Goal: Task Accomplishment & Management: Manage account settings

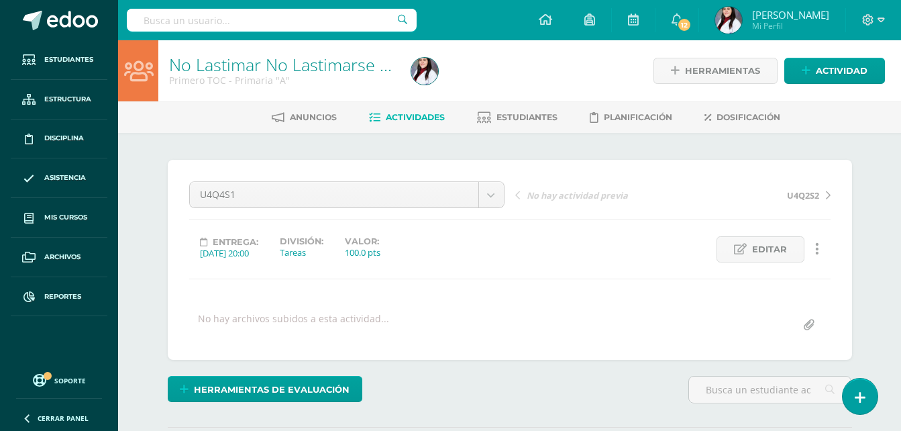
scroll to position [384, 0]
click at [551, 20] on link at bounding box center [546, 20] width 46 height 40
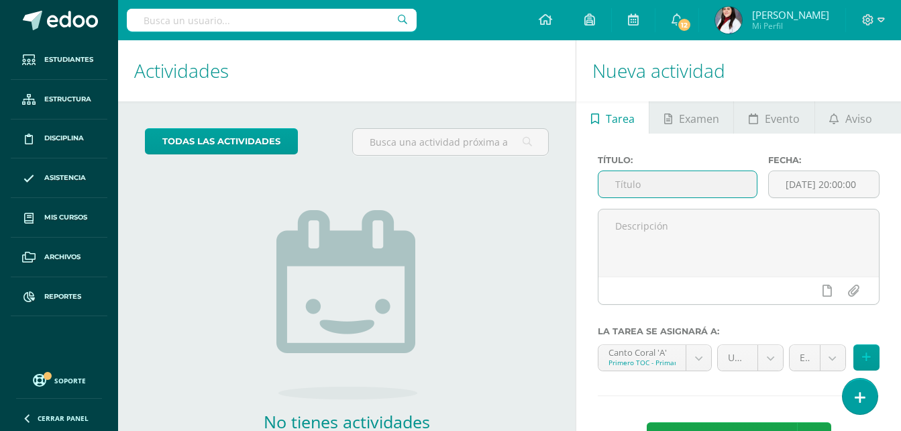
click at [642, 177] on input "text" at bounding box center [677, 184] width 158 height 26
type input "u"
type input "U3SE"
click at [840, 184] on input "2025-10-15 20:00:00" at bounding box center [824, 184] width 110 height 26
click at [840, 184] on input "[DATE] 20:00:00" at bounding box center [824, 184] width 110 height 26
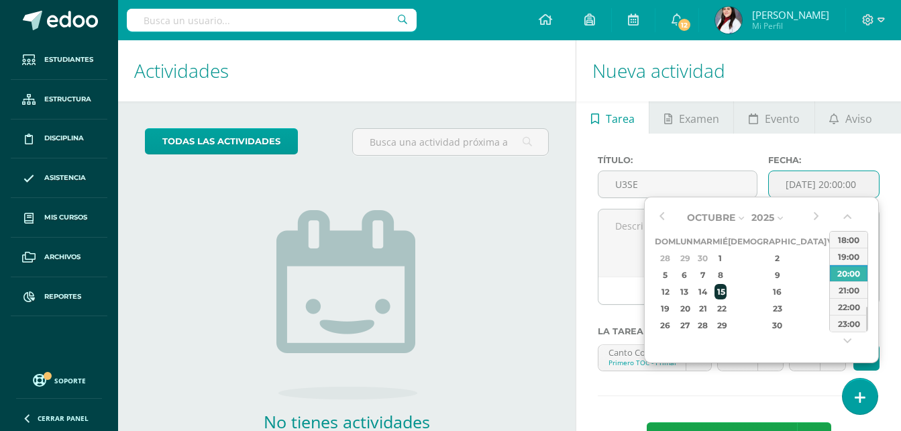
click at [727, 291] on div "15" at bounding box center [721, 291] width 12 height 15
type input "2025-10-15 20:00"
click at [627, 246] on textarea at bounding box center [738, 242] width 280 height 67
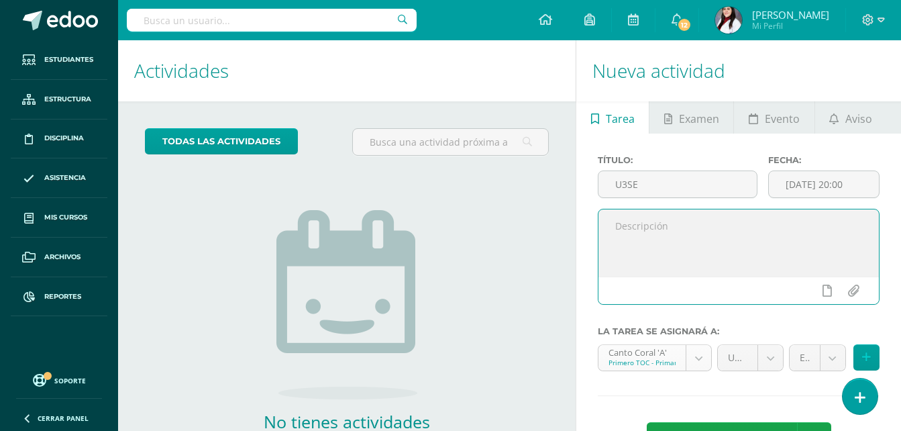
click at [698, 360] on body "Estudiantes Estructura Disciplina Asistencia Mis cursos Archivos Reportes Sopor…" at bounding box center [450, 215] width 901 height 431
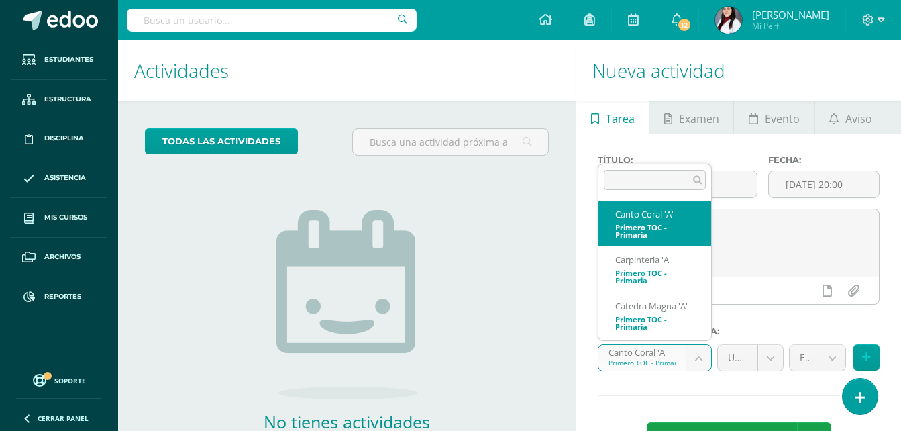
click at [698, 360] on body "Estudiantes Estructura Disciplina Asistencia Mis cursos Archivos Reportes Sopor…" at bounding box center [450, 215] width 901 height 431
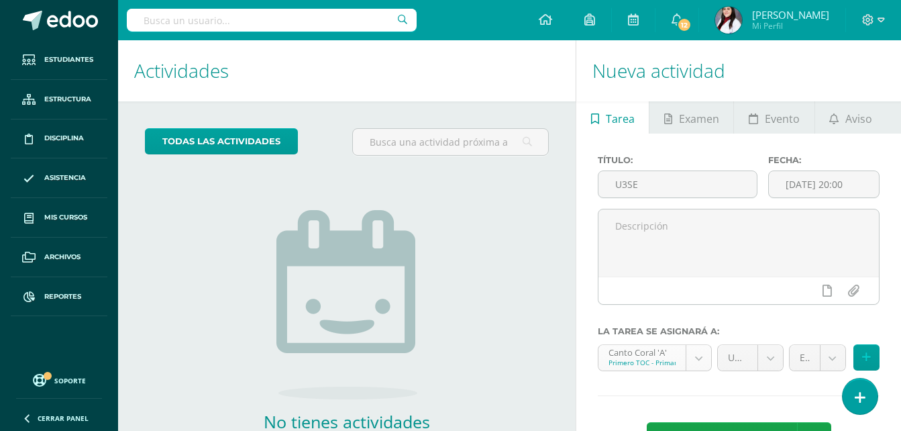
click at [698, 360] on body "Estudiantes Estructura Disciplina Asistencia Mis cursos Archivos Reportes Sopor…" at bounding box center [450, 215] width 901 height 431
click at [642, 219] on textarea at bounding box center [738, 242] width 280 height 67
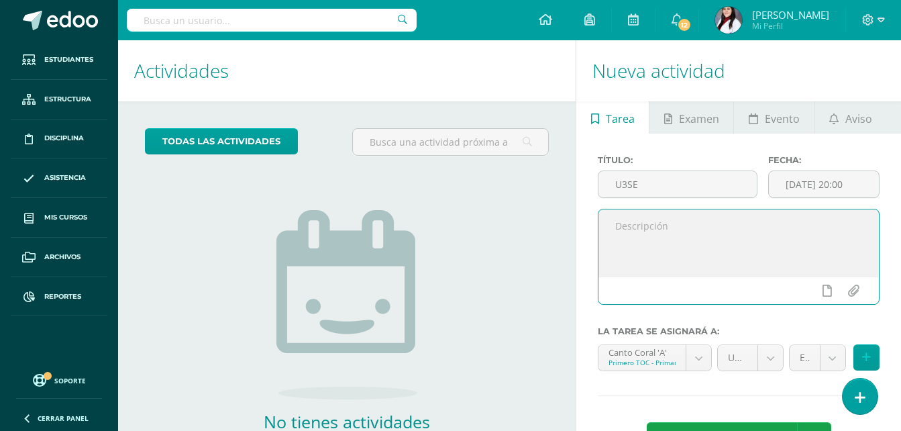
click at [694, 352] on body "Estudiantes Estructura Disciplina Asistencia Mis cursos Archivos Reportes Sopor…" at bounding box center [450, 215] width 901 height 431
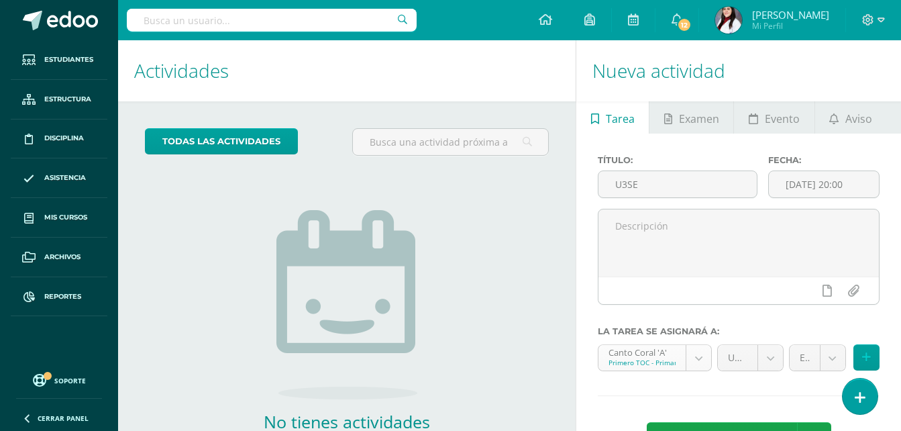
click at [704, 354] on body "Estudiantes Estructura Disciplina Asistencia Mis cursos Archivos Reportes Sopor…" at bounding box center [450, 215] width 901 height 431
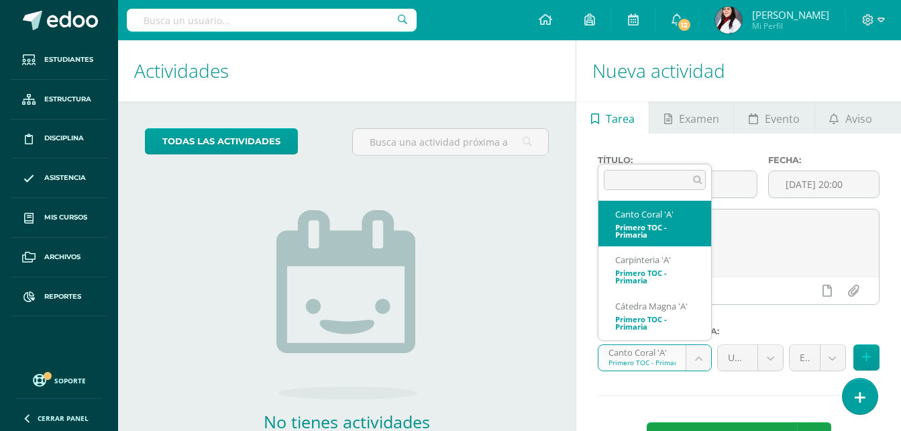
scroll to position [9, 0]
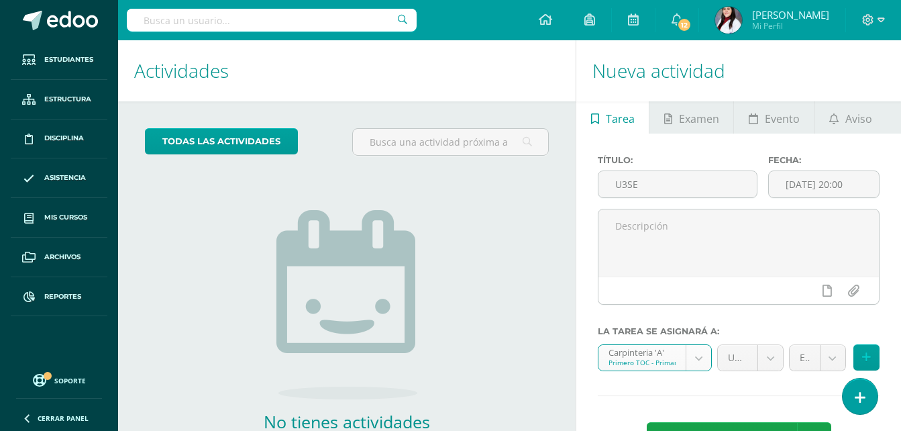
click at [700, 357] on body "Estudiantes Estructura Disciplina Asistencia Mis cursos Archivos Reportes Sopor…" at bounding box center [450, 215] width 901 height 431
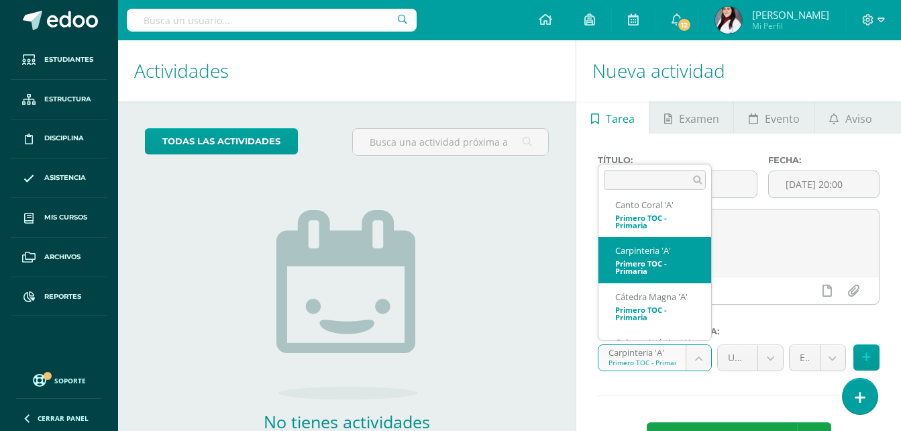
scroll to position [0, 0]
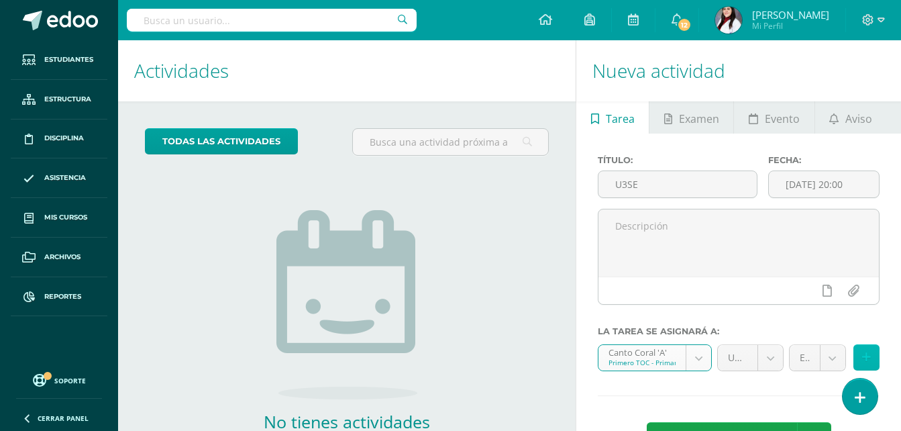
click at [864, 356] on icon at bounding box center [866, 357] width 9 height 11
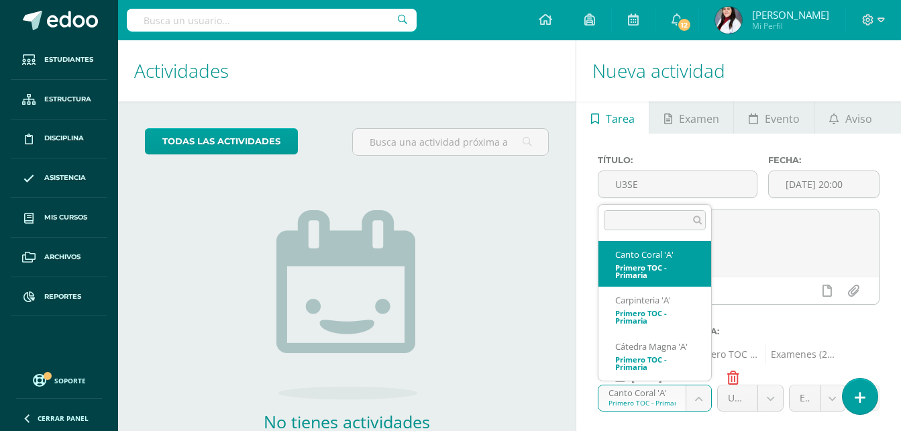
click at [702, 399] on body "Estudiantes Estructura Disciplina Asistencia Mis cursos Archivos Reportes Sopor…" at bounding box center [450, 215] width 901 height 431
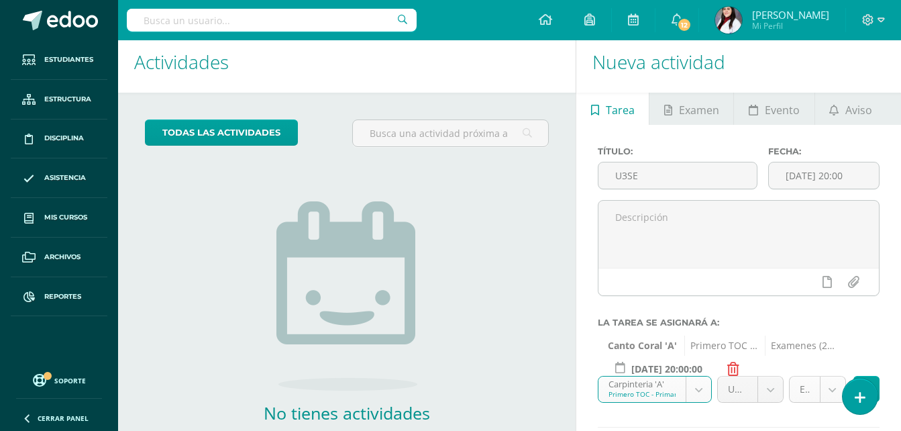
scroll to position [90, 0]
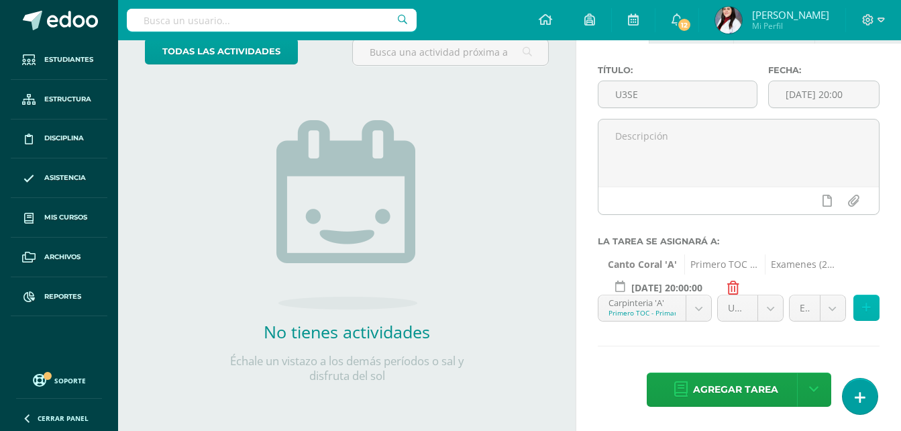
click at [866, 308] on icon at bounding box center [866, 307] width 9 height 11
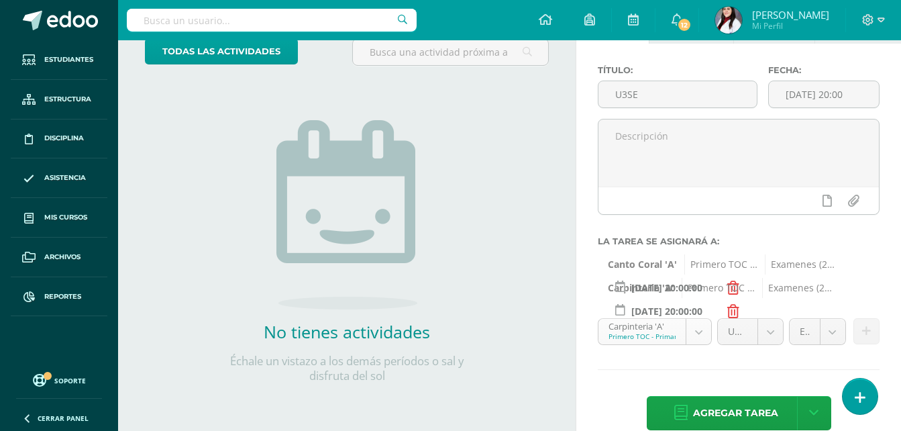
click at [696, 333] on body "Estudiantes Estructura Disciplina Asistencia Mis cursos Archivos Reportes Sopor…" at bounding box center [450, 125] width 901 height 431
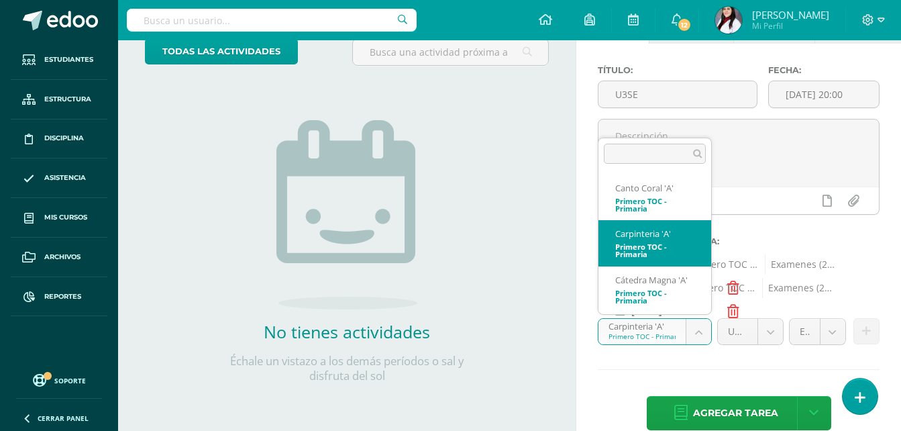
click at [696, 333] on body "Estudiantes Estructura Disciplina Asistencia Mis cursos Archivos Reportes Sopor…" at bounding box center [450, 125] width 901 height 431
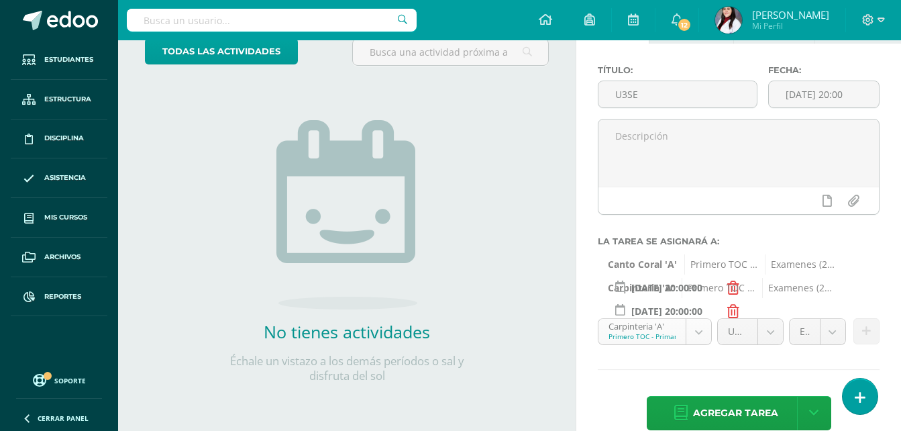
click at [696, 333] on body "Estudiantes Estructura Disciplina Asistencia Mis cursos Archivos Reportes Sopor…" at bounding box center [450, 125] width 901 height 431
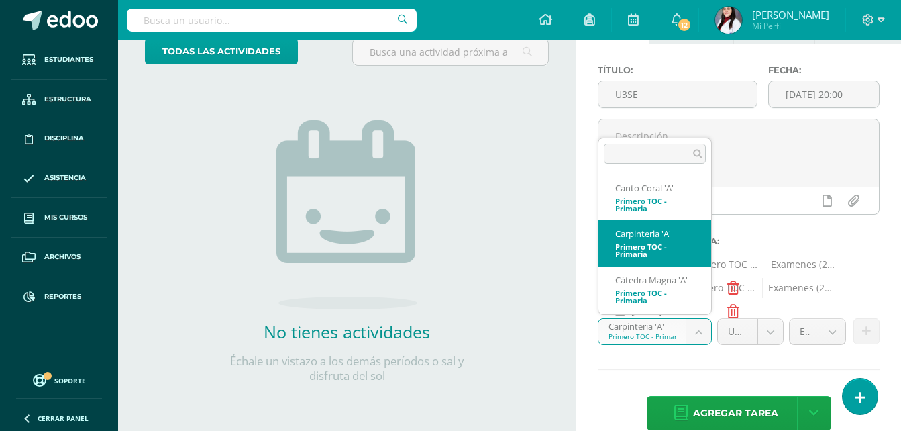
click at [696, 333] on body "Estudiantes Estructura Disciplina Asistencia Mis cursos Archivos Reportes Sopor…" at bounding box center [450, 125] width 901 height 431
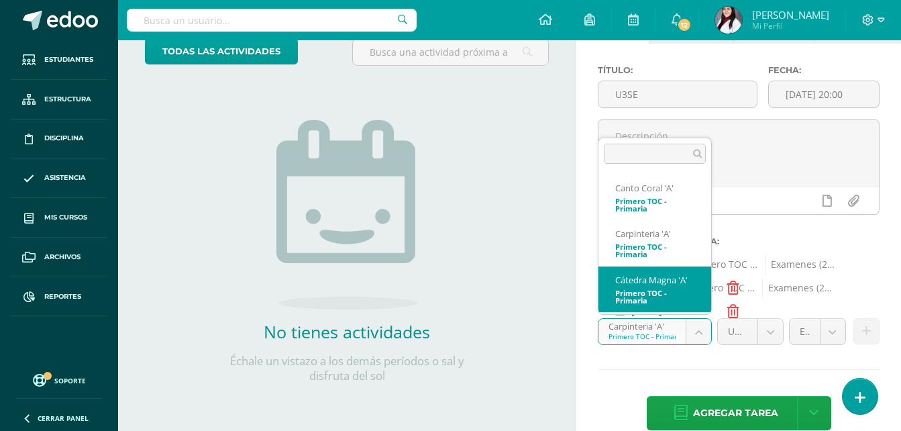
scroll to position [9, 0]
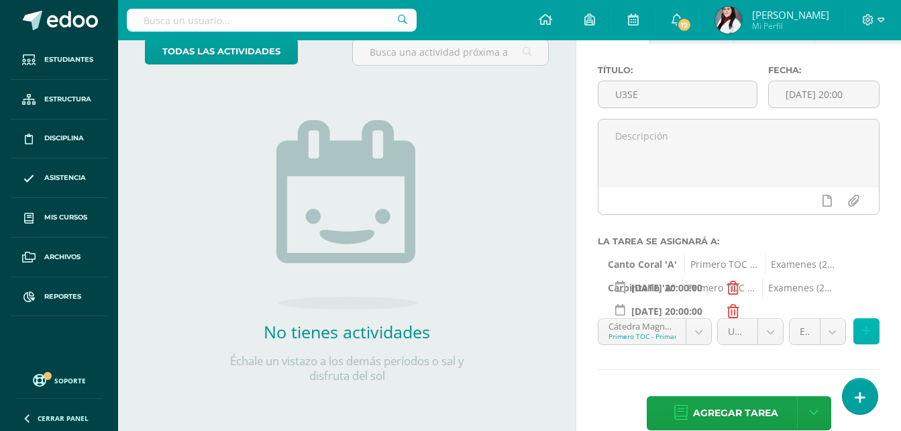
click at [863, 329] on icon at bounding box center [866, 330] width 9 height 11
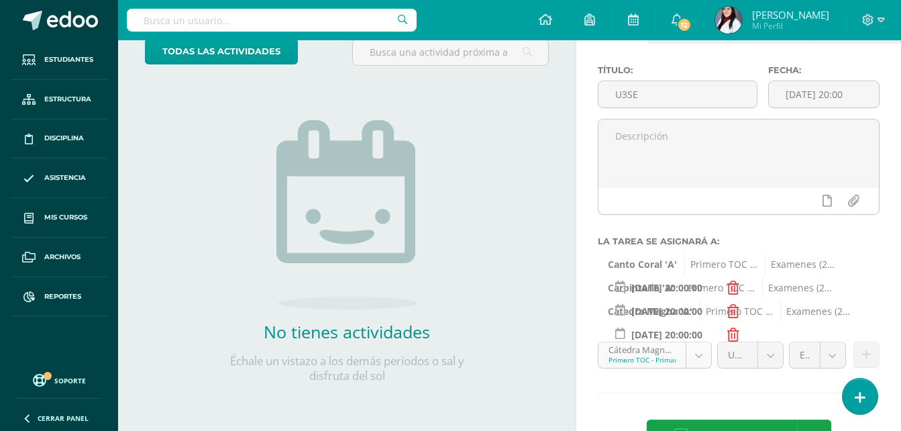
click at [696, 341] on body "Estudiantes Estructura Disciplina Asistencia Mis cursos Archivos Reportes Sopor…" at bounding box center [450, 125] width 901 height 431
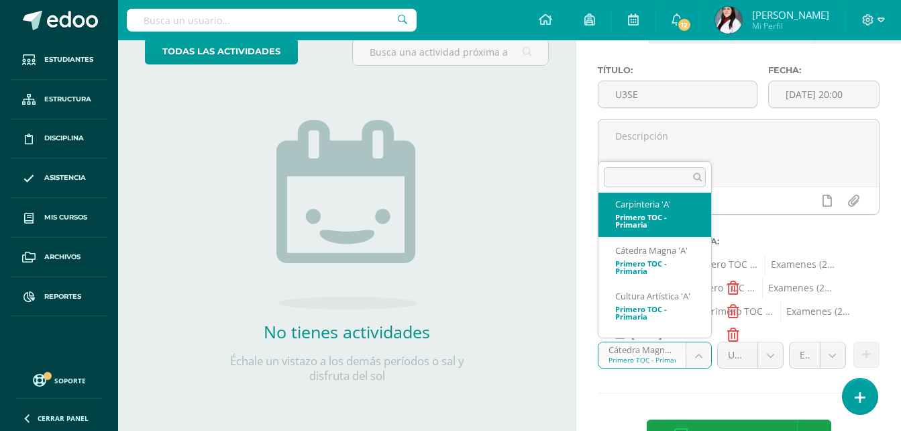
scroll to position [76, 0]
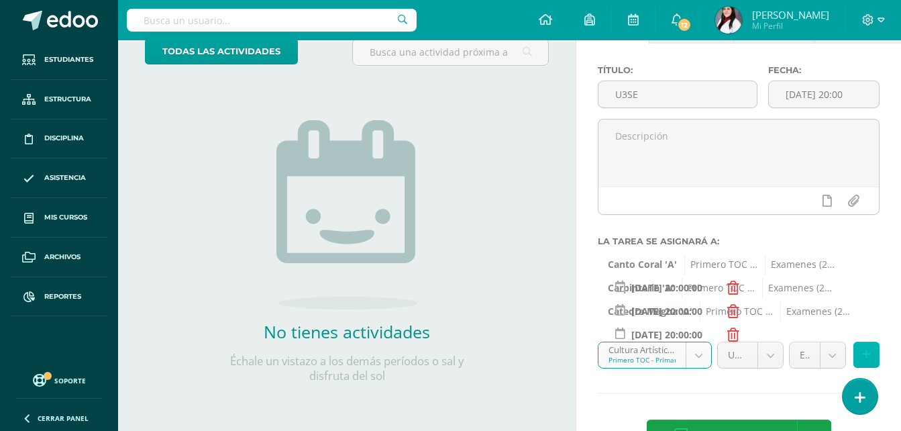
click at [867, 353] on icon at bounding box center [866, 354] width 9 height 11
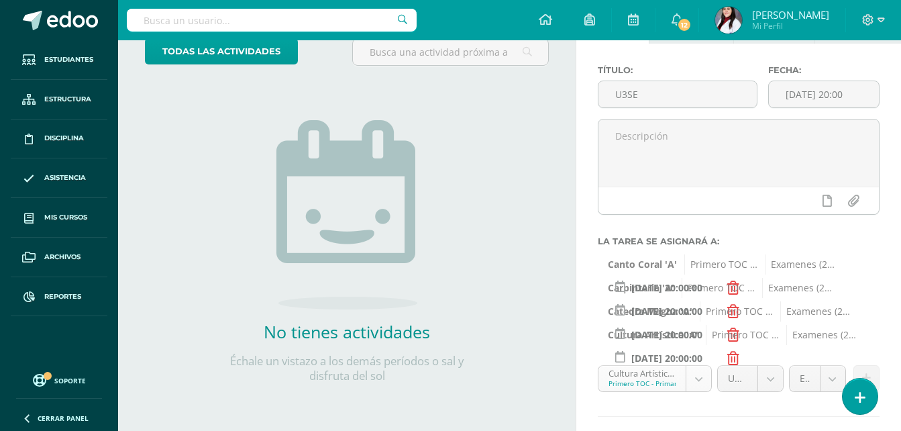
click at [704, 341] on body "Estudiantes Estructura Disciplina Asistencia Mis cursos Archivos Reportes Sopor…" at bounding box center [450, 125] width 901 height 431
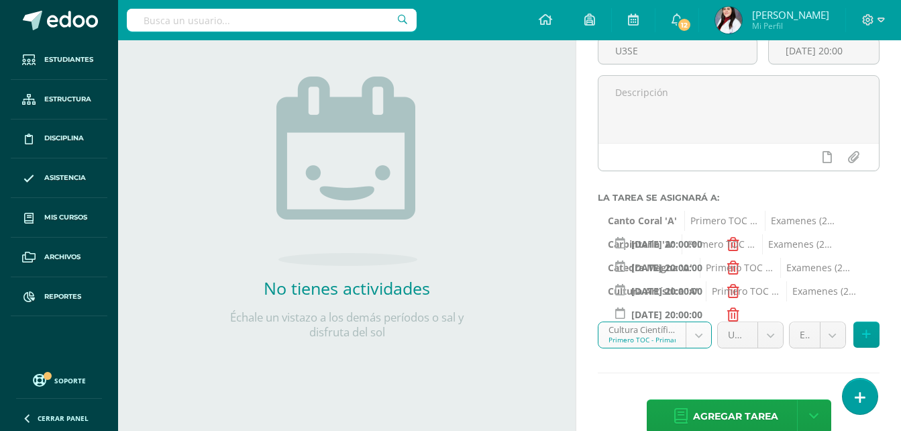
scroll to position [157, 0]
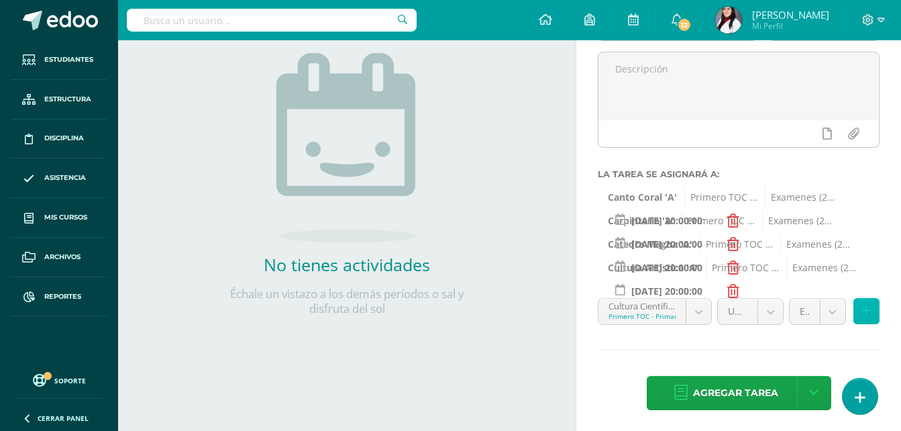
click at [866, 311] on icon at bounding box center [866, 310] width 9 height 11
click at [866, 311] on div "Título: U3SE Fecha: 2025-10-15 20:00 La tarea se asignará a: Canto Coral 'A' Pr…" at bounding box center [738, 206] width 325 height 458
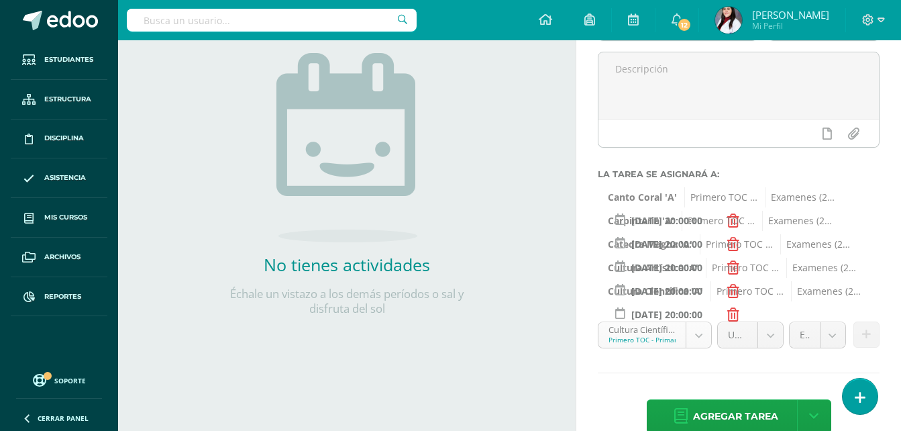
click at [702, 274] on body "Estudiantes Estructura Disciplina Asistencia Mis cursos Archivos Reportes Sopor…" at bounding box center [450, 58] width 901 height 431
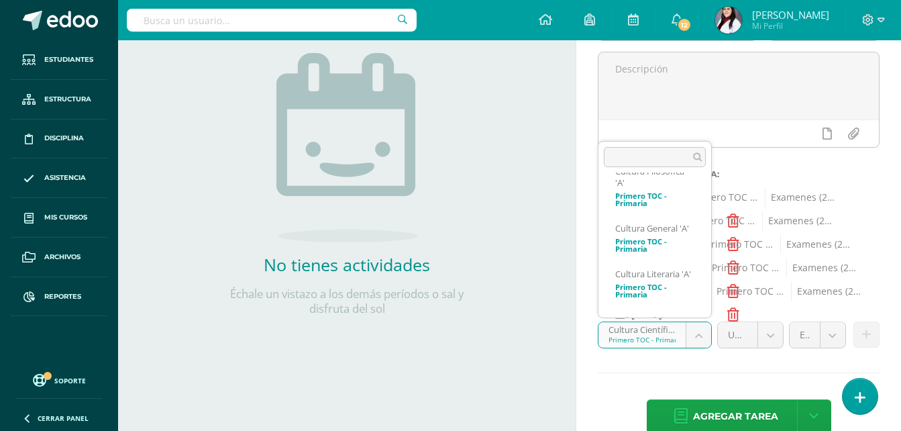
scroll to position [326, 0]
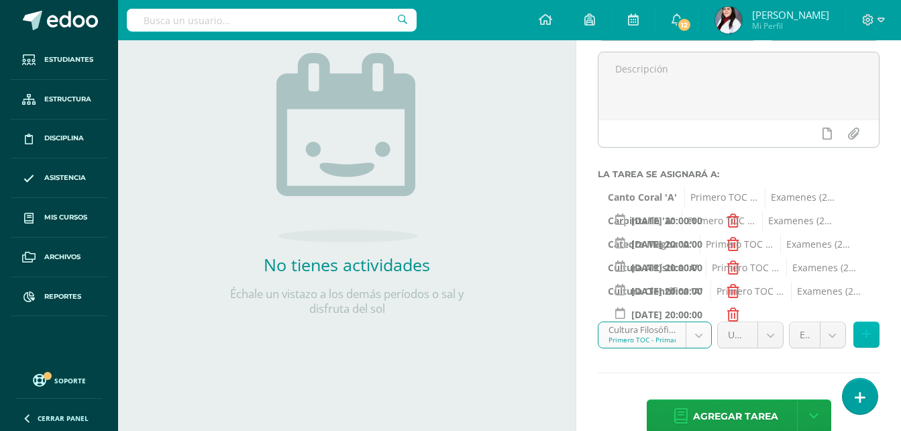
click at [865, 332] on icon at bounding box center [866, 334] width 9 height 11
click at [865, 332] on div "Título: U3SE Fecha: 2025-10-15 20:00 La tarea se asignará a: Canto Coral 'A' Pr…" at bounding box center [738, 217] width 325 height 481
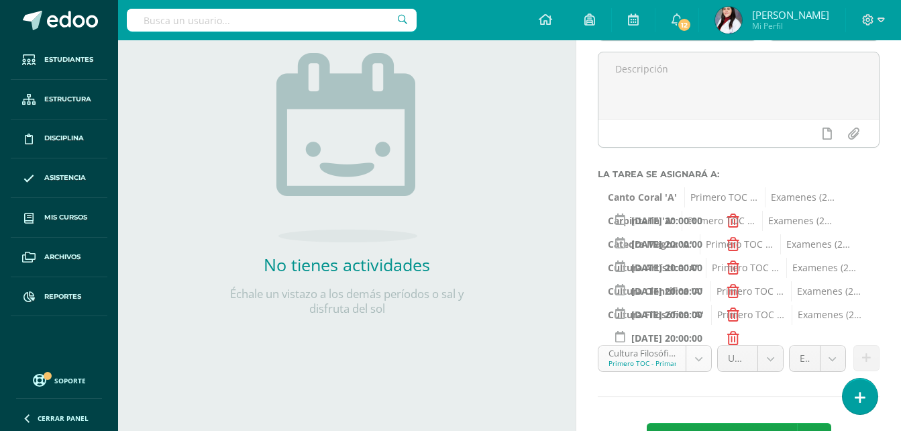
click at [700, 274] on body "Estudiantes Estructura Disciplina Asistencia Mis cursos Archivos Reportes Sopor…" at bounding box center [450, 58] width 901 height 431
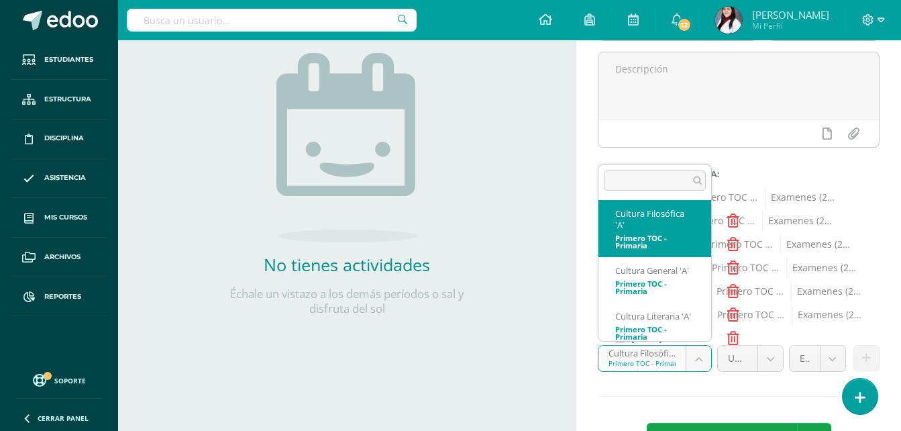
scroll to position [316, 0]
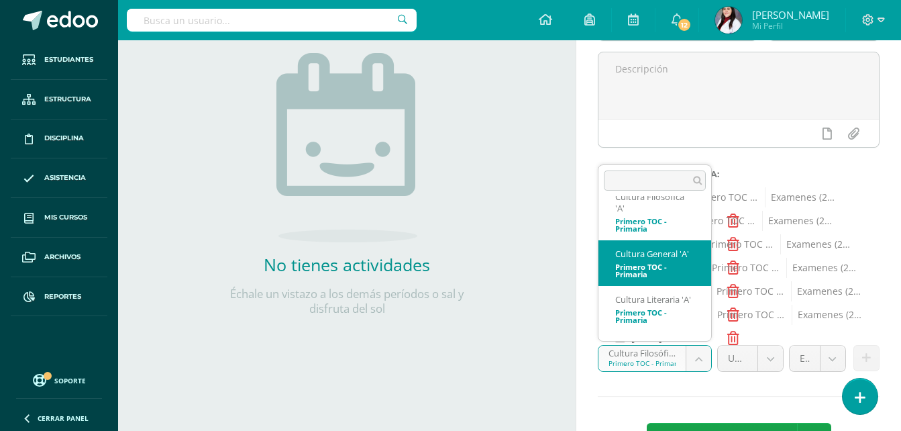
select select "128406"
click at [660, 293] on input "[DATE] 20:00:00" at bounding box center [666, 291] width 117 height 26
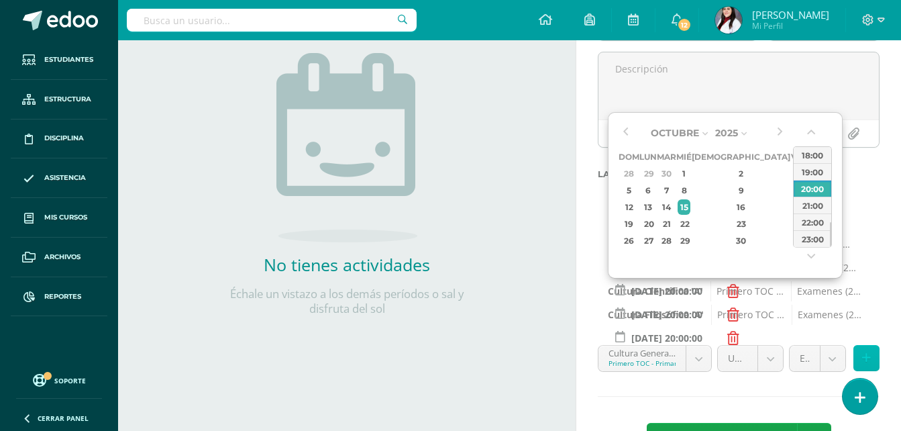
type input "[DATE] 20:00:00"
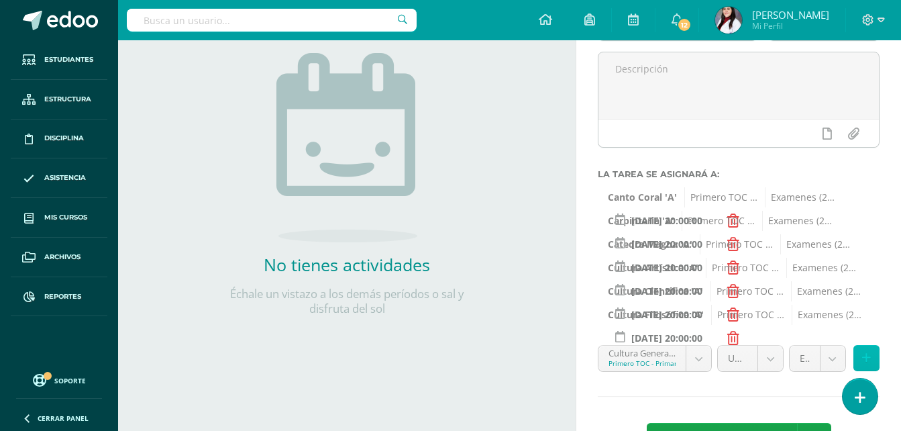
click at [863, 355] on icon at bounding box center [866, 357] width 9 height 11
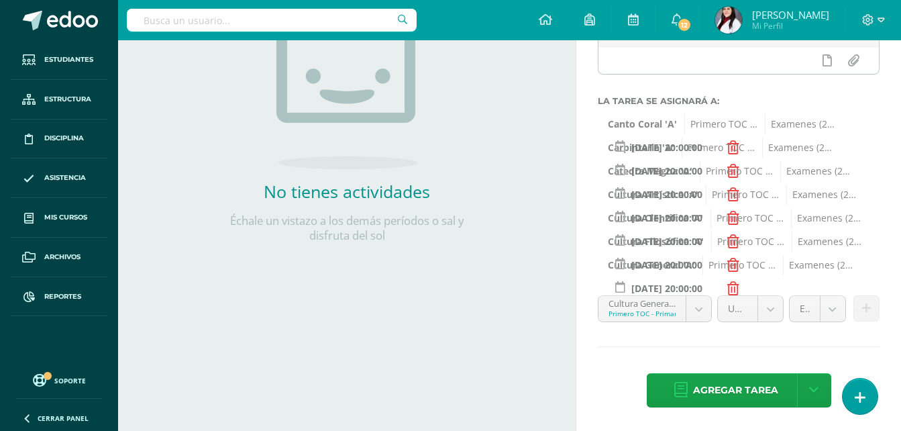
scroll to position [231, 0]
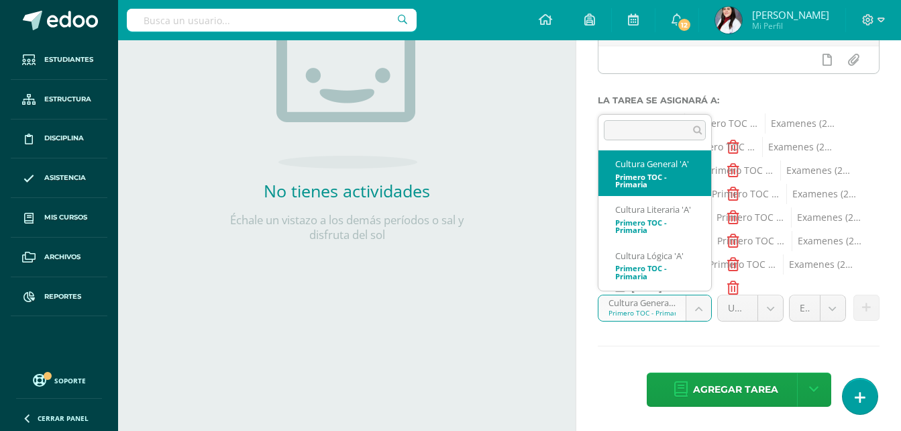
scroll to position [374, 0]
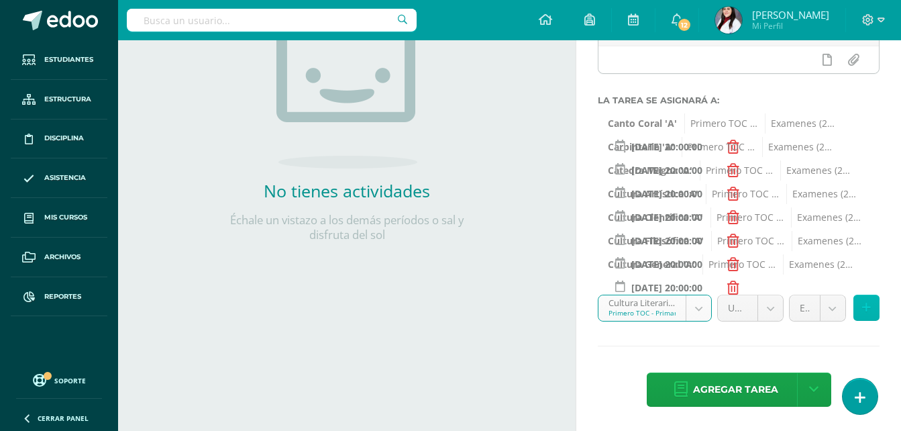
click at [865, 310] on icon at bounding box center [866, 307] width 9 height 11
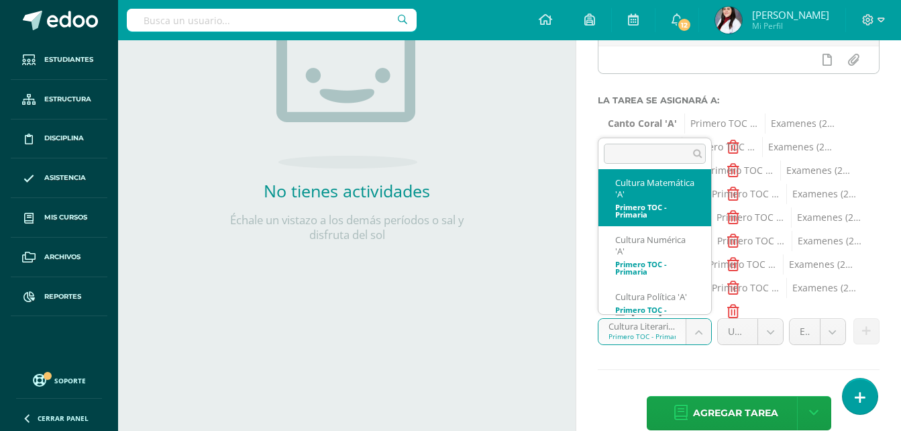
scroll to position [431, 0]
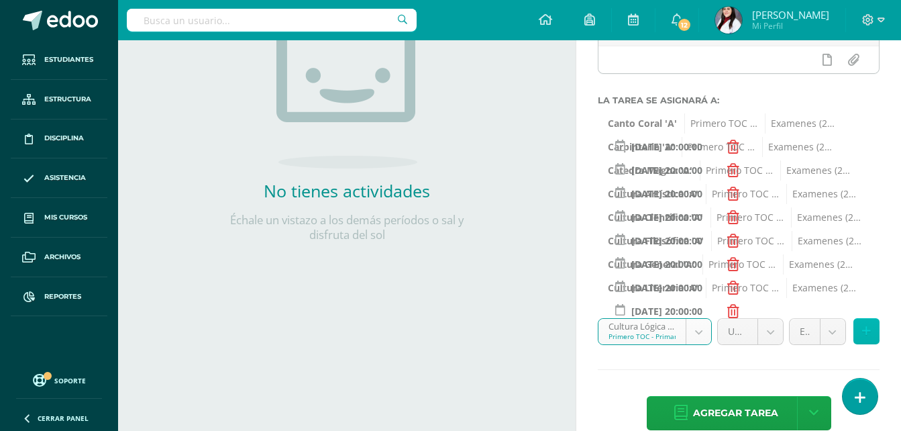
click at [865, 325] on icon at bounding box center [866, 330] width 9 height 11
click at [865, 325] on div "Título: U3SE Fecha: 2025-10-15 20:00 La tarea se asignará a: Canto Coral 'A' Pr…" at bounding box center [738, 178] width 325 height 551
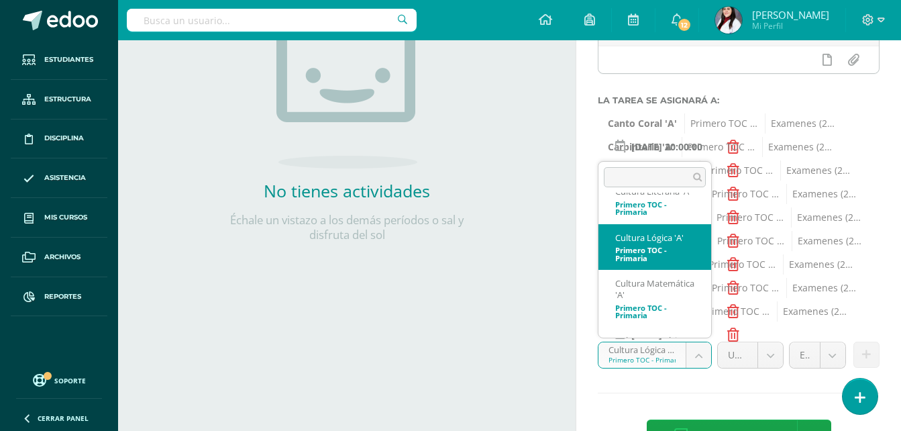
scroll to position [488, 0]
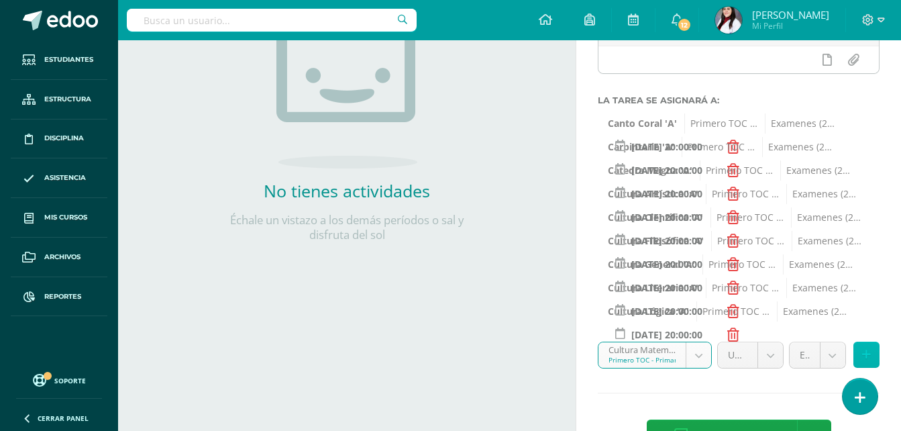
click at [863, 358] on icon at bounding box center [866, 354] width 9 height 11
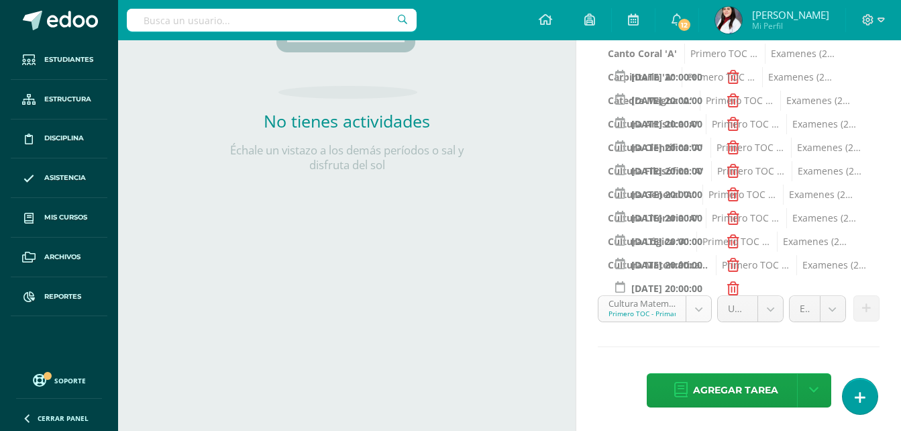
scroll to position [301, 0]
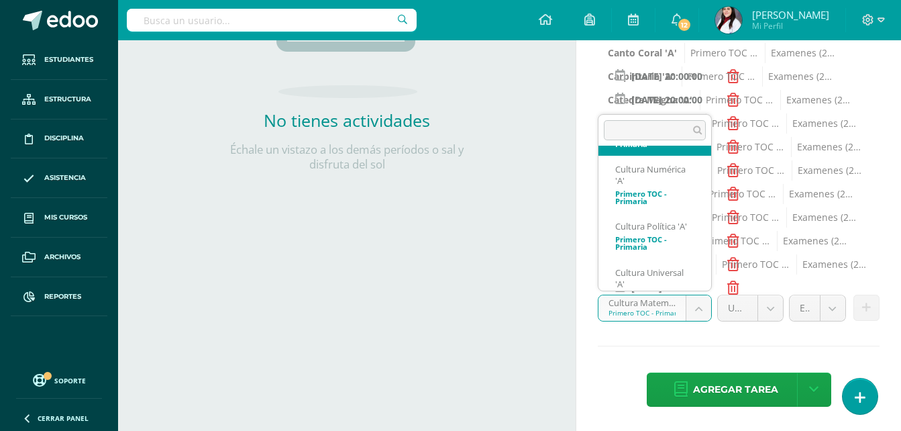
scroll to position [592, 0]
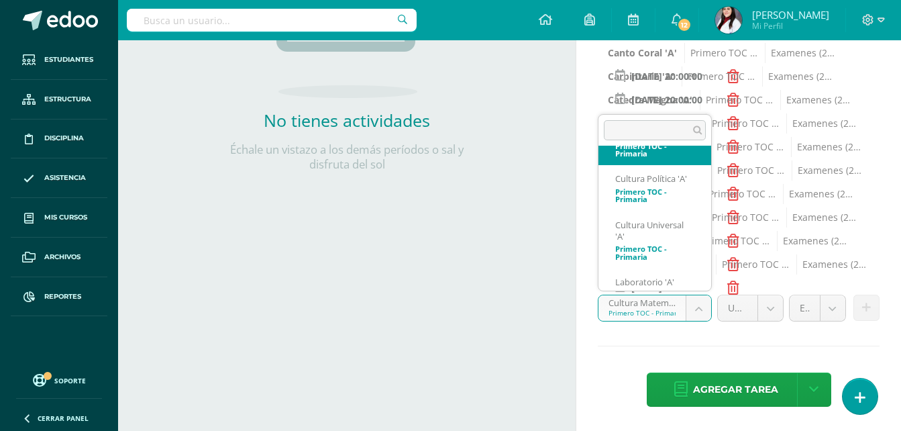
select select "128315"
click at [652, 221] on input "[DATE] 20:00:00" at bounding box center [666, 217] width 117 height 26
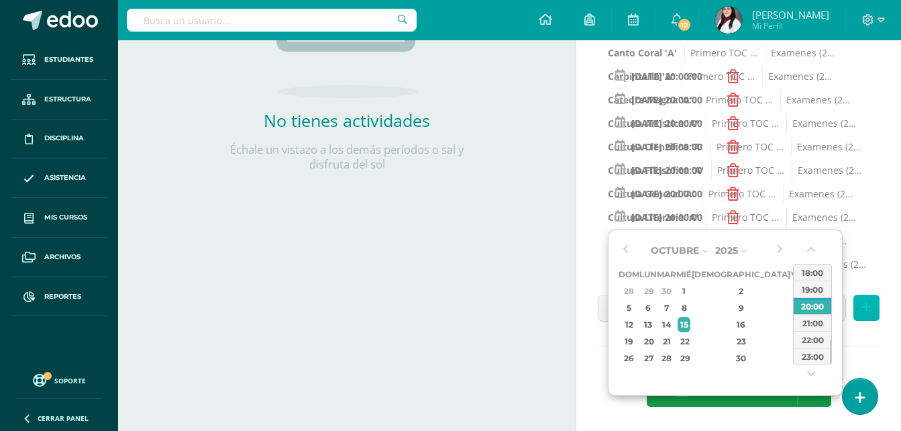
type input "[DATE] 20:00:00"
click at [870, 302] on icon at bounding box center [866, 307] width 9 height 11
click at [870, 302] on div "Título: U3SE Fecha: 2025-10-15 20:00 La tarea se asignará a: Canto Coral 'A' Pr…" at bounding box center [738, 131] width 325 height 598
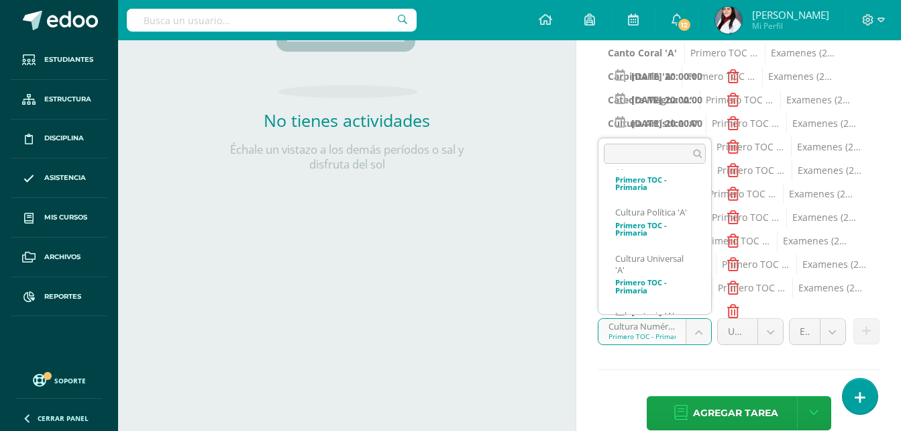
scroll to position [602, 0]
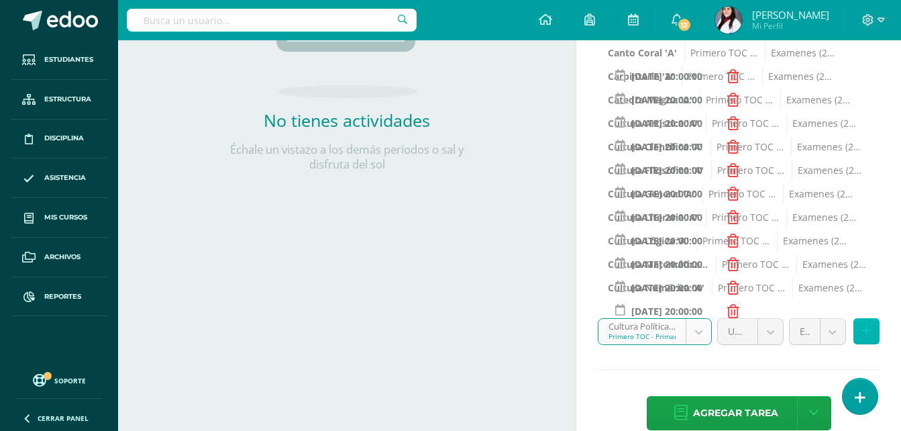
click at [870, 332] on button at bounding box center [866, 331] width 26 height 26
click at [870, 332] on div "Título: U3SE Fecha: 2025-10-15 20:00 La tarea se asignará a: Canto Coral 'A' Pr…" at bounding box center [738, 143] width 325 height 622
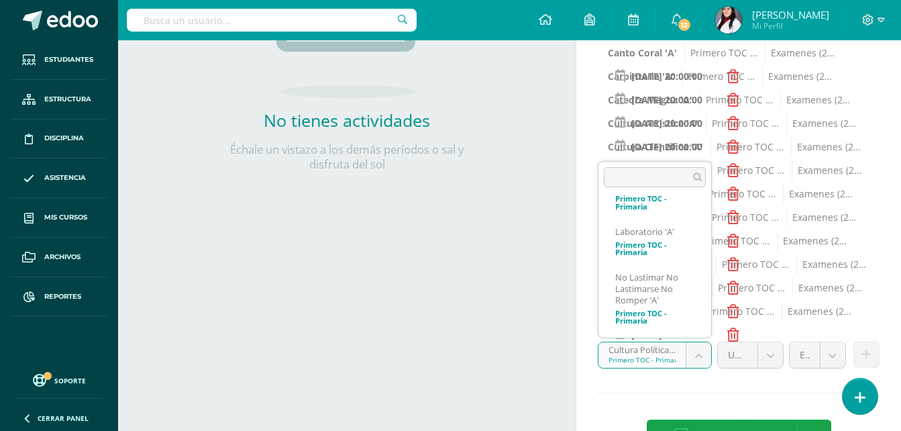
scroll to position [770, 0]
select select "128523"
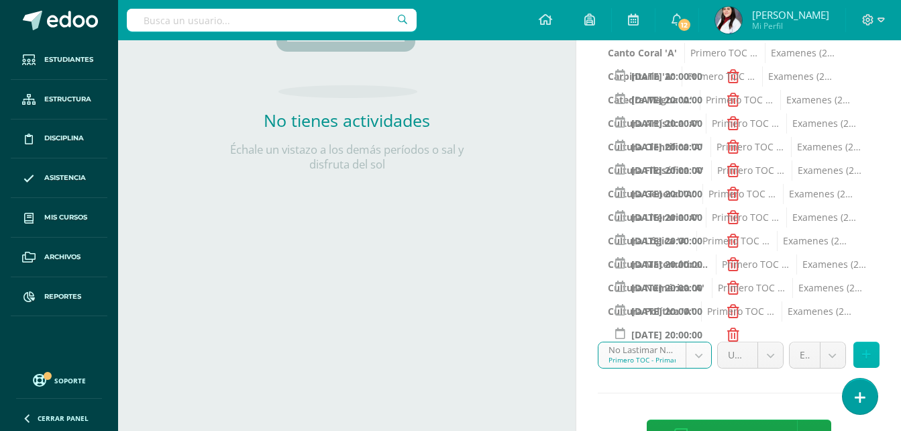
click at [874, 346] on button at bounding box center [866, 354] width 26 height 26
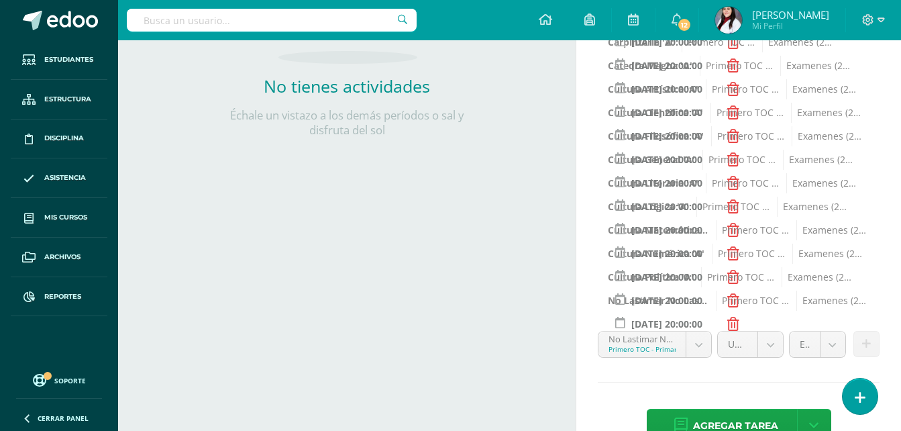
scroll to position [372, 0]
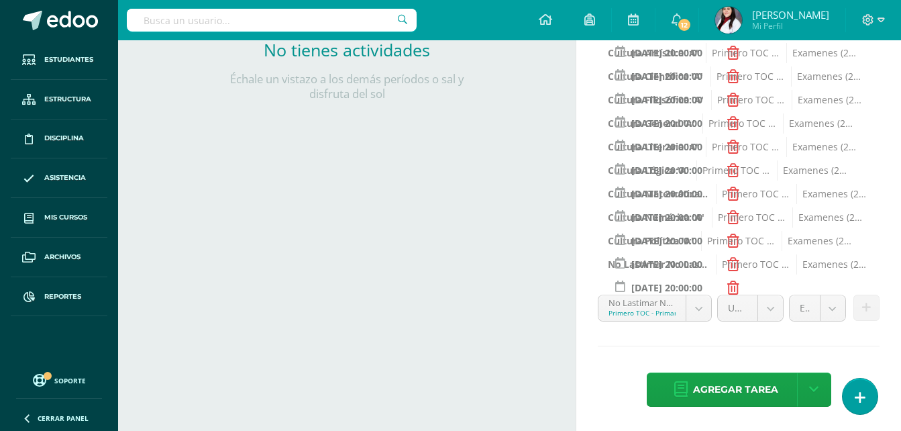
click at [743, 386] on span "Agregar tarea" at bounding box center [735, 389] width 85 height 33
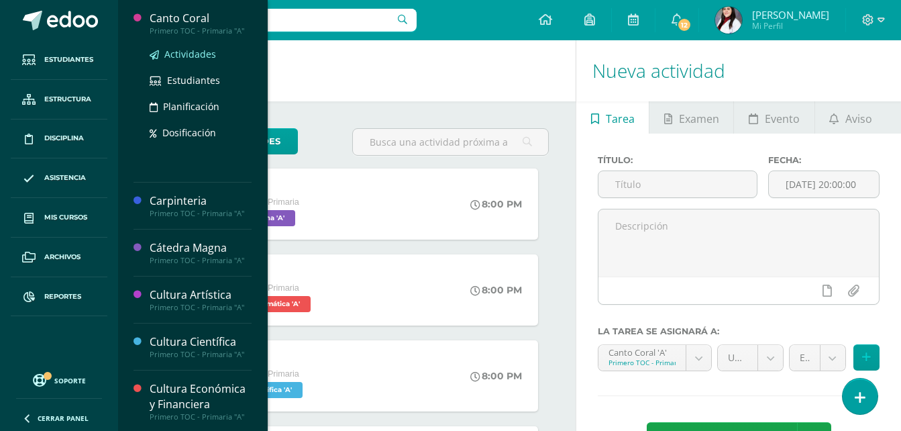
click at [186, 52] on span "Actividades" at bounding box center [190, 54] width 52 height 13
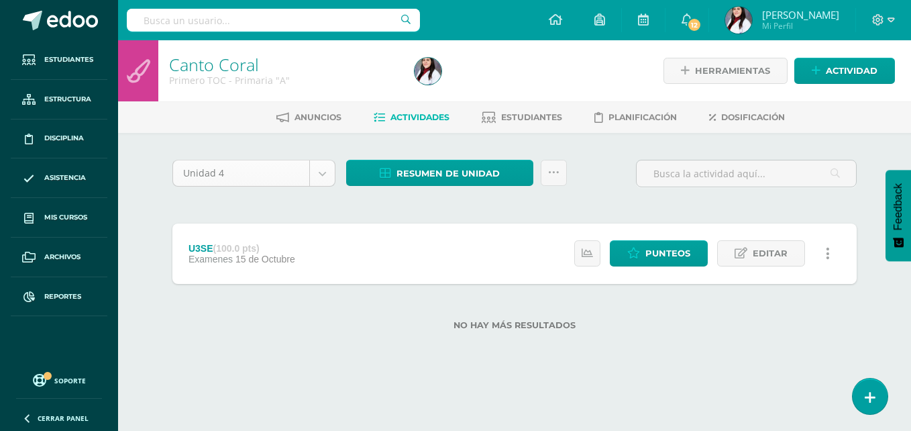
click at [321, 180] on body "Estudiantes Estructura Disciplina Asistencia Mis cursos Archivos Reportes Sopor…" at bounding box center [455, 186] width 911 height 373
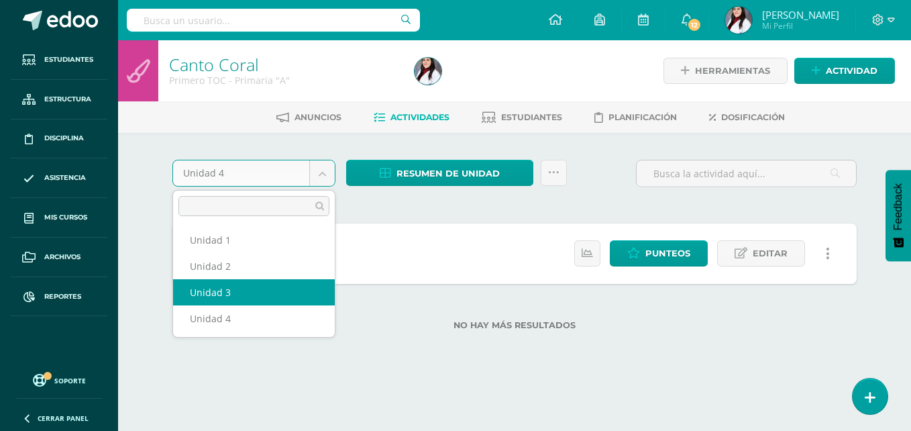
select select "Unidad 3"
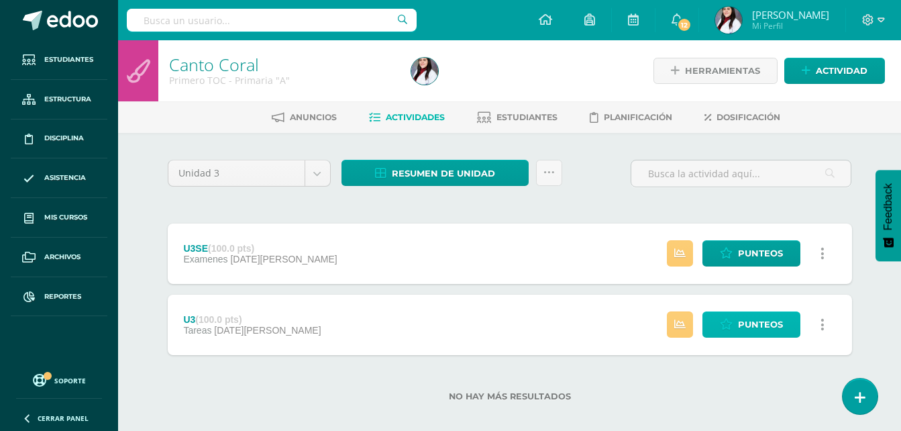
click at [755, 326] on span "Punteos" at bounding box center [760, 324] width 45 height 25
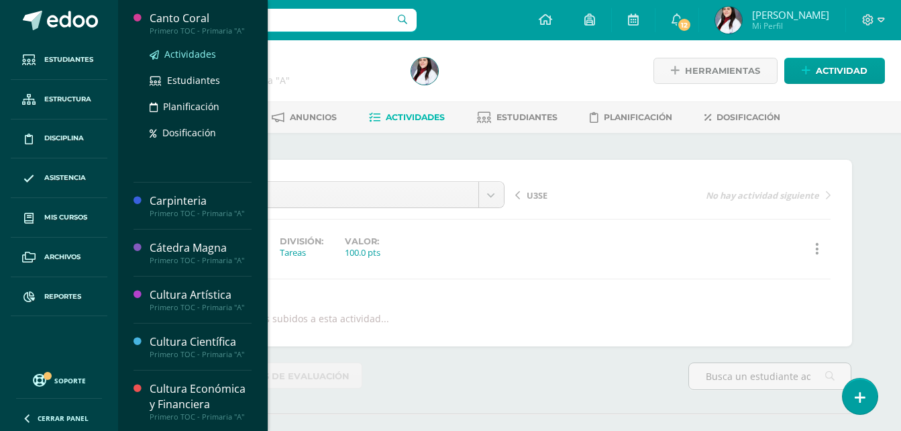
click at [188, 54] on span "Actividades" at bounding box center [190, 54] width 52 height 13
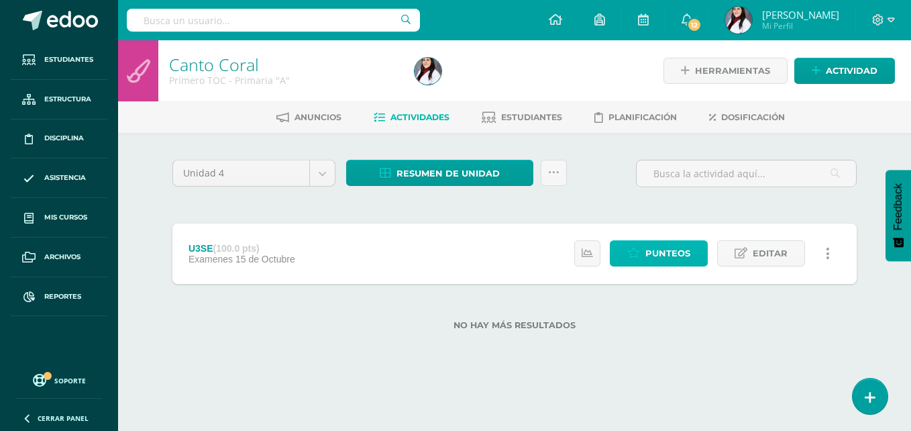
click at [663, 250] on span "Punteos" at bounding box center [667, 253] width 45 height 25
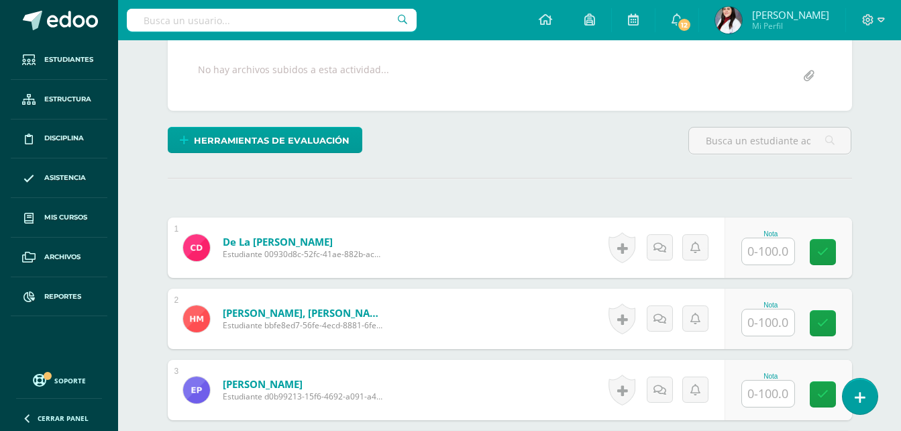
scroll to position [250, 0]
click at [759, 244] on input "text" at bounding box center [768, 251] width 52 height 26
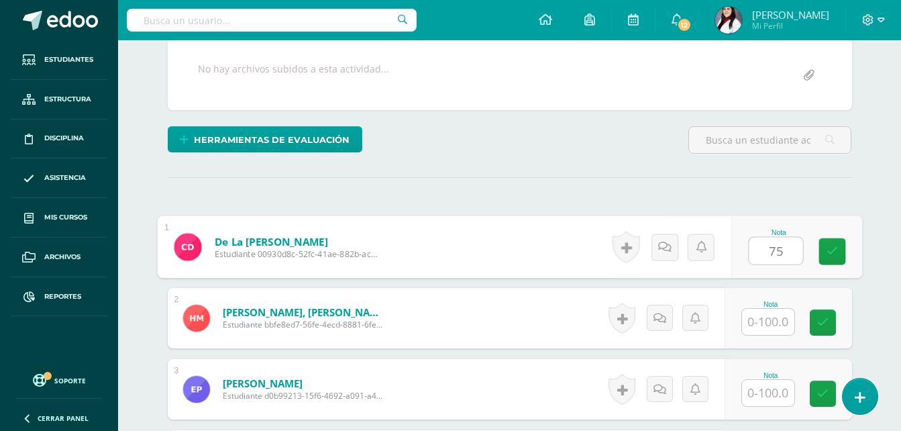
type input "75"
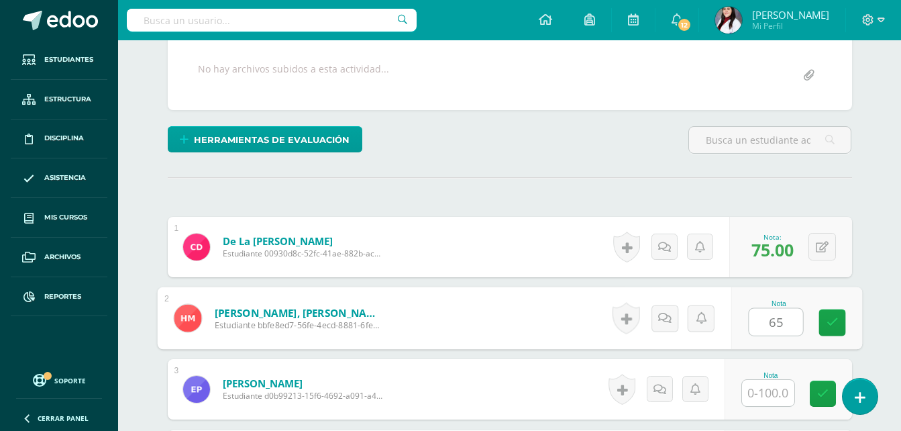
type input "65"
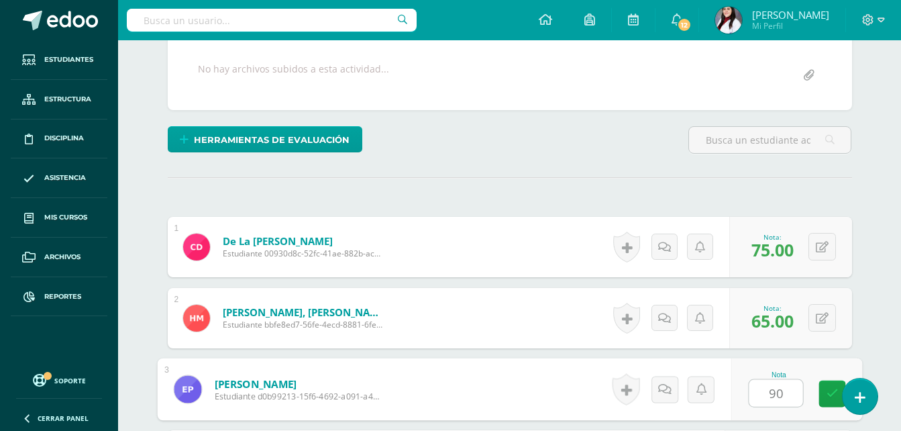
type input "90"
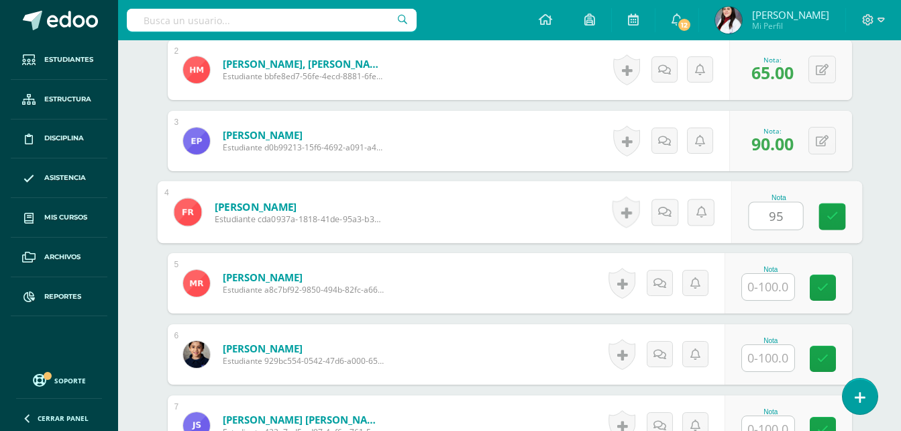
type input "95"
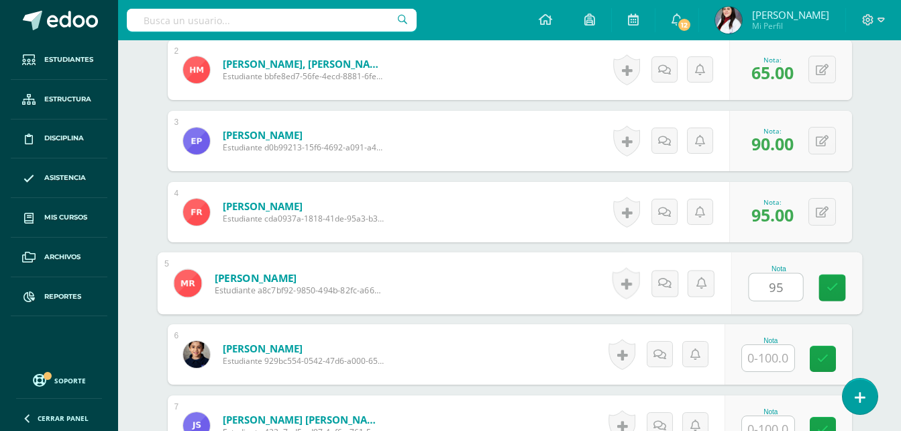
type input "95"
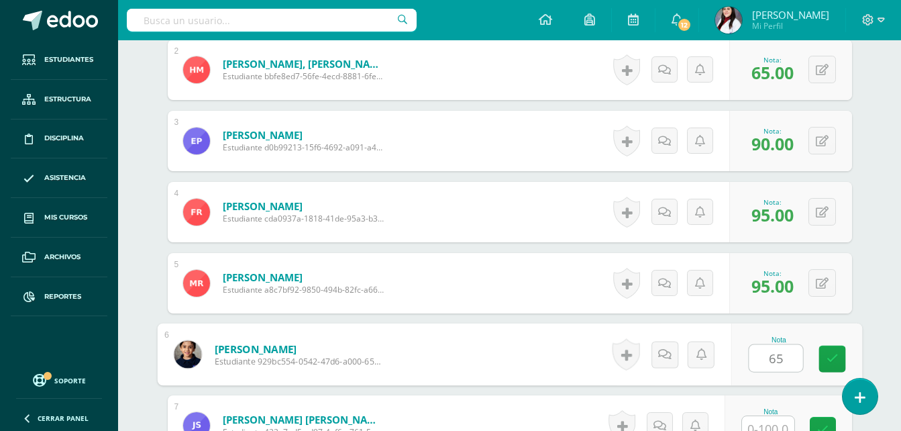
type input "65"
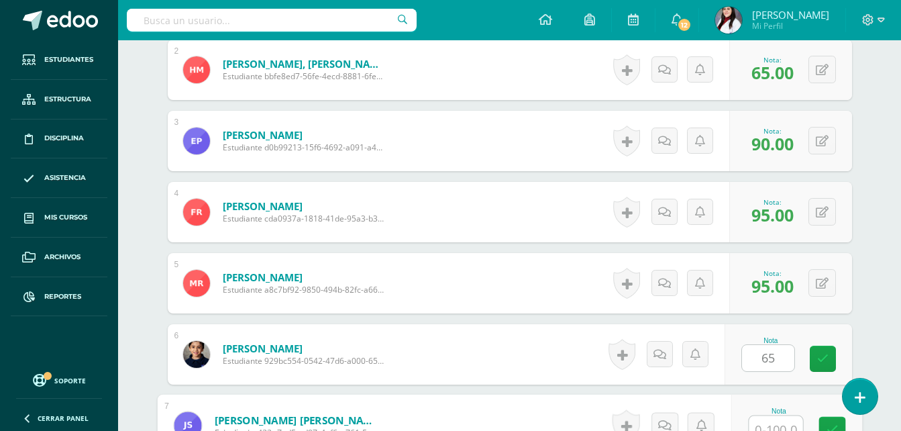
scroll to position [509, 0]
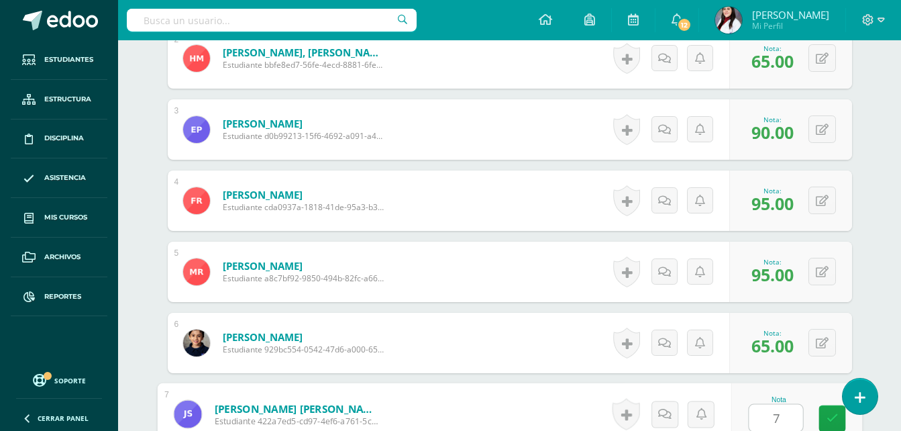
type input "70"
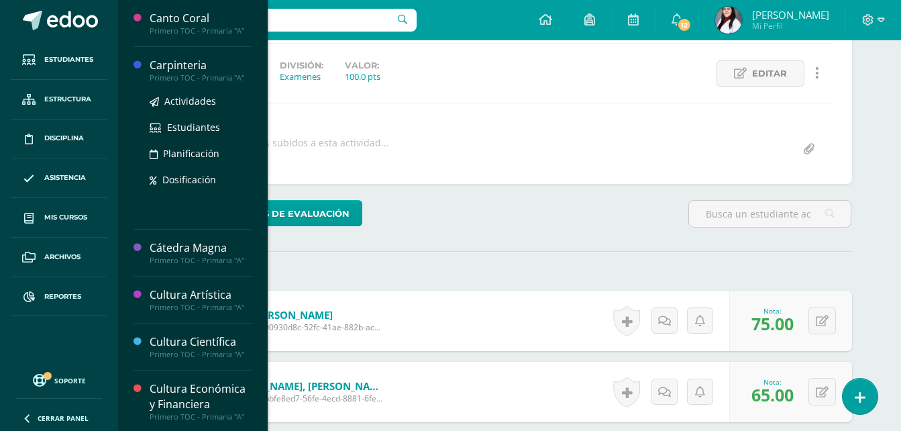
scroll to position [174, 0]
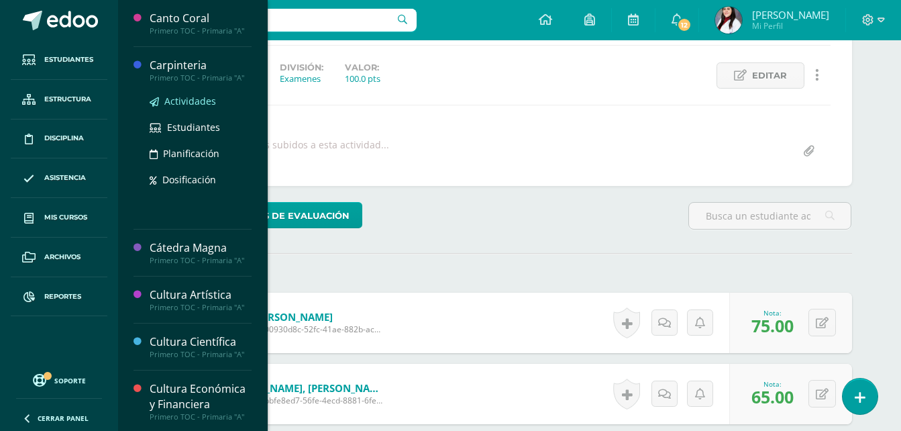
click at [193, 100] on span "Actividades" at bounding box center [190, 101] width 52 height 13
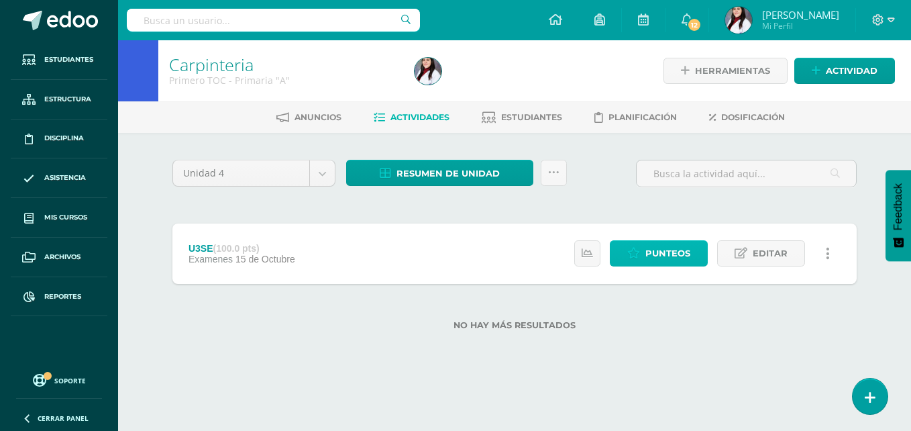
click at [668, 250] on span "Punteos" at bounding box center [667, 253] width 45 height 25
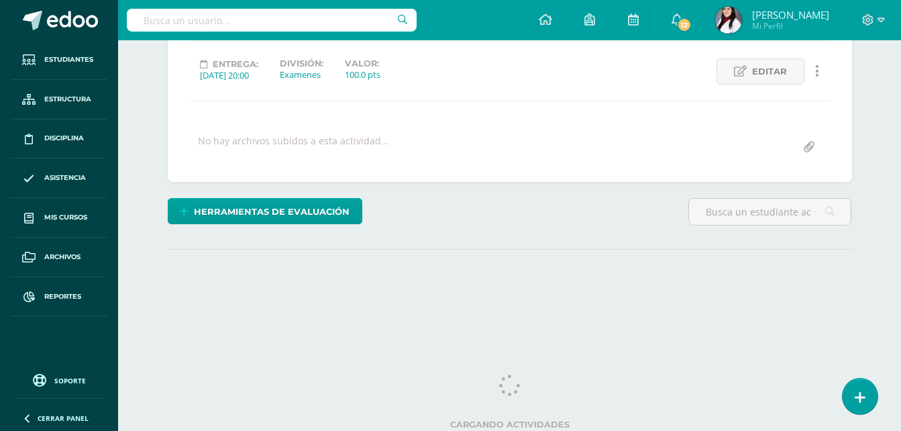
scroll to position [182, 0]
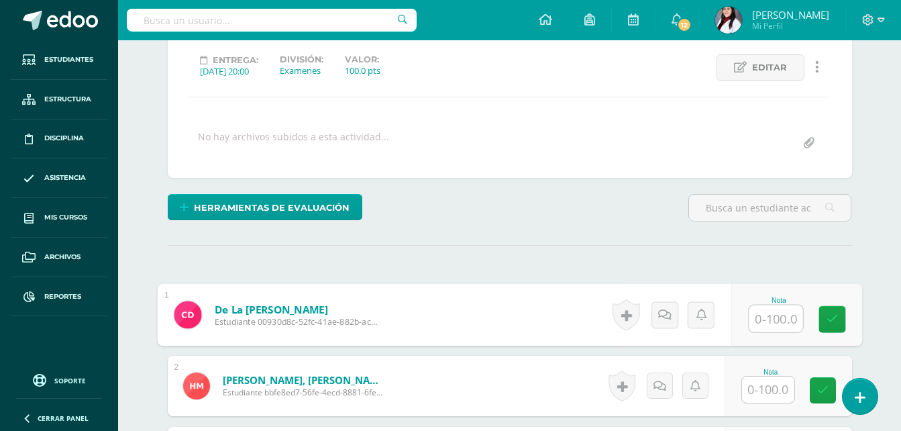
click at [767, 324] on input "text" at bounding box center [776, 318] width 54 height 27
type input "100"
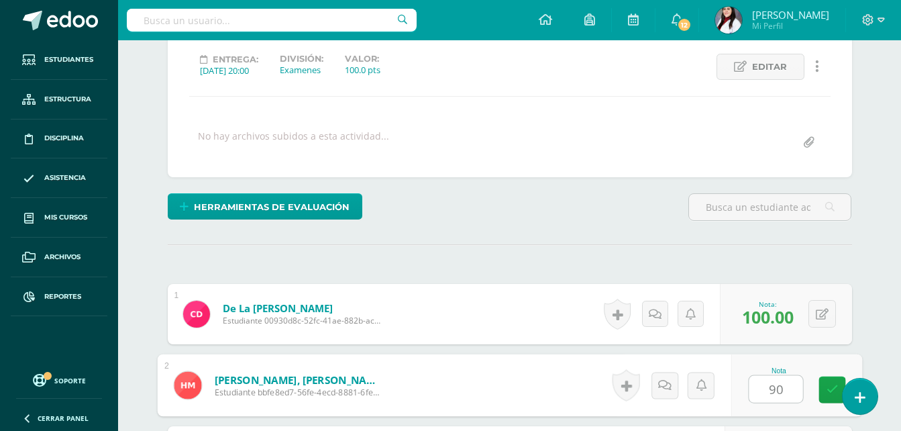
type input "90"
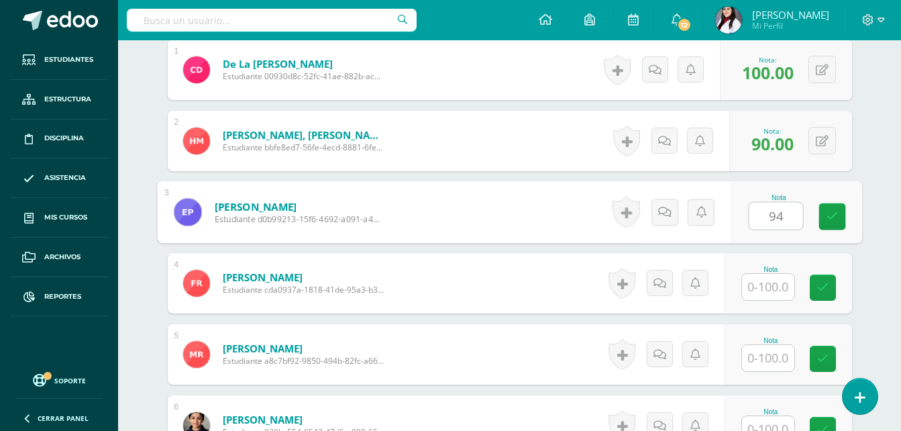
type input "94"
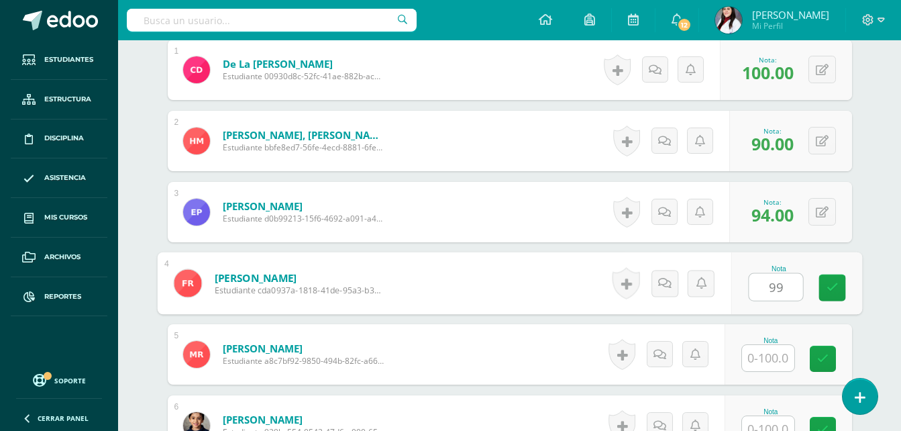
type input "99"
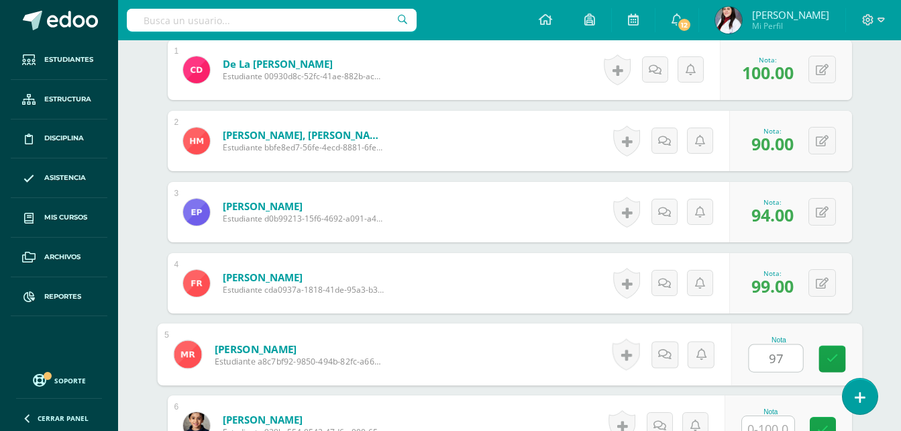
type input "97"
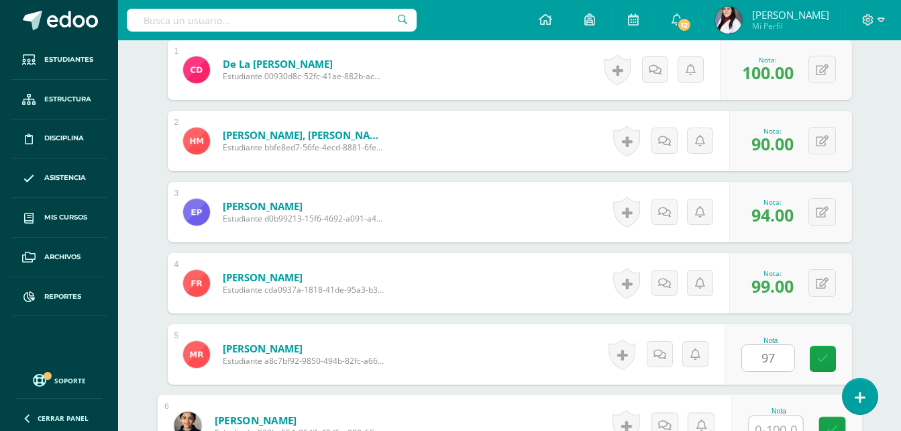
scroll to position [438, 0]
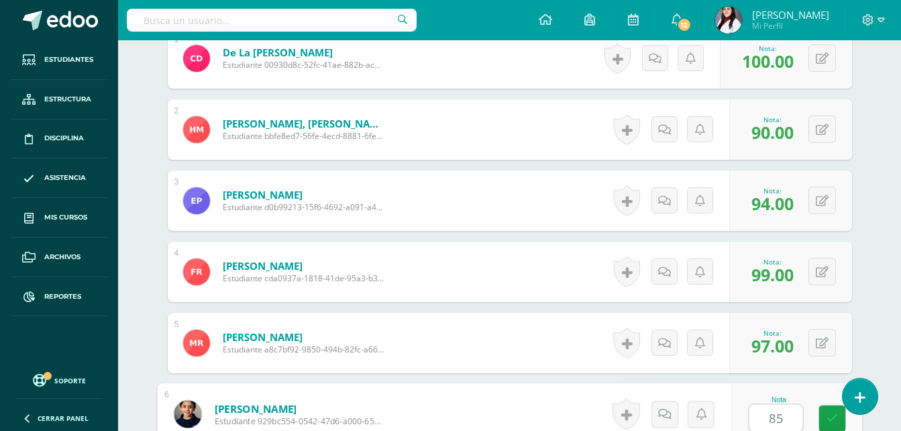
type input "85"
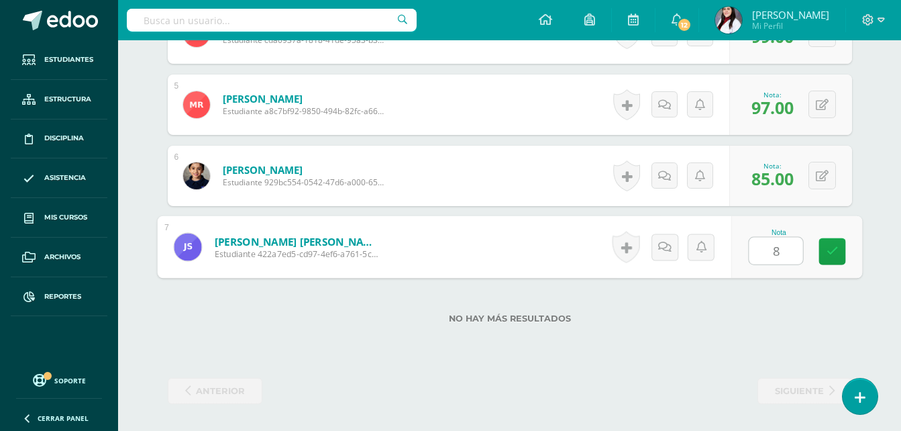
type input "85"
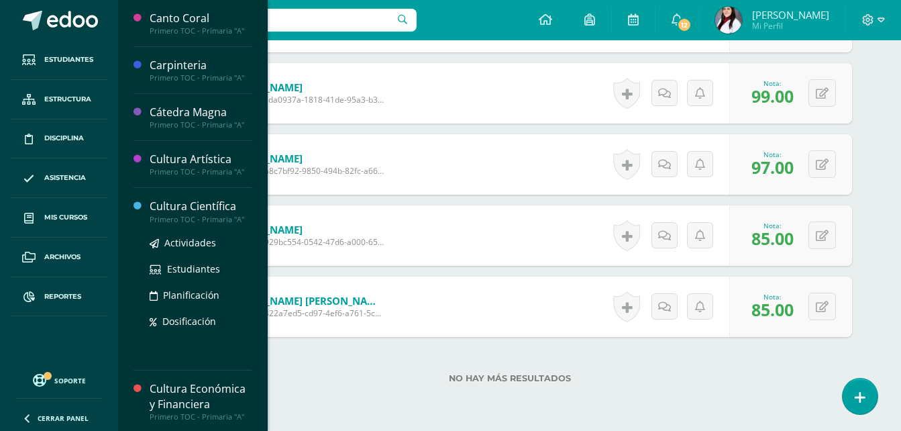
scroll to position [542, 0]
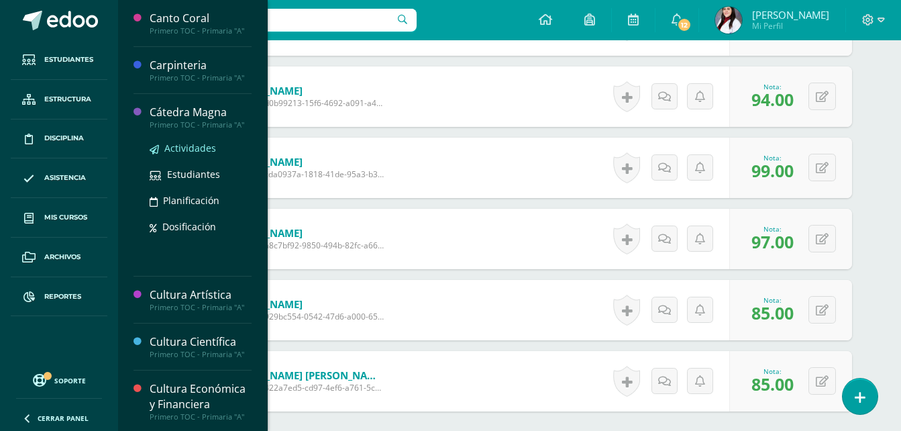
click at [187, 150] on span "Actividades" at bounding box center [190, 148] width 52 height 13
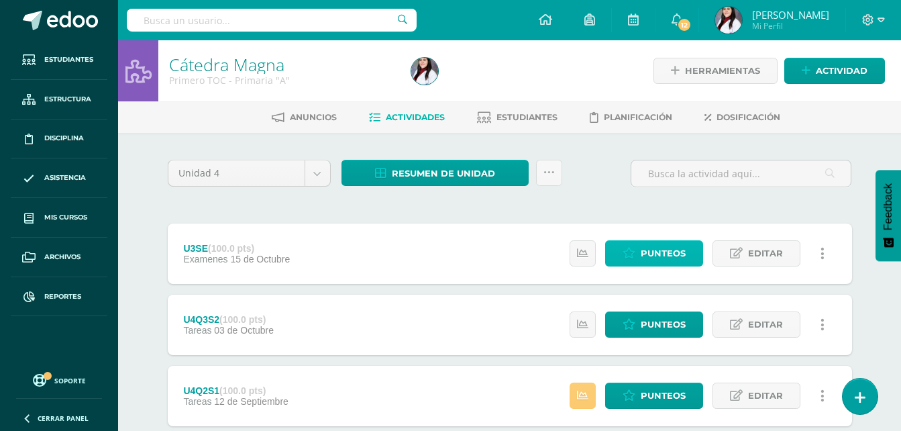
click at [653, 254] on span "Punteos" at bounding box center [663, 253] width 45 height 25
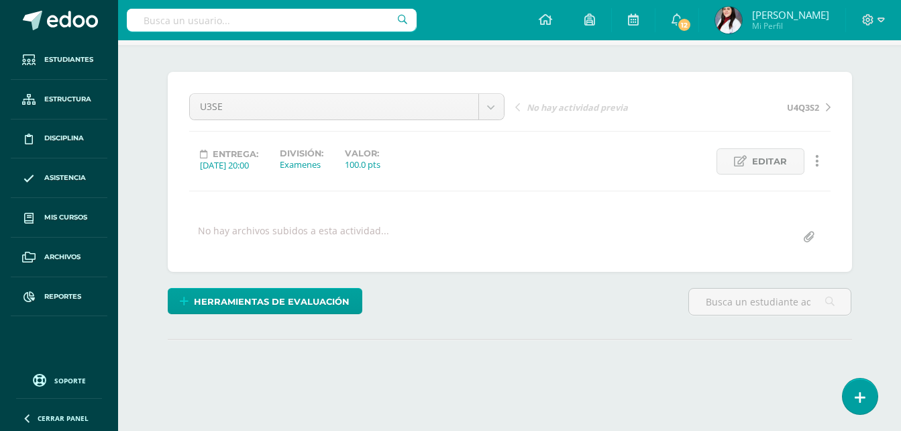
scroll to position [182, 0]
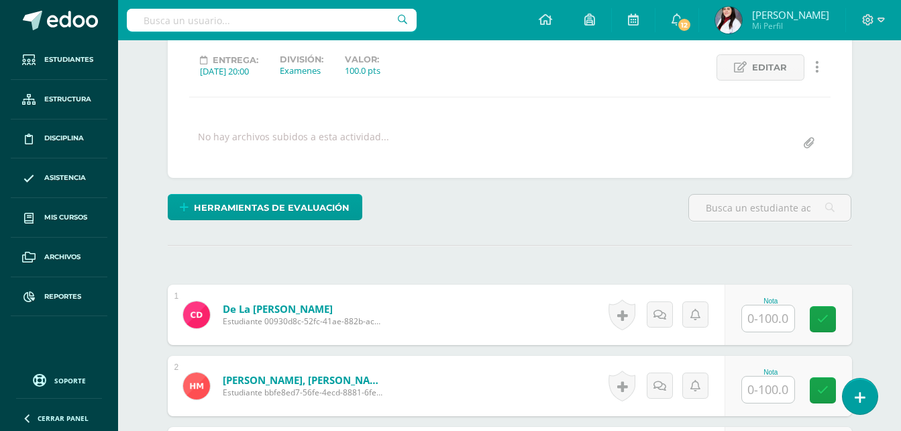
click at [772, 321] on input "text" at bounding box center [768, 318] width 52 height 26
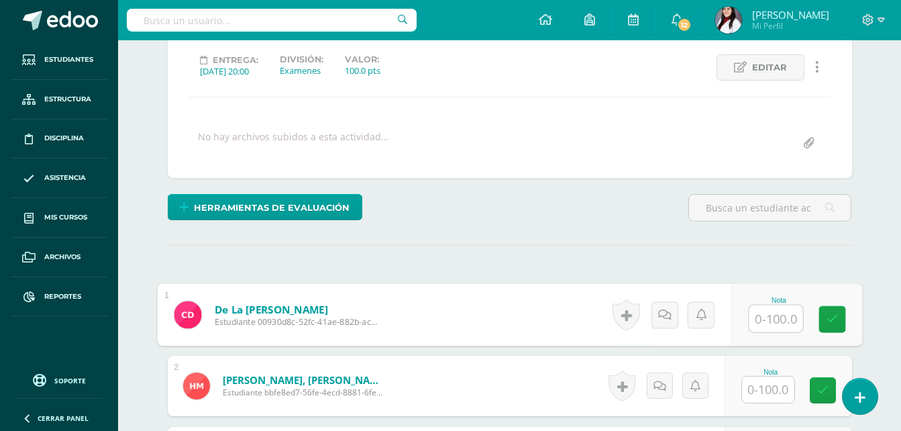
scroll to position [182, 0]
type input "90"
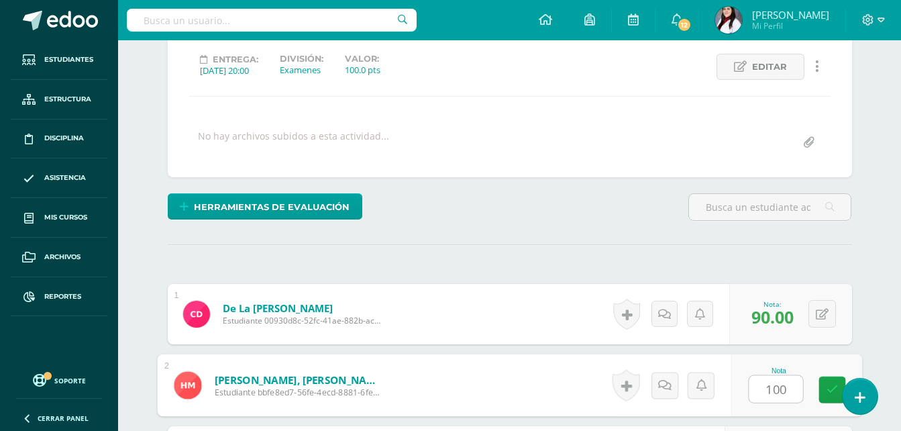
type input "100"
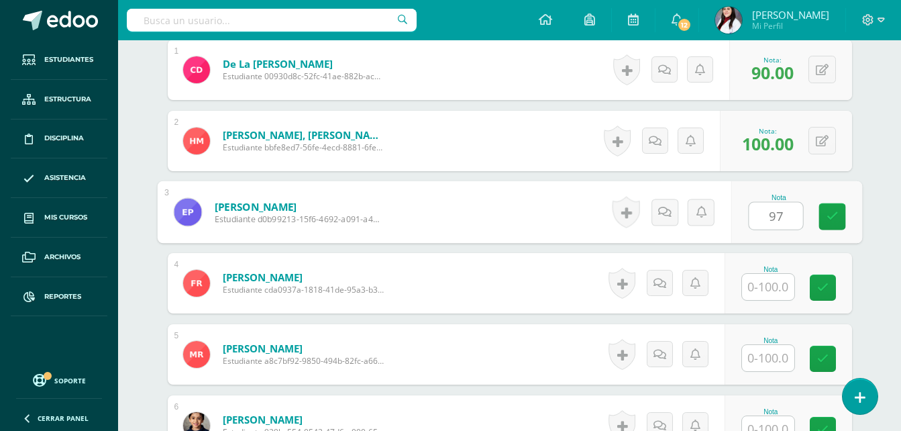
type input "97"
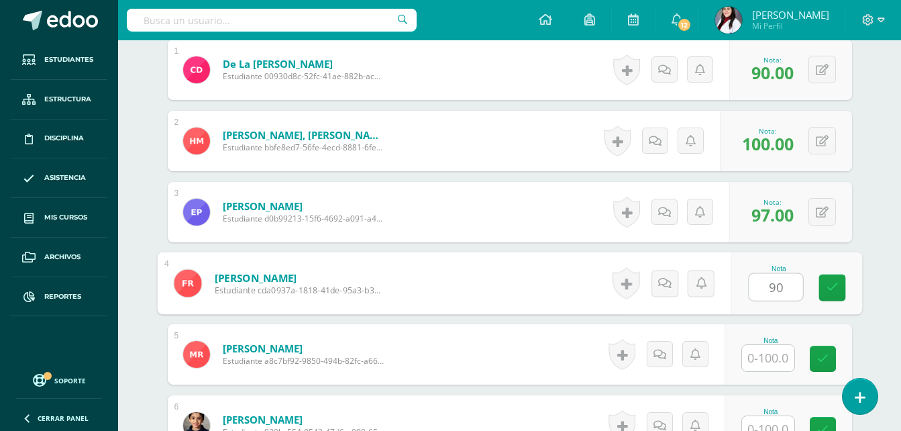
type input "90"
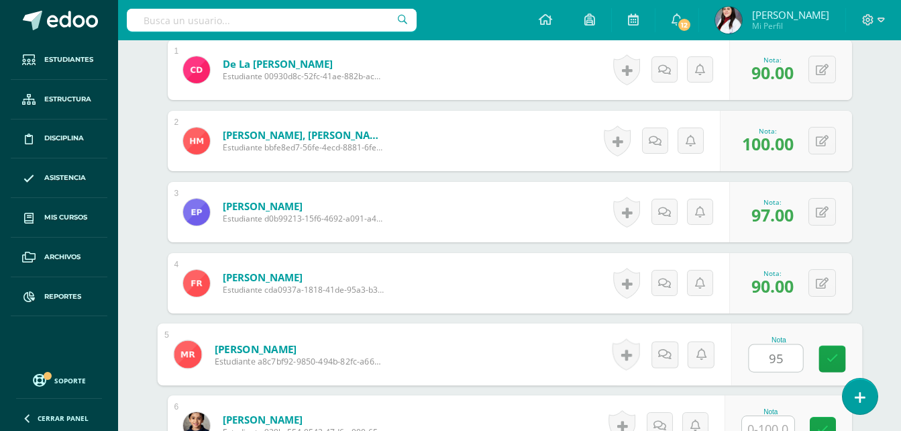
type input "95"
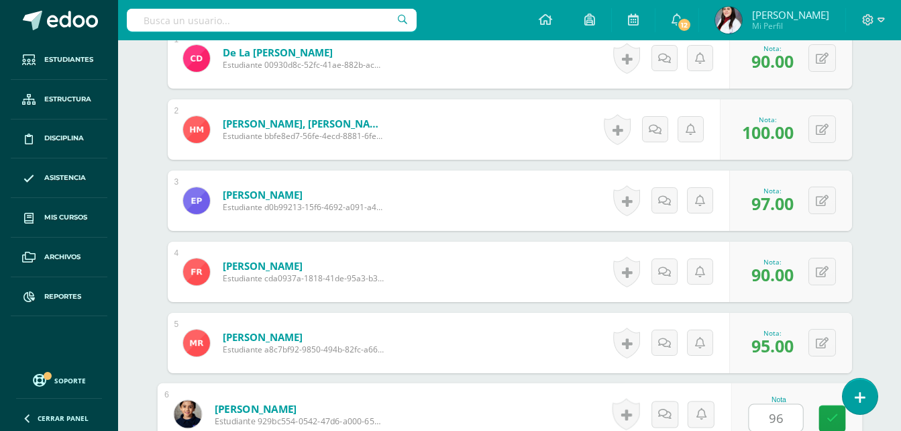
type input "96"
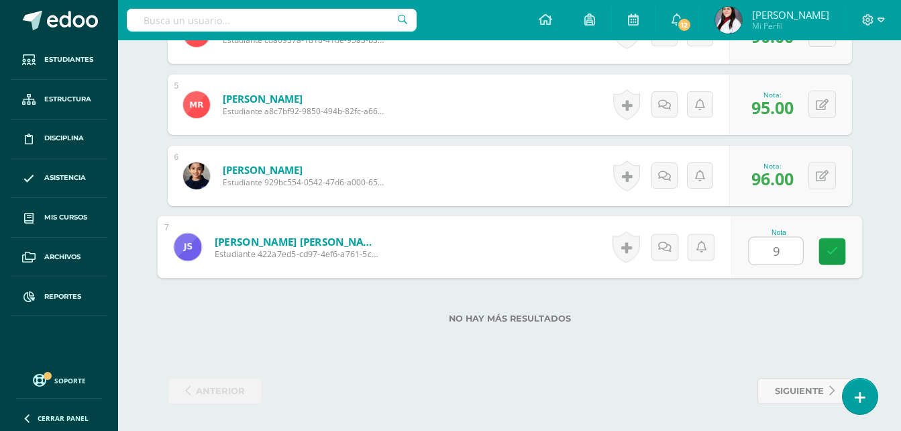
type input "90"
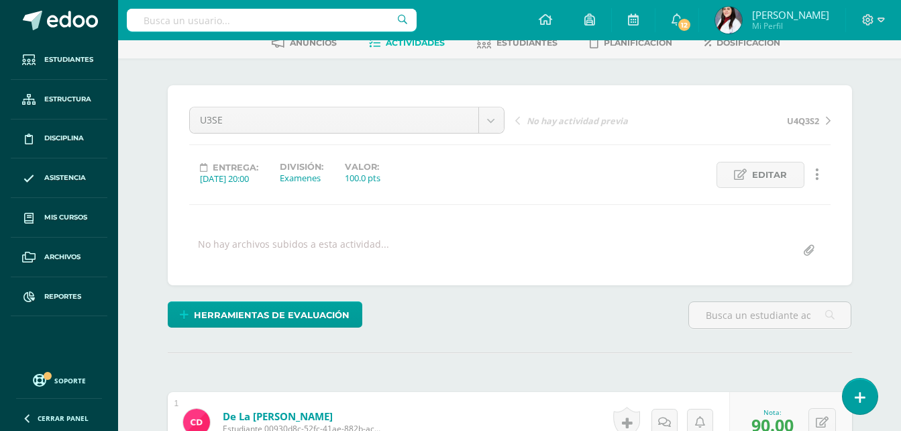
scroll to position [0, 0]
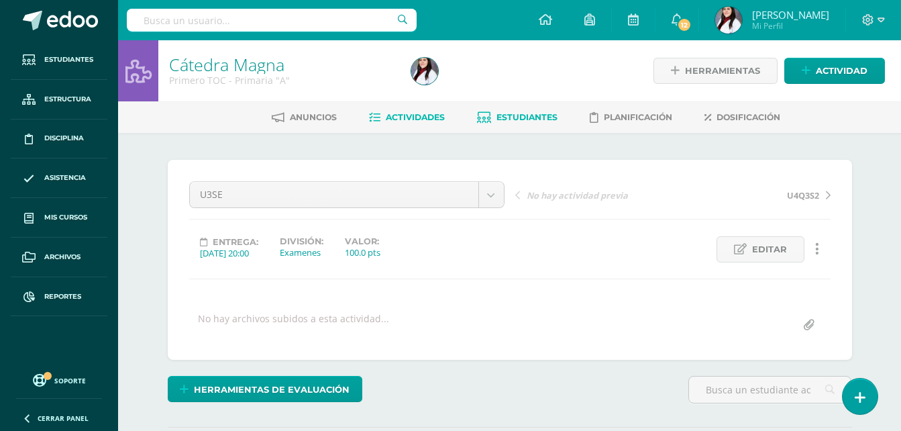
click at [531, 117] on span "Estudiantes" at bounding box center [526, 117] width 61 height 10
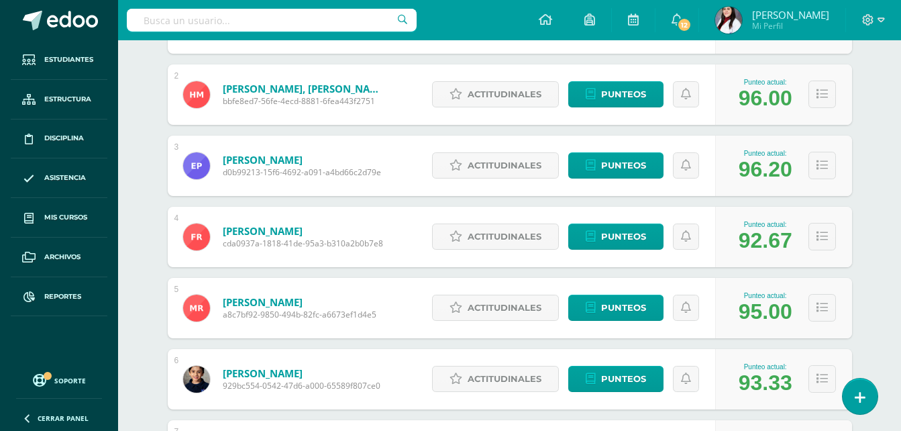
scroll to position [134, 0]
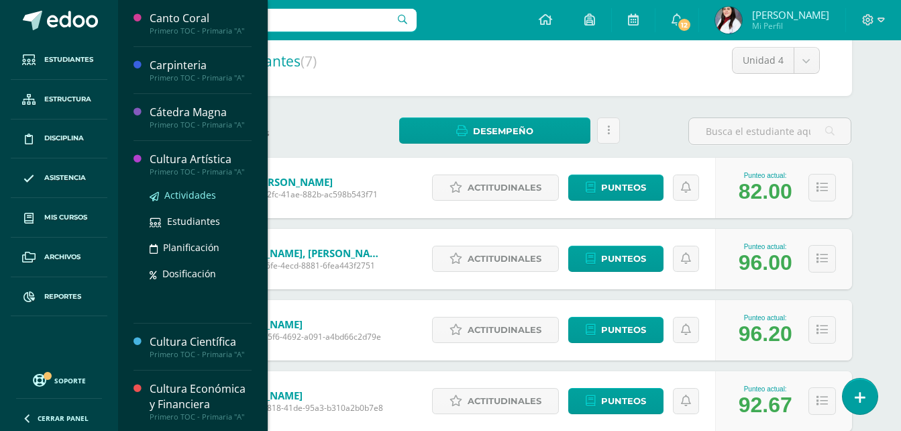
click at [188, 193] on span "Actividades" at bounding box center [190, 195] width 52 height 13
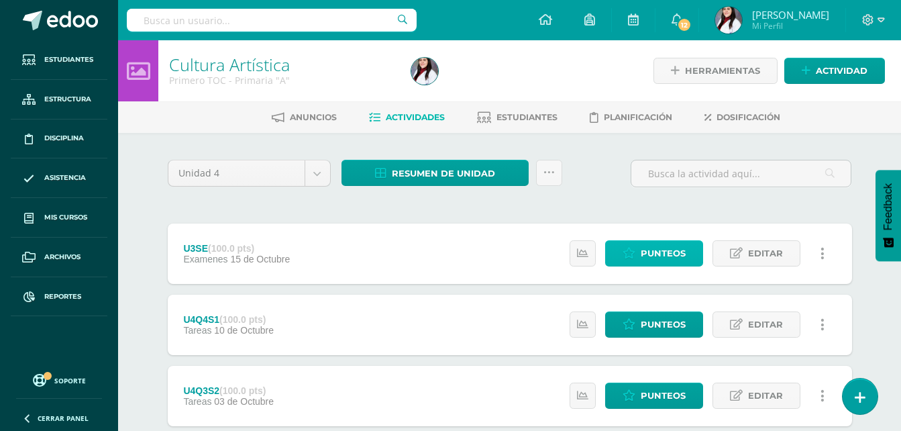
click at [658, 258] on span "Punteos" at bounding box center [663, 253] width 45 height 25
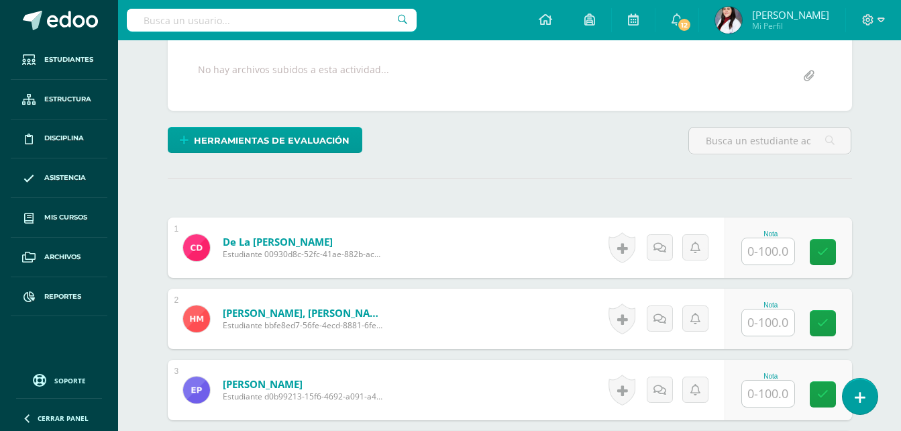
click at [763, 252] on input "text" at bounding box center [768, 251] width 52 height 26
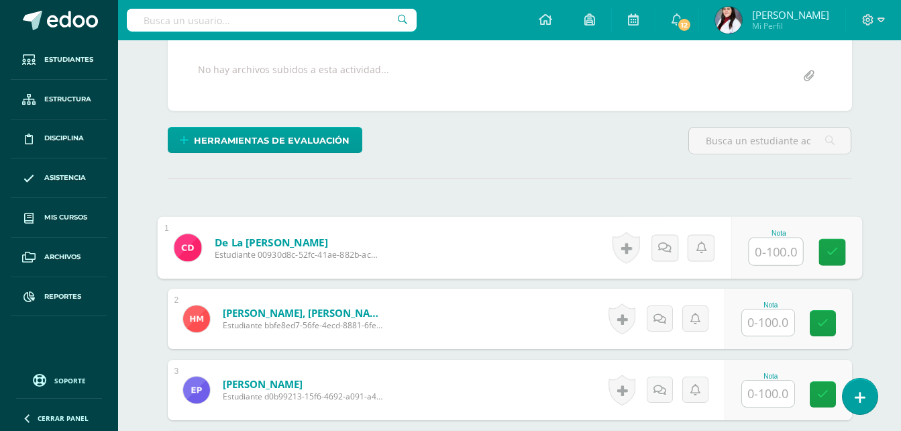
scroll to position [250, 0]
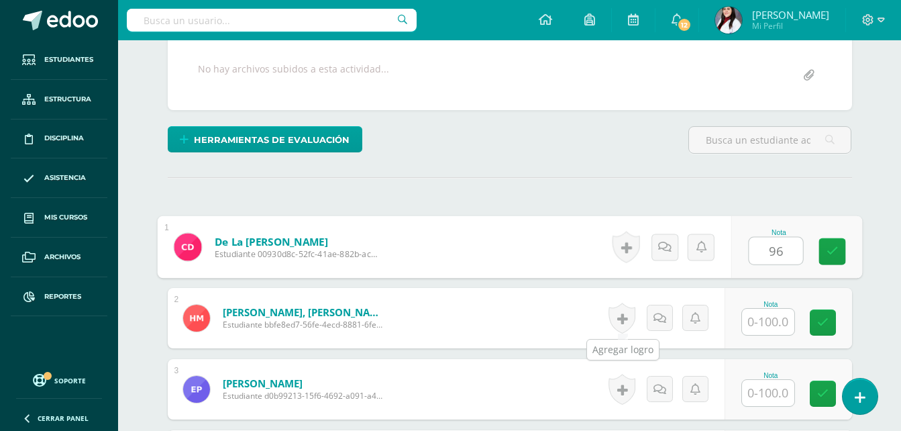
type input "96"
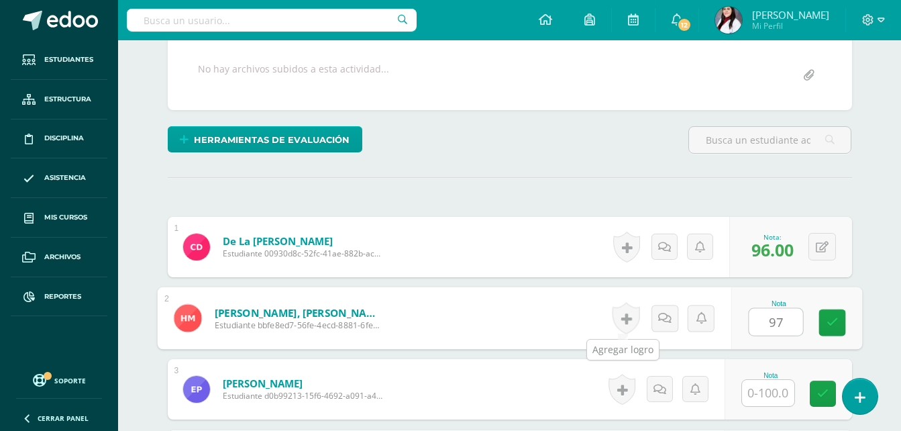
type input "97"
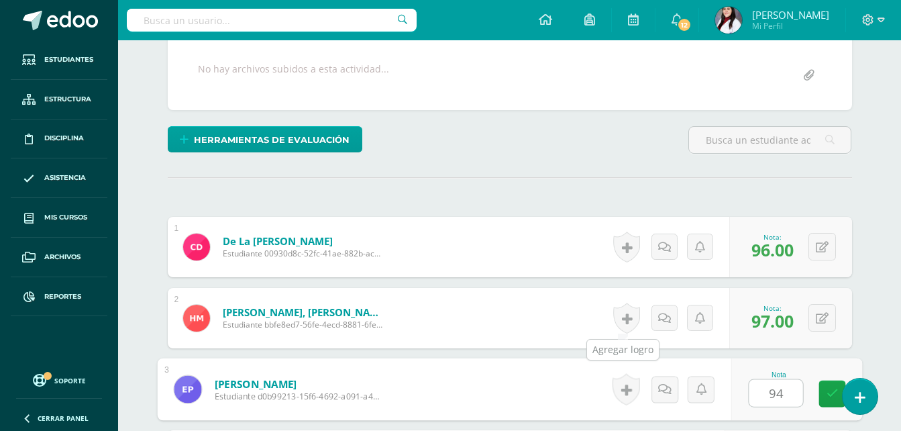
type input "94"
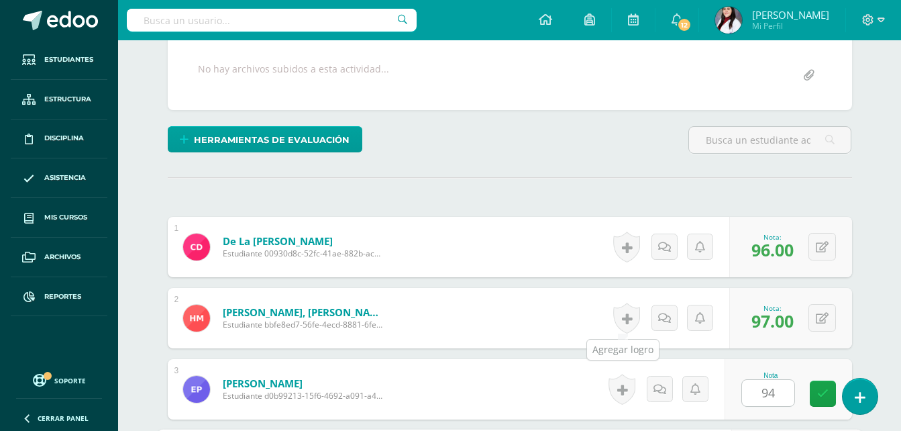
scroll to position [498, 0]
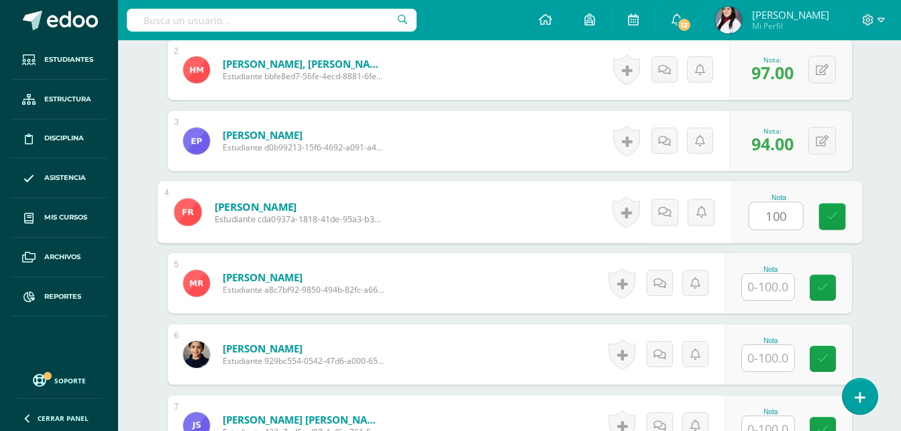
type input "100"
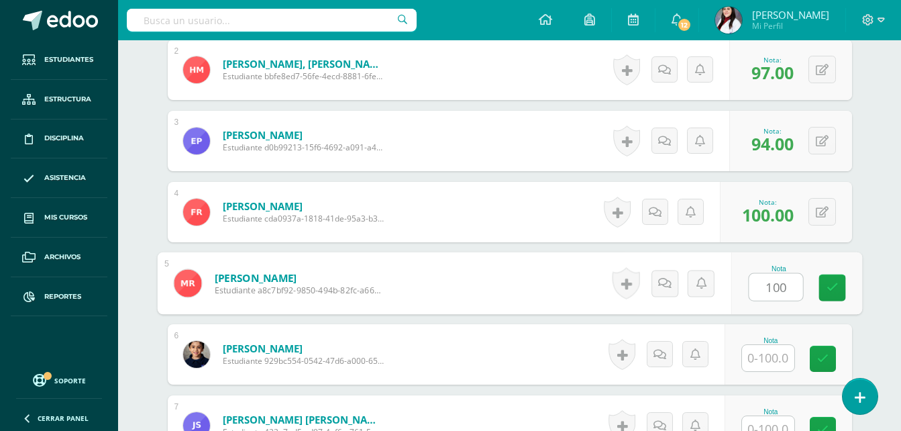
type input "100"
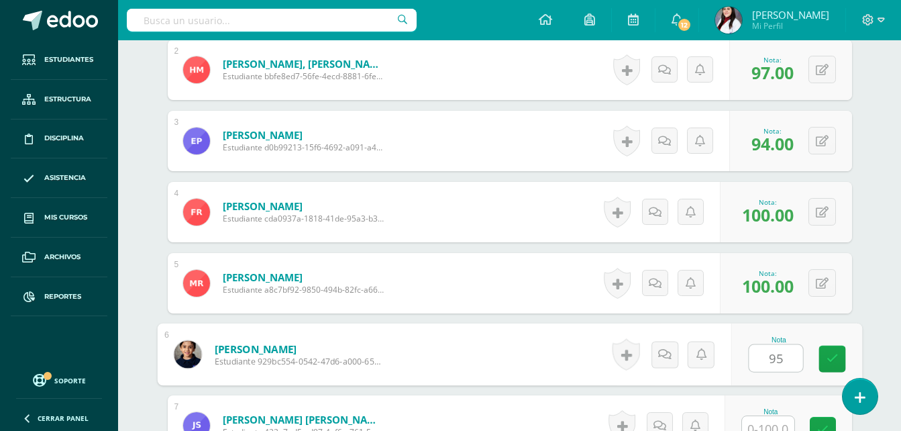
type input "95"
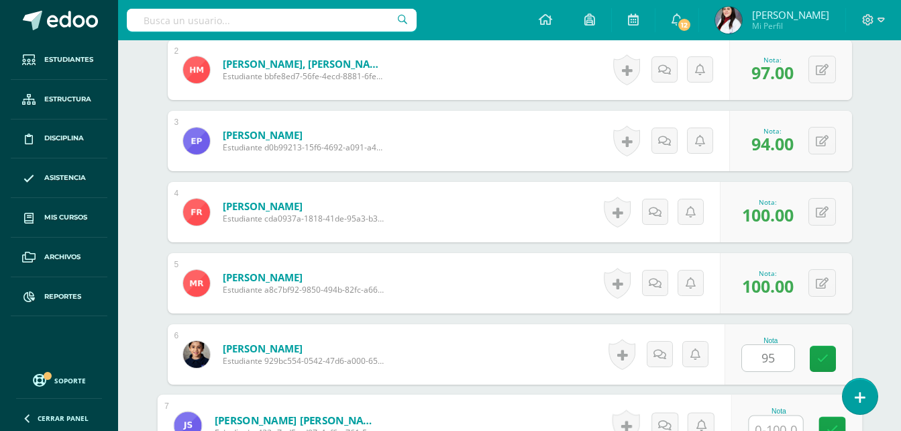
scroll to position [509, 0]
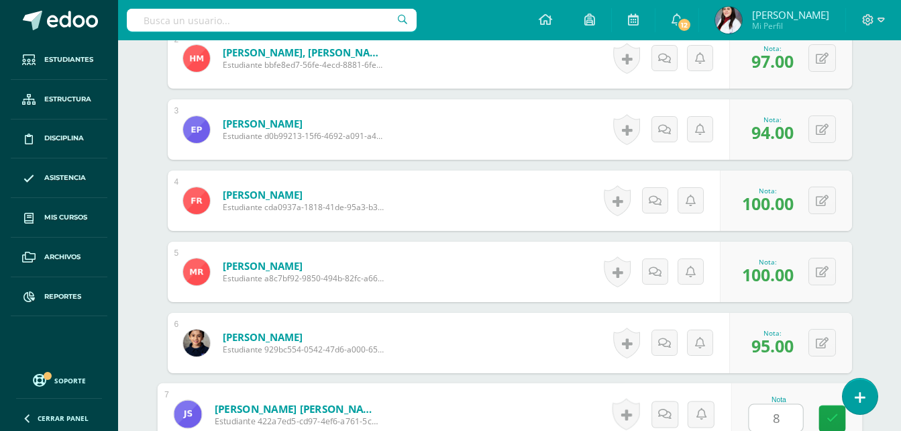
type input "82"
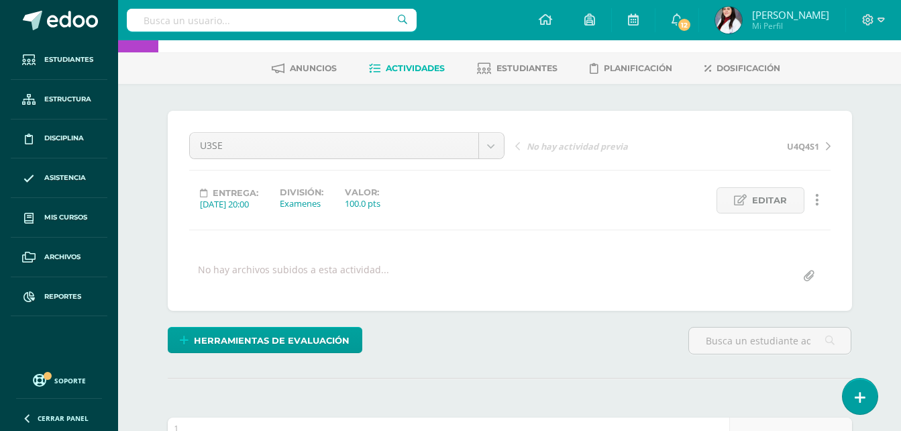
scroll to position [0, 0]
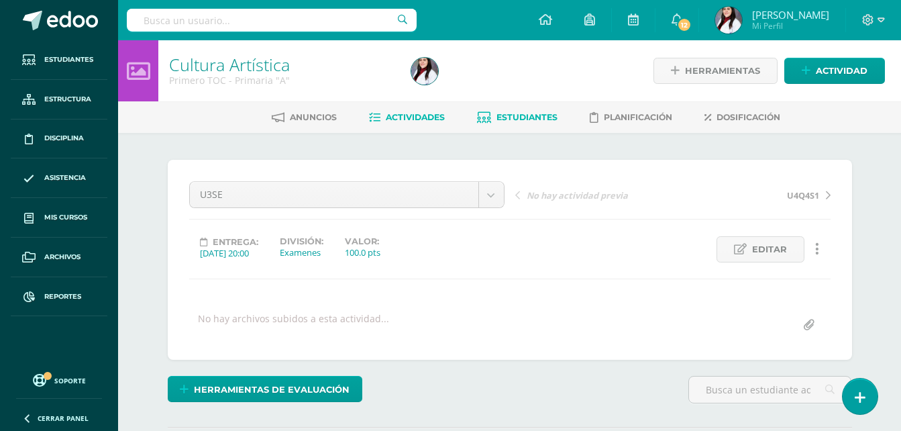
click at [525, 109] on link "Estudiantes" at bounding box center [517, 117] width 81 height 21
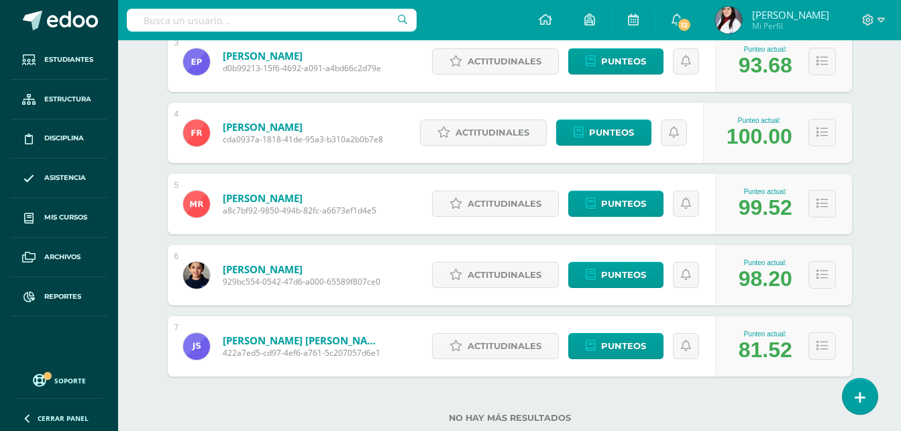
scroll to position [437, 0]
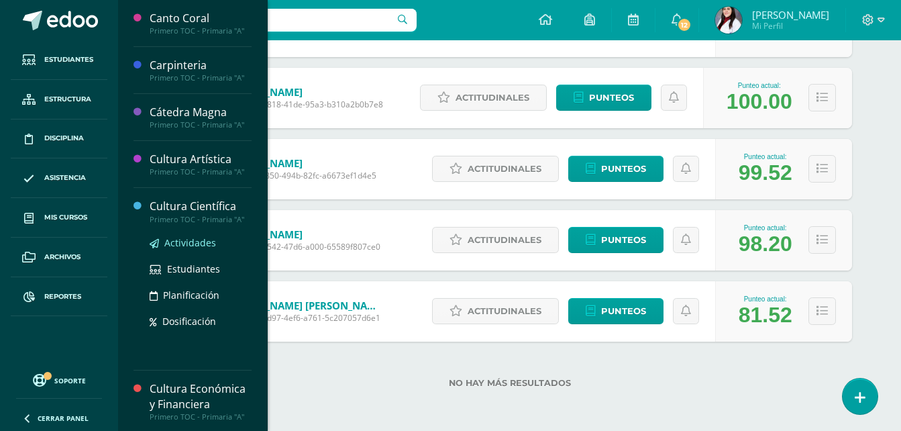
click at [176, 242] on span "Actividades" at bounding box center [190, 242] width 52 height 13
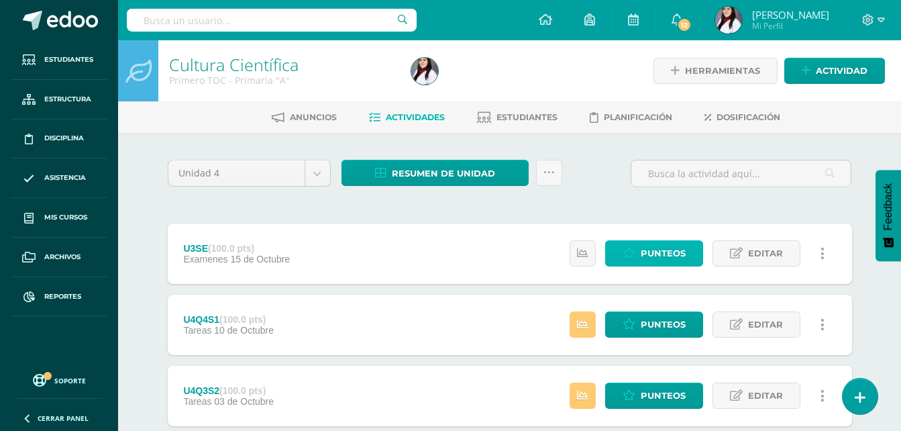
click at [676, 250] on span "Punteos" at bounding box center [663, 253] width 45 height 25
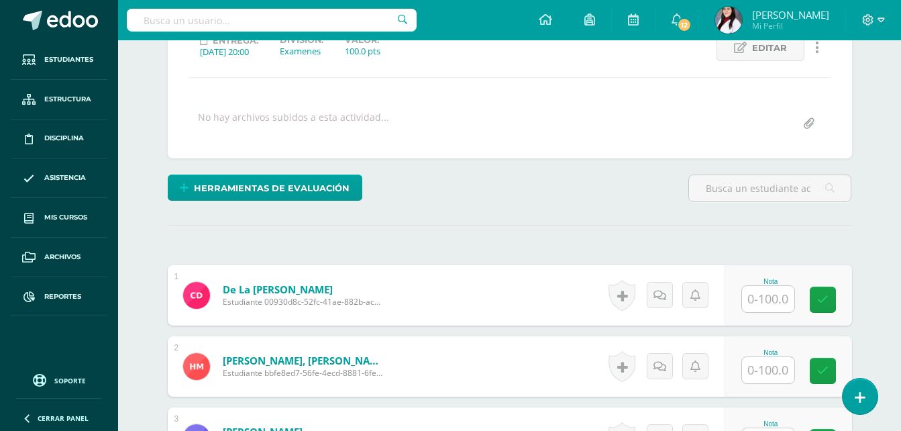
scroll to position [202, 0]
click at [766, 299] on input "text" at bounding box center [768, 298] width 52 height 26
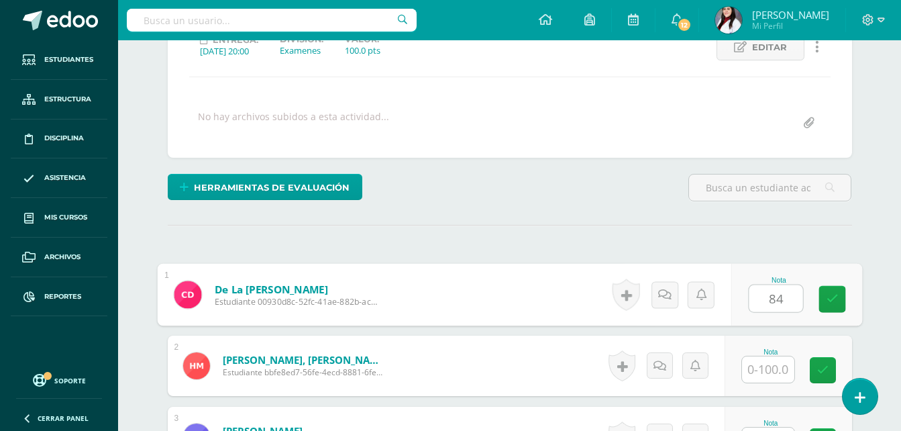
type input "84"
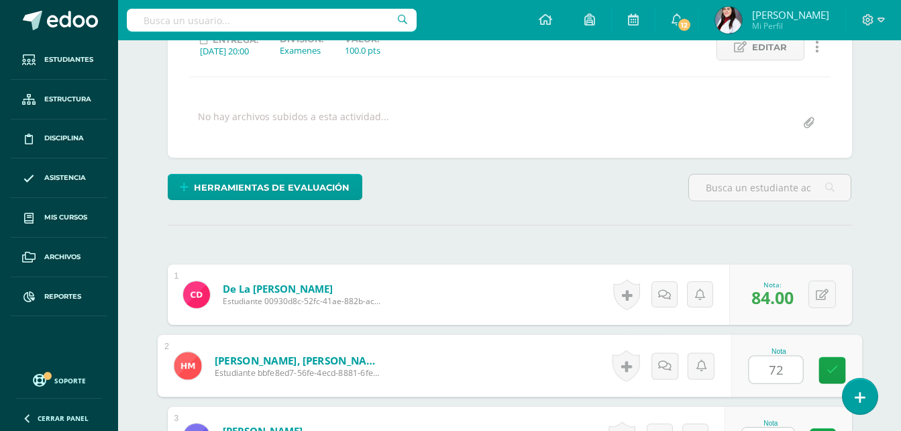
type input "72"
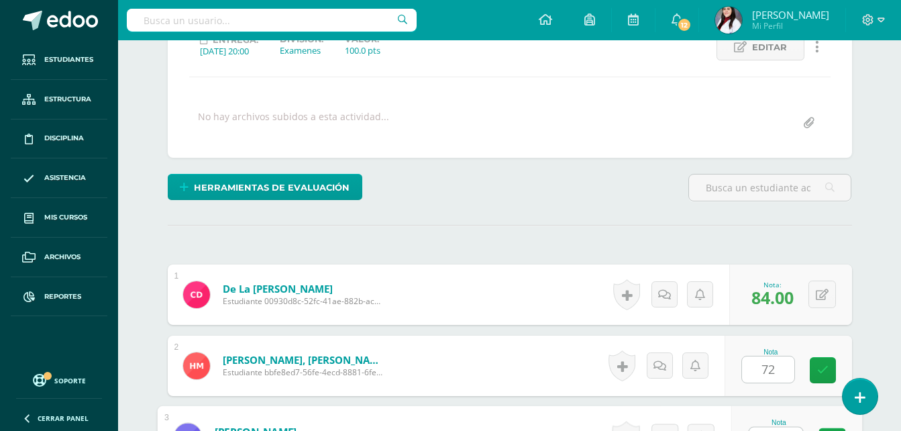
scroll to position [225, 0]
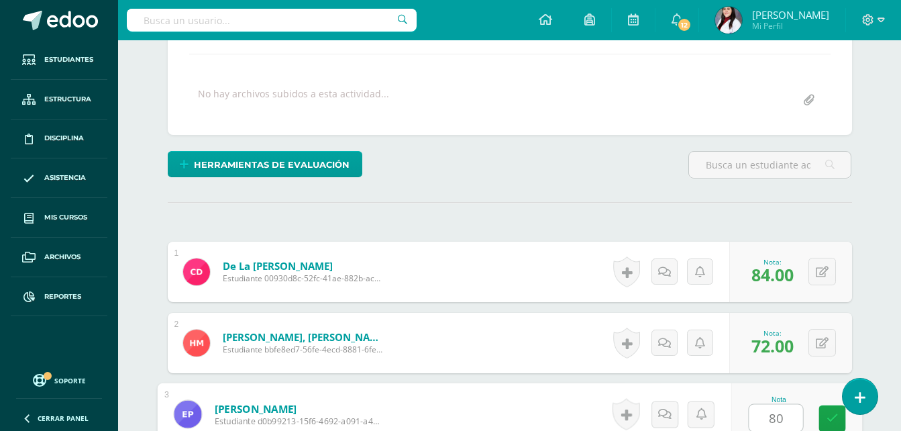
type input "80"
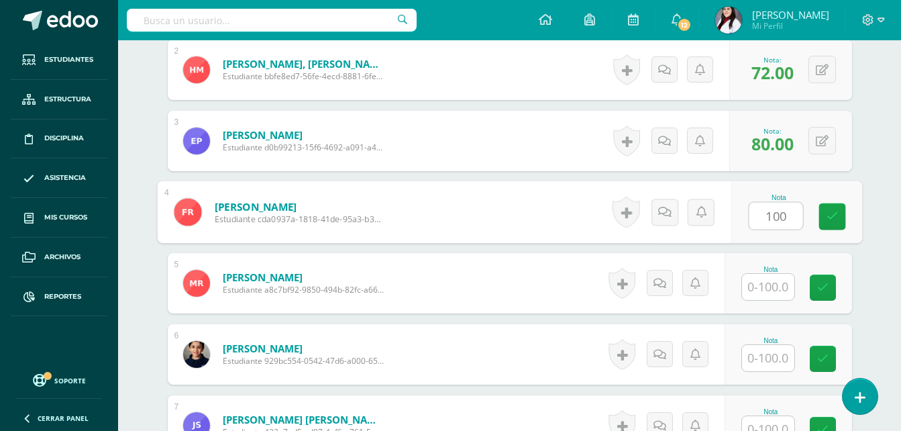
type input "100"
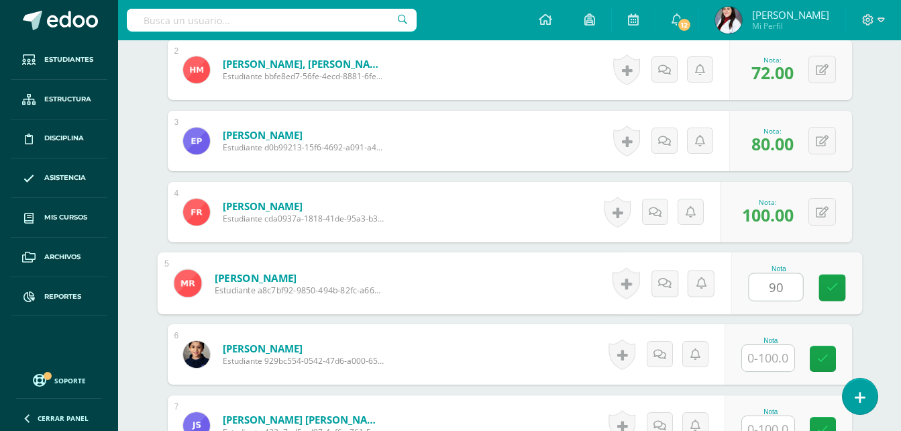
type input "90"
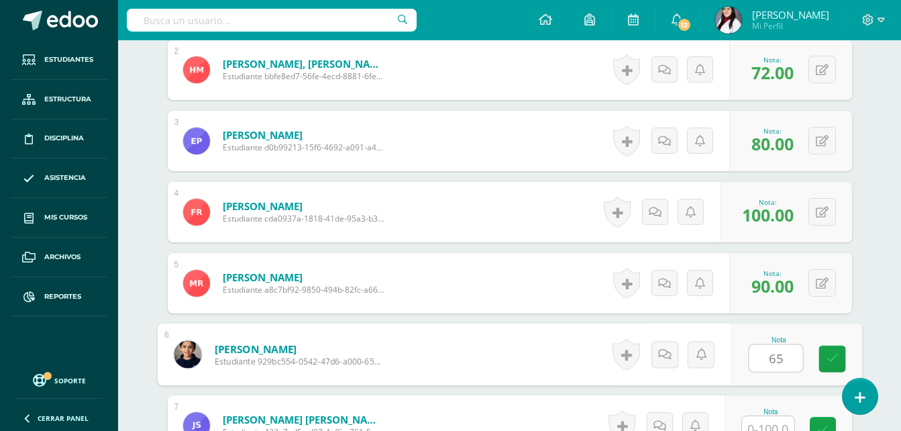
type input "65"
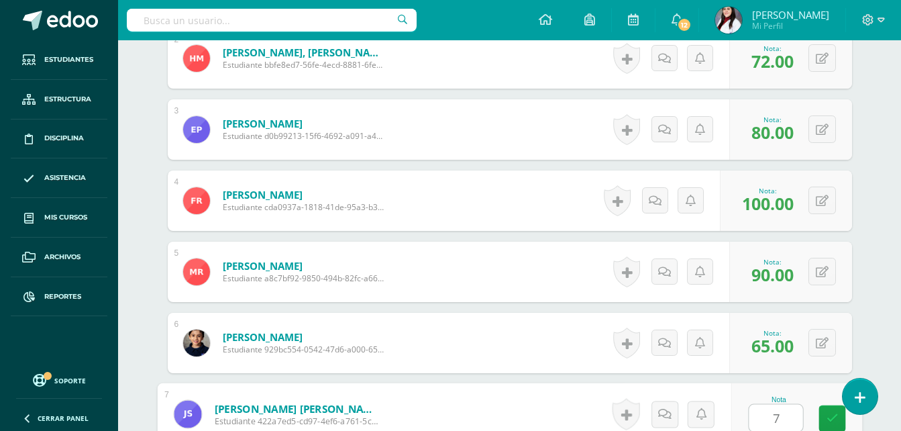
type input "72"
click at [828, 343] on button at bounding box center [822, 343] width 28 height 28
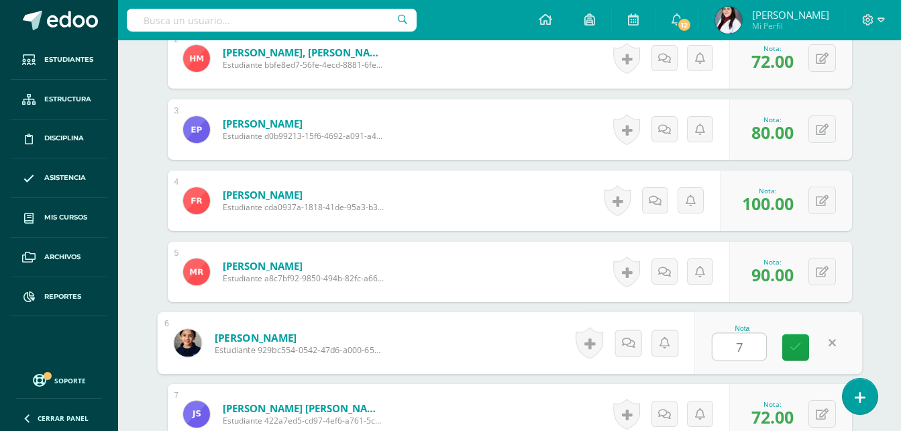
type input "70"
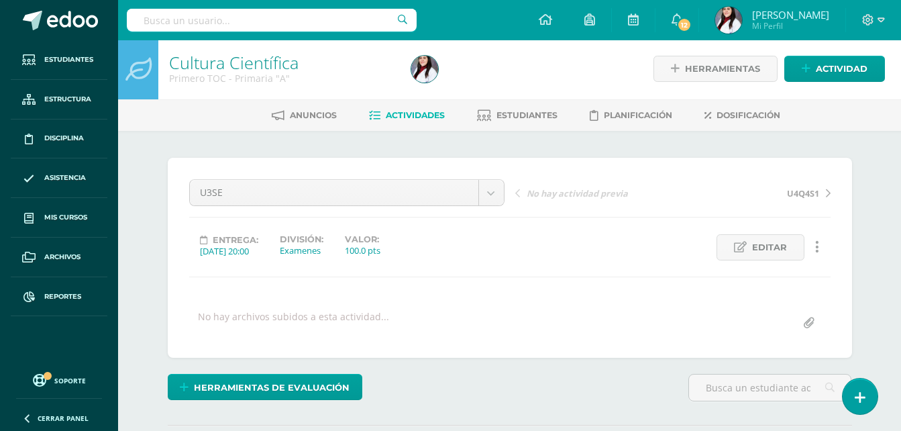
scroll to position [0, 0]
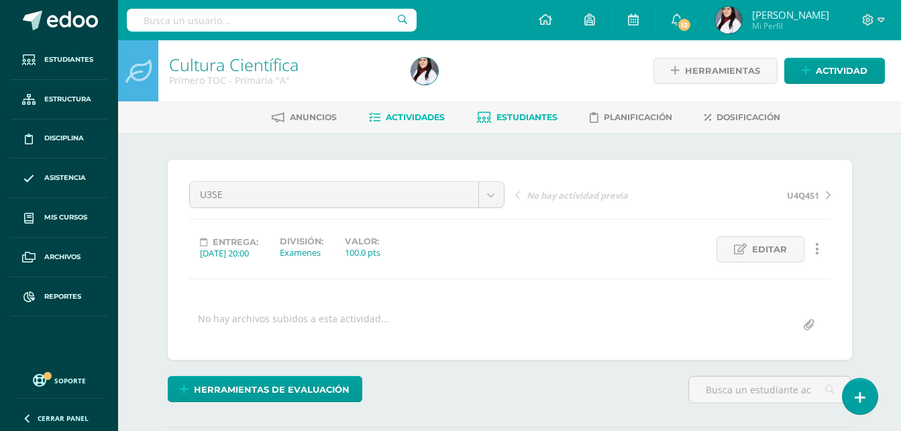
click at [501, 115] on span "Estudiantes" at bounding box center [526, 117] width 61 height 10
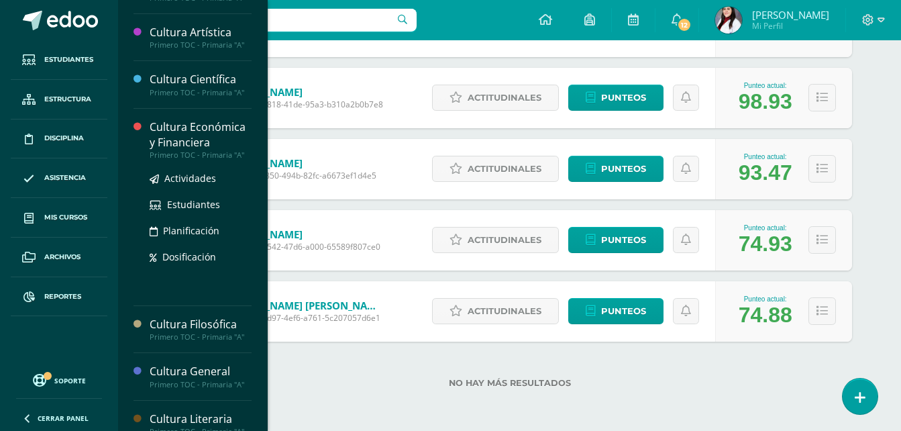
scroll to position [134, 0]
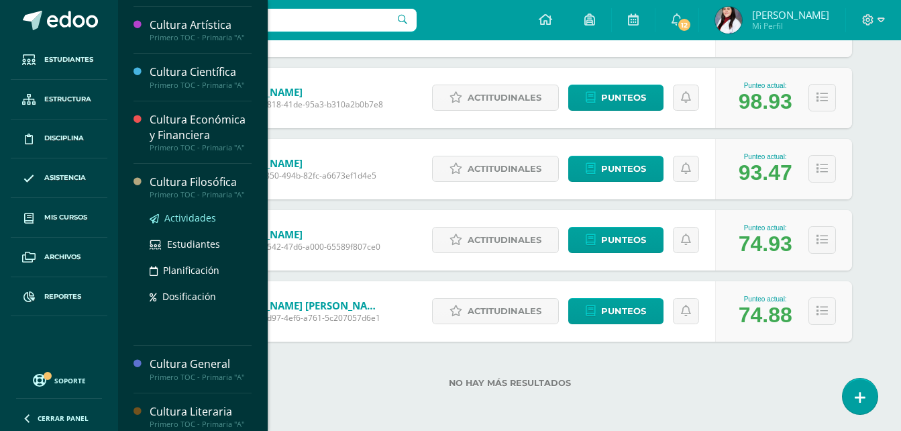
click at [189, 219] on span "Actividades" at bounding box center [190, 217] width 52 height 13
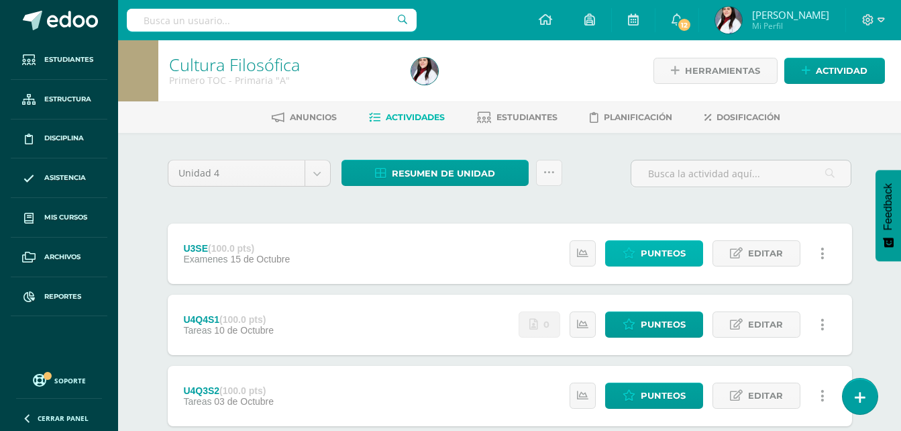
click at [658, 255] on span "Punteos" at bounding box center [663, 253] width 45 height 25
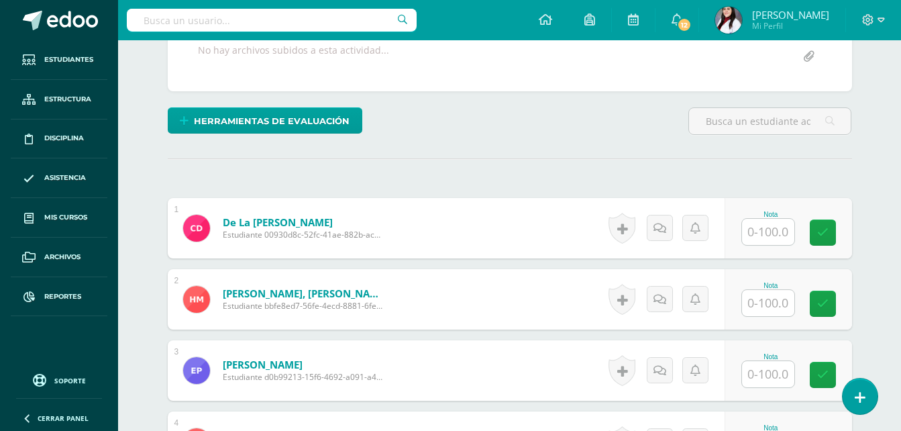
scroll to position [269, 0]
click at [757, 236] on input "text" at bounding box center [768, 231] width 52 height 26
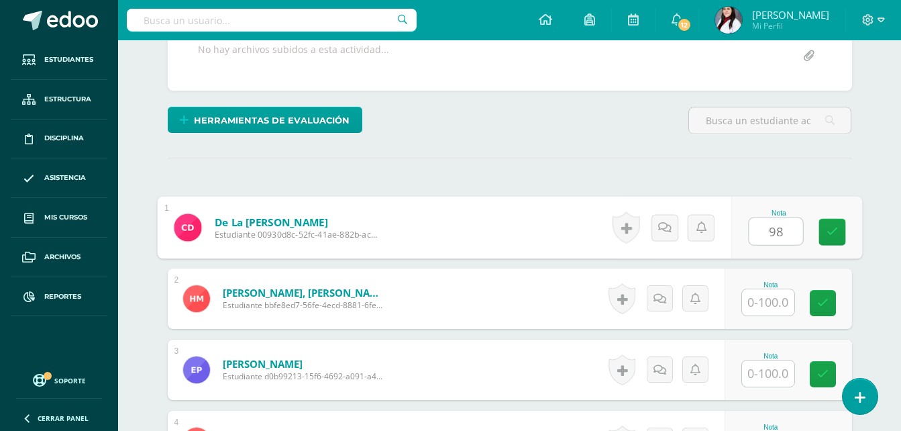
type input "98"
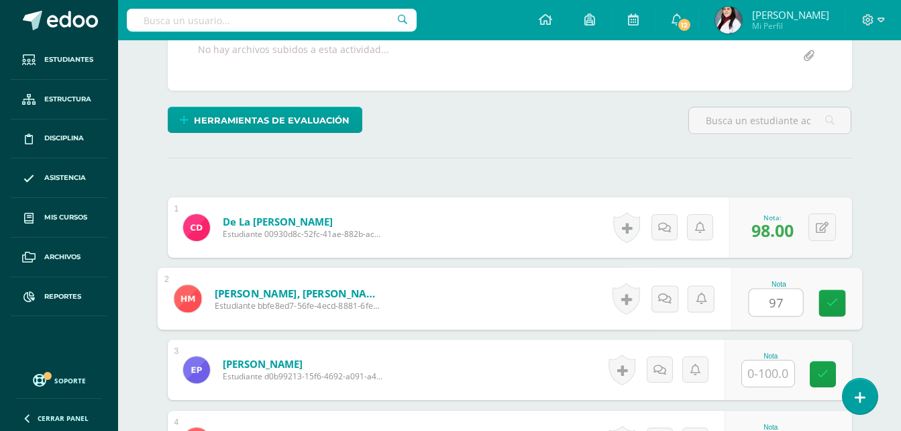
type input "97"
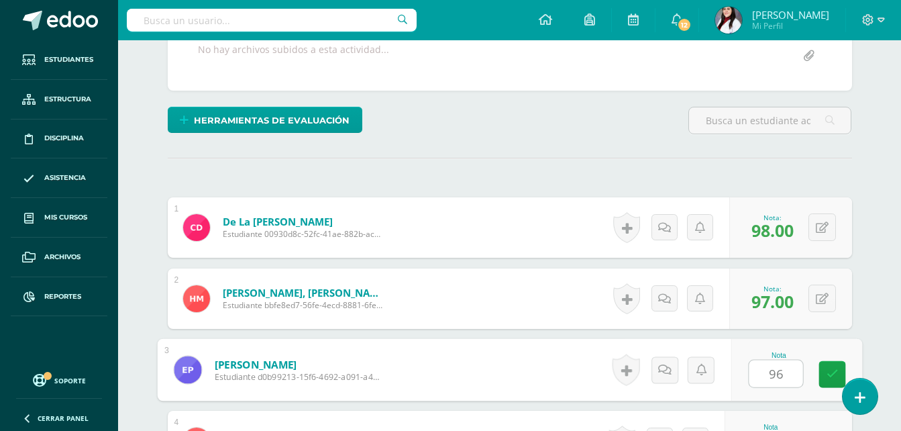
type input "96"
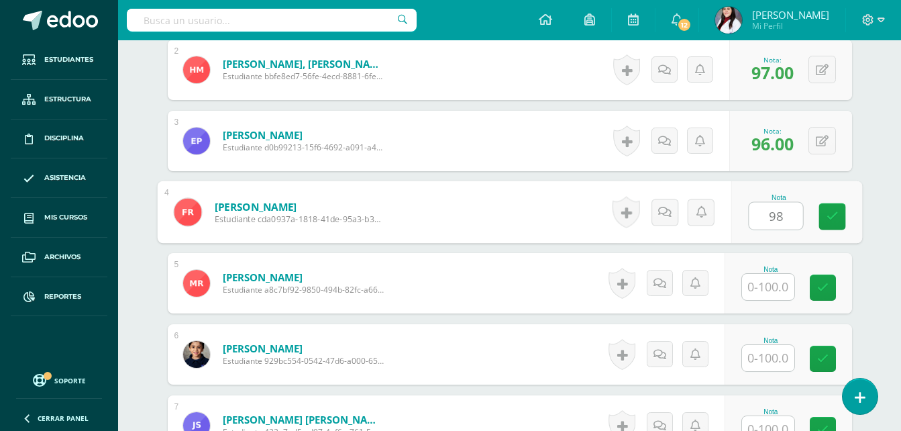
type input "98"
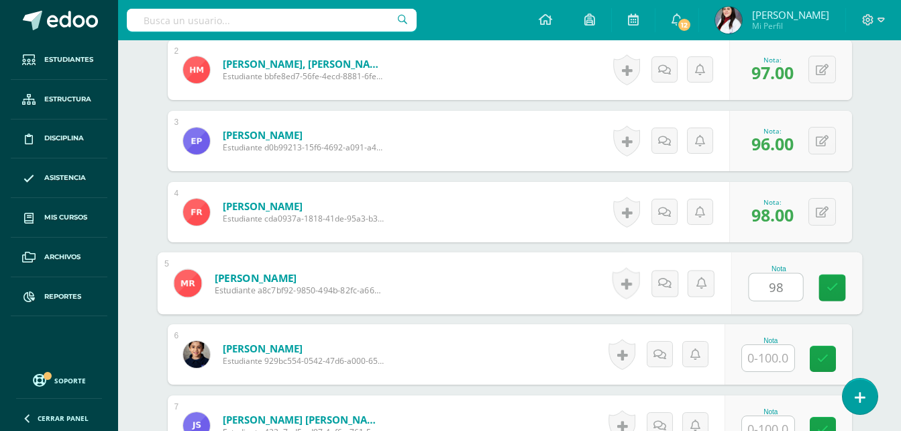
type input "98"
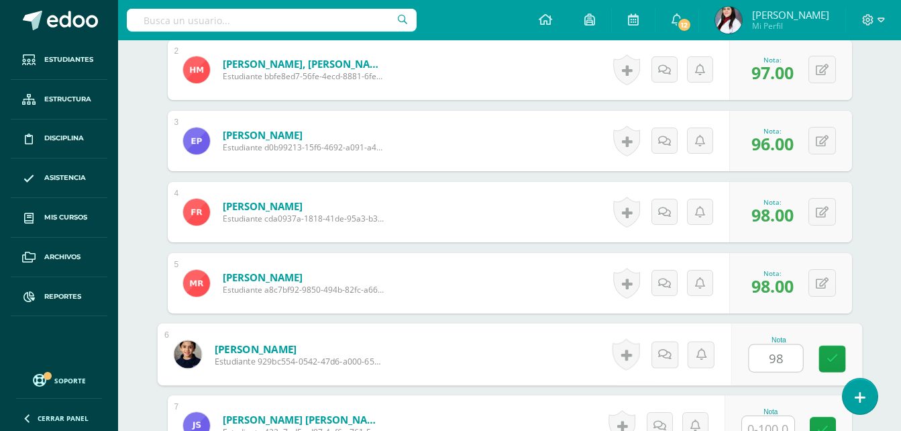
type input "98"
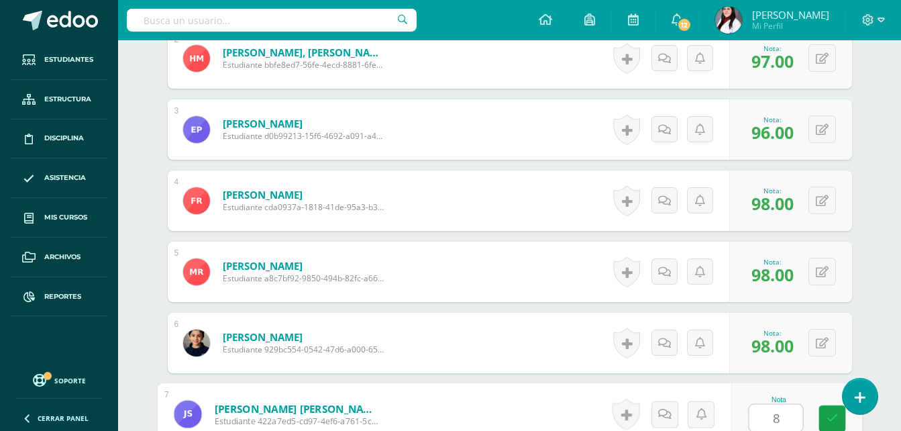
type input "84"
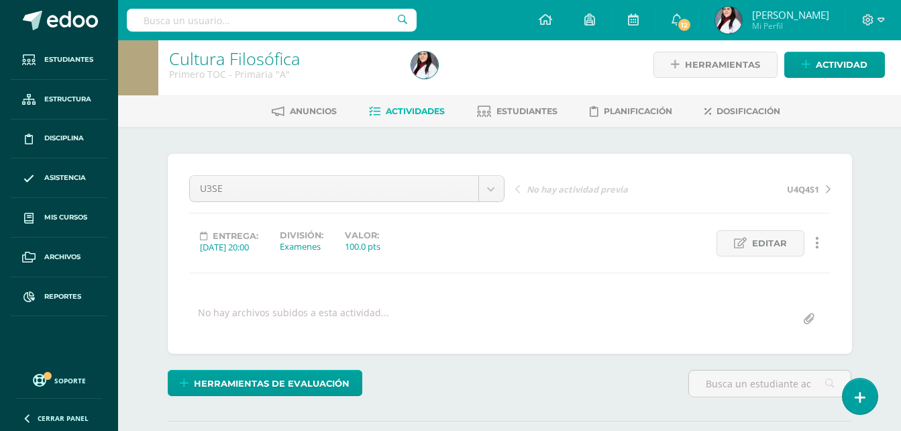
scroll to position [0, 0]
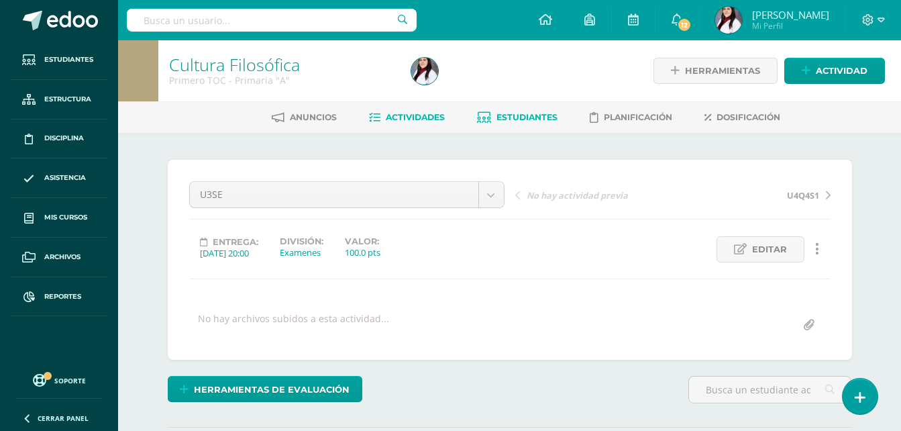
click at [541, 115] on span "Estudiantes" at bounding box center [526, 117] width 61 height 10
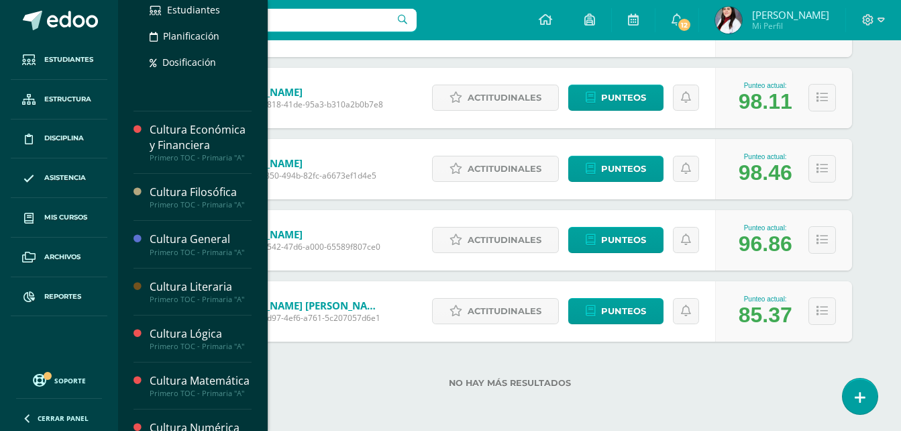
scroll to position [268, 0]
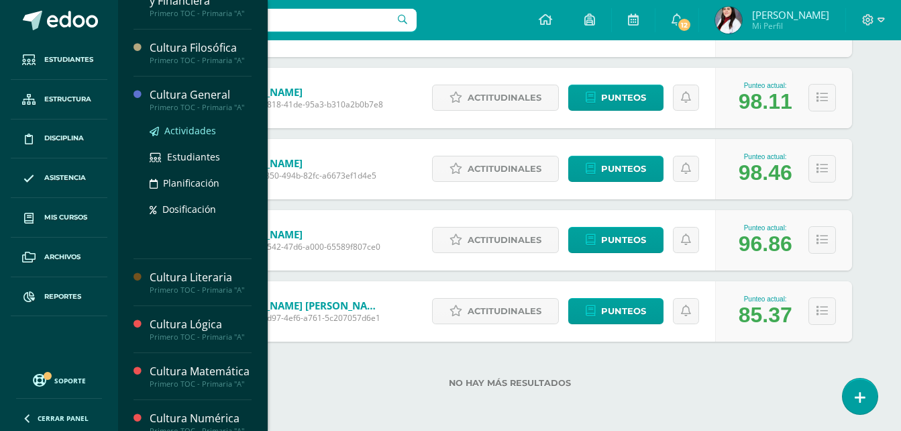
click at [201, 123] on link "Actividades" at bounding box center [201, 130] width 102 height 15
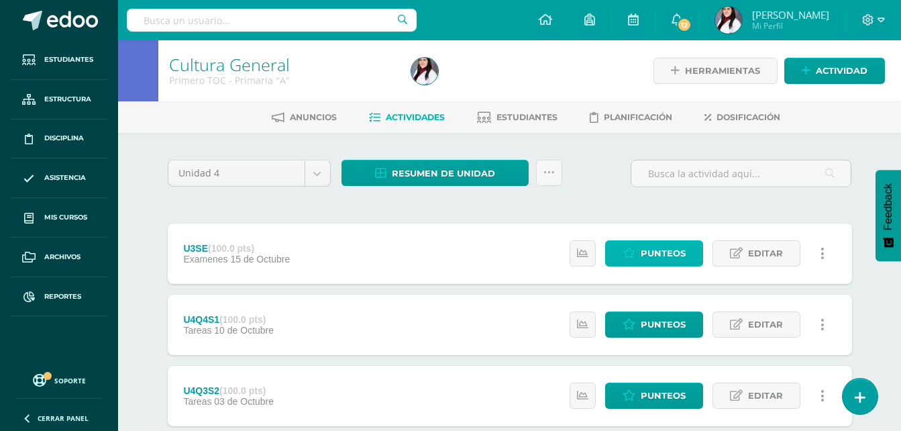
click at [666, 254] on span "Punteos" at bounding box center [663, 253] width 45 height 25
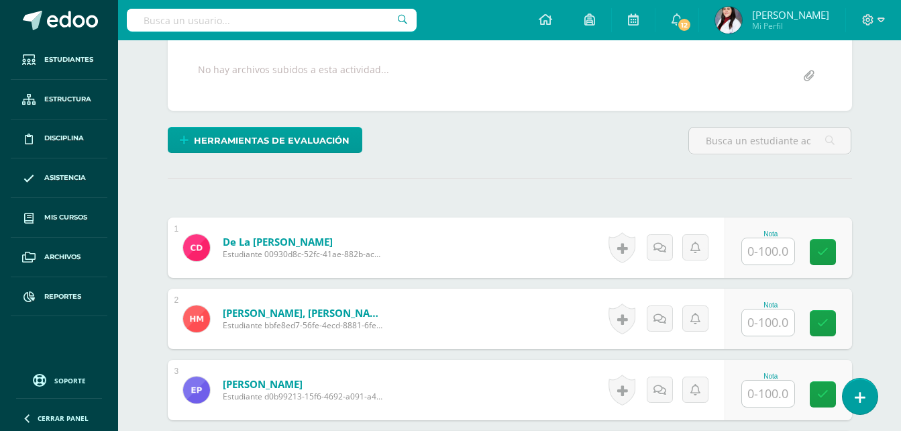
scroll to position [250, 0]
click at [775, 252] on input "text" at bounding box center [768, 251] width 52 height 26
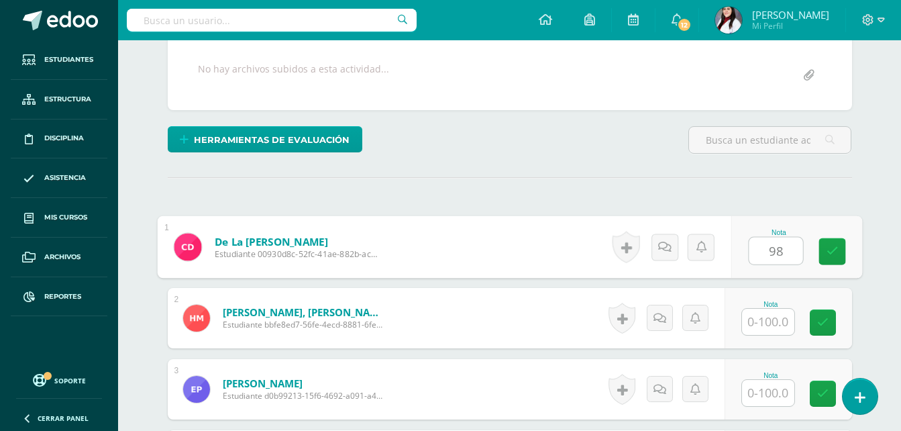
type input "98"
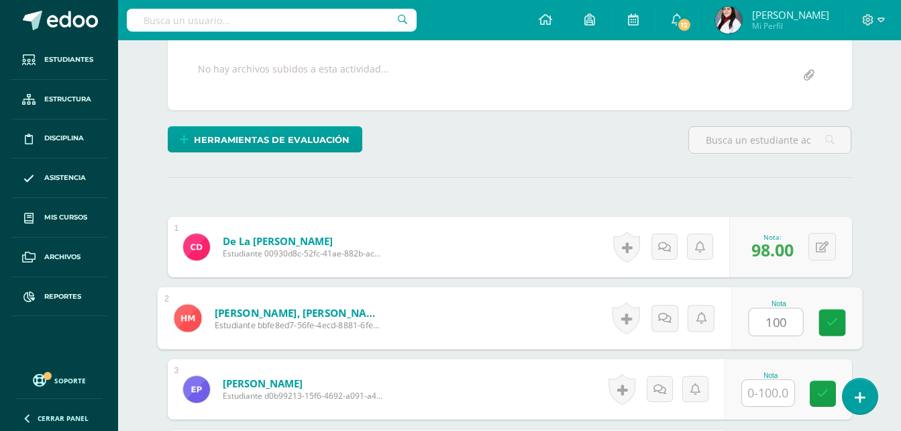
type input "100"
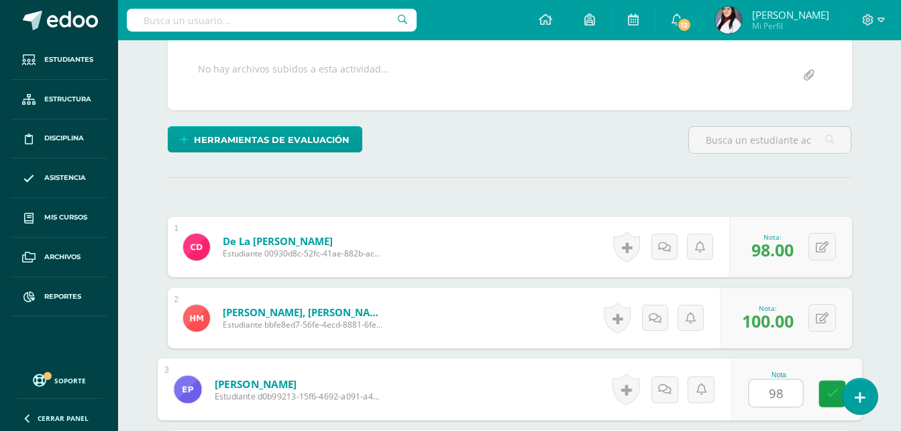
type input "98"
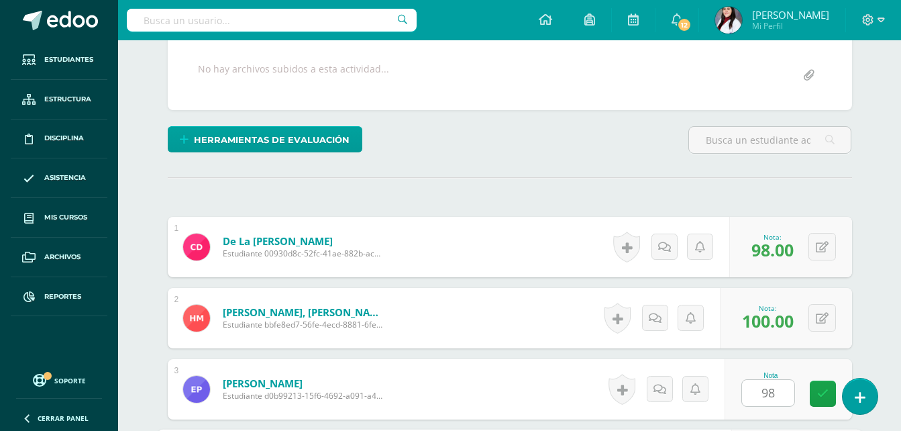
scroll to position [498, 0]
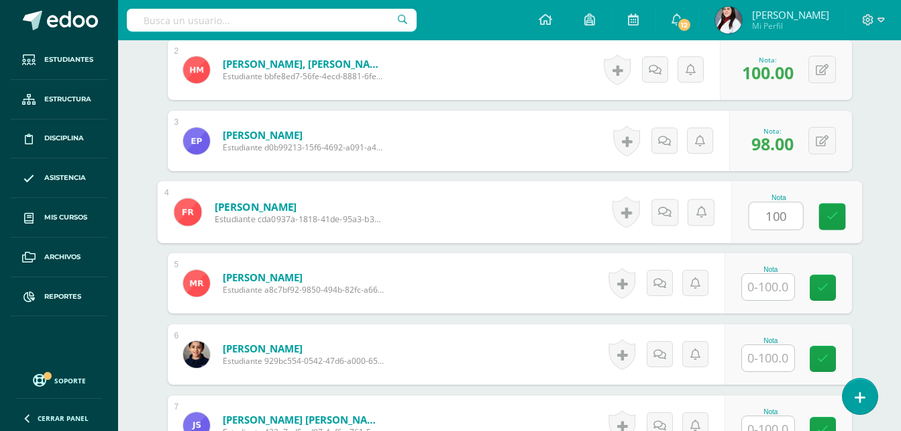
type input "100"
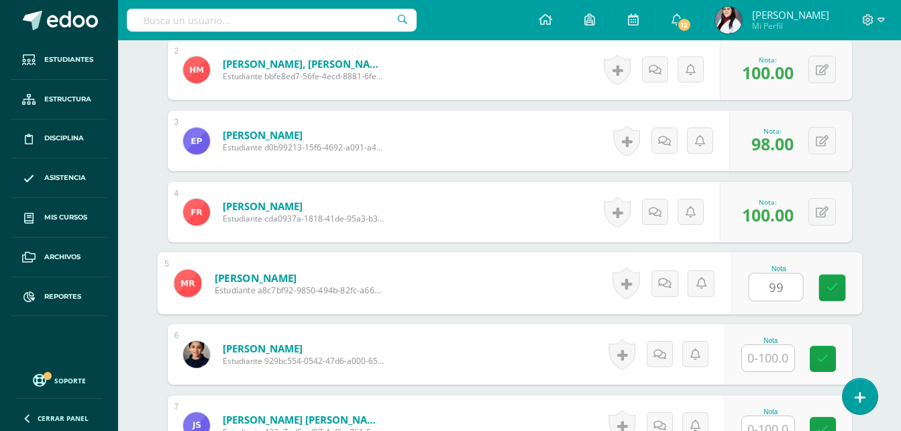
type input "99"
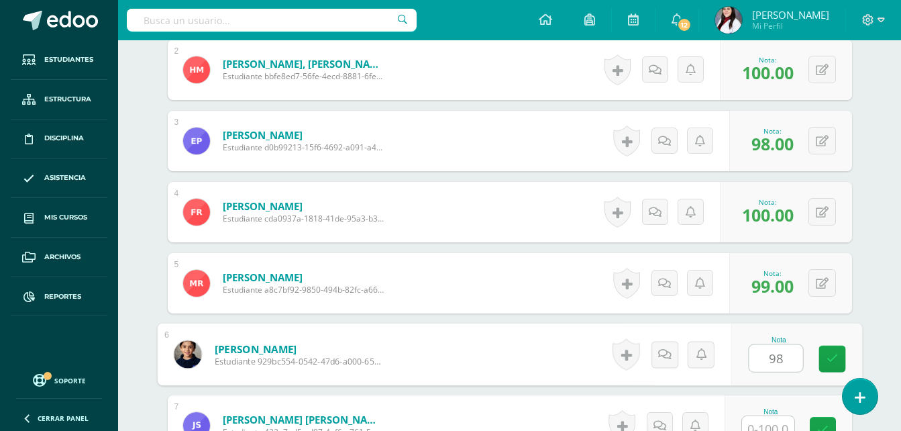
type input "98"
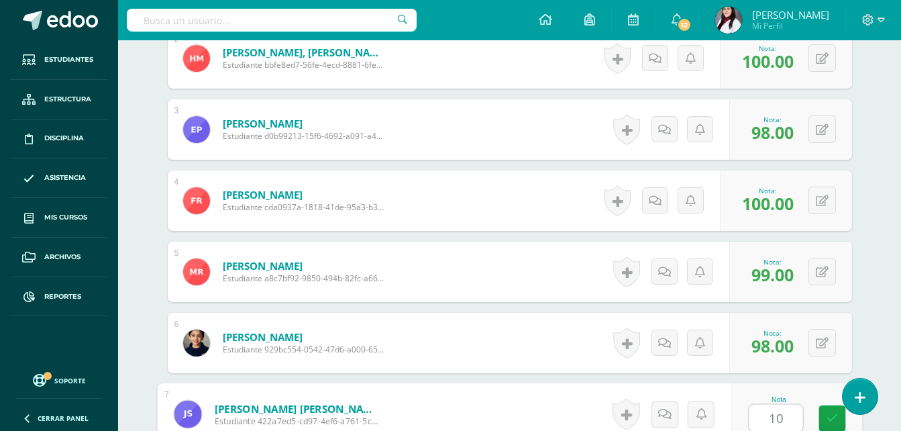
type input "100"
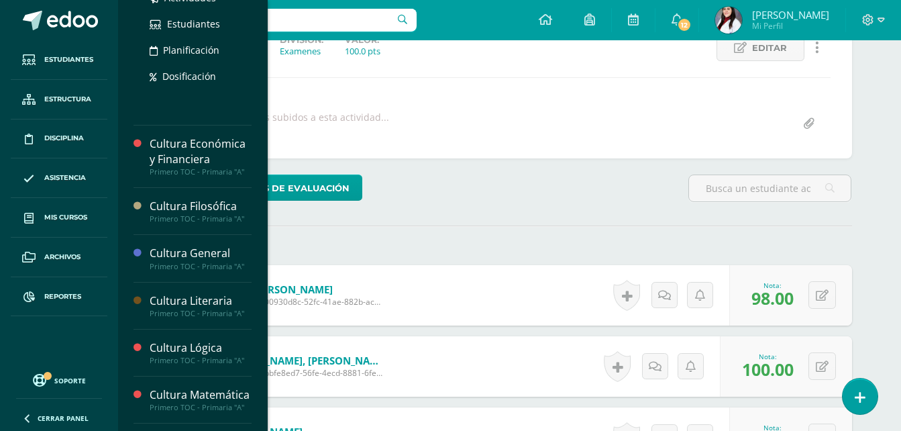
scroll to position [268, 0]
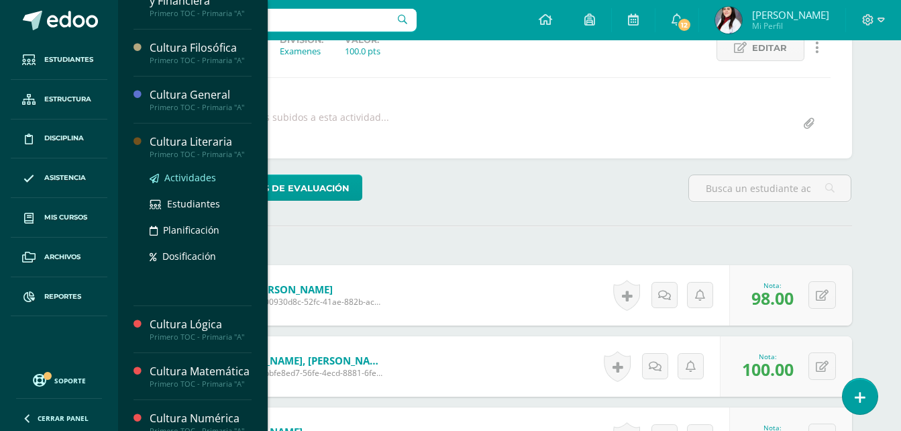
click at [189, 177] on span "Actividades" at bounding box center [190, 177] width 52 height 13
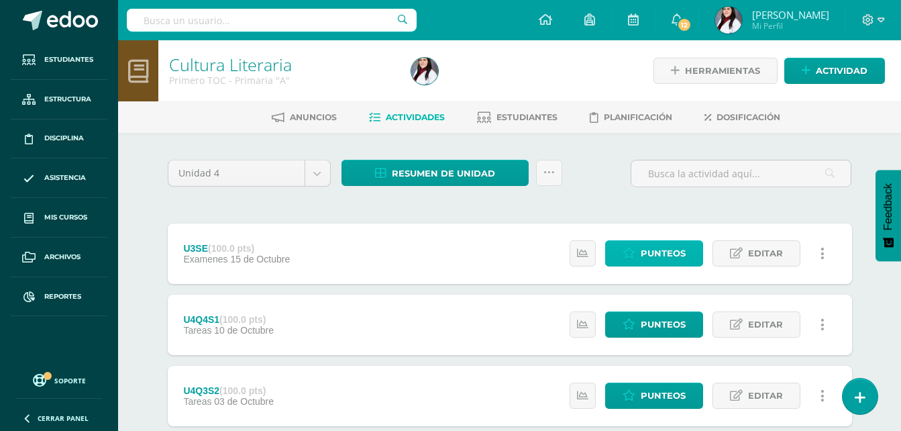
click at [651, 254] on span "Punteos" at bounding box center [663, 253] width 45 height 25
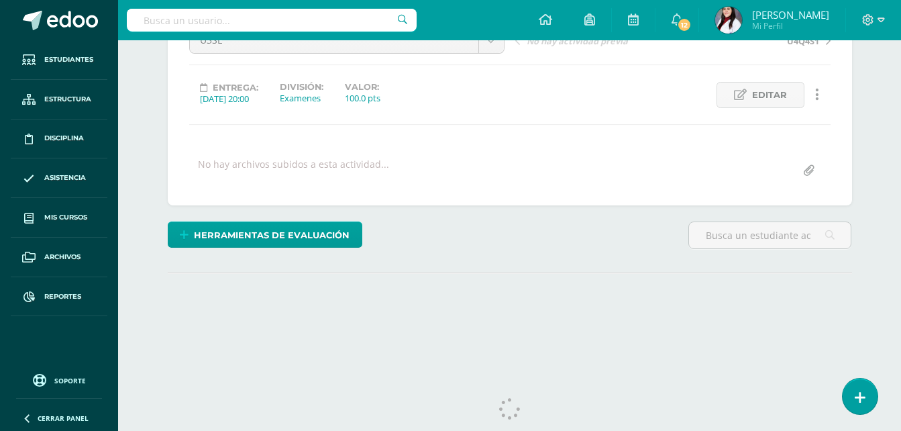
scroll to position [182, 0]
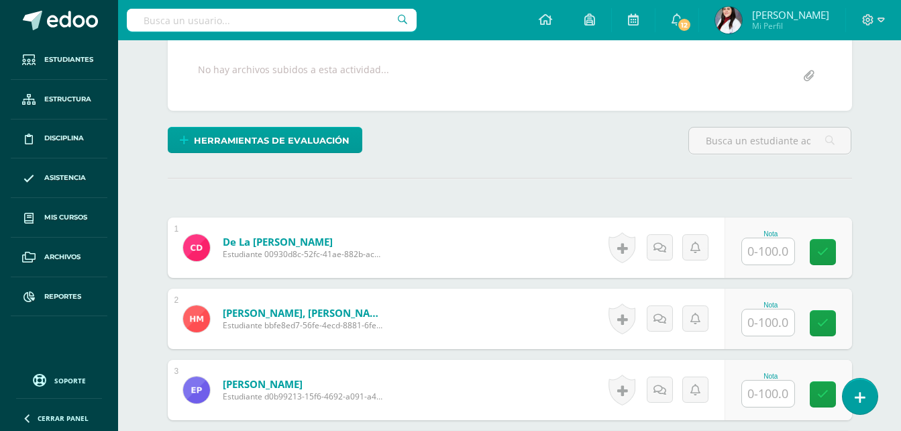
click at [754, 246] on input "text" at bounding box center [768, 251] width 52 height 26
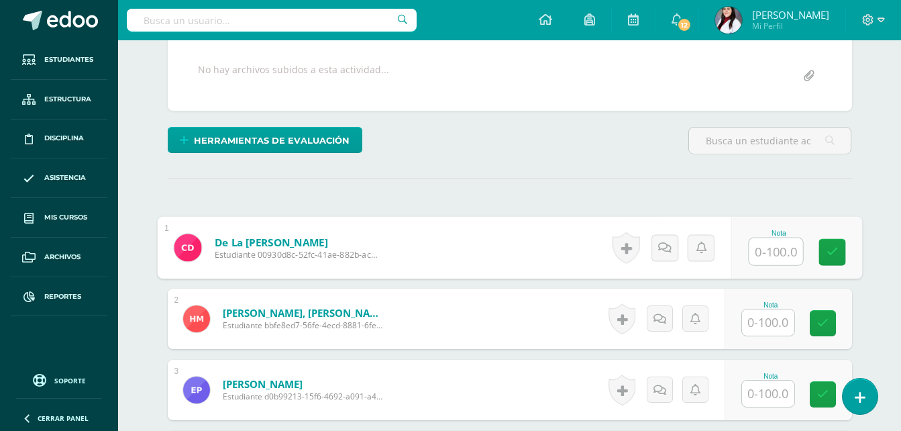
scroll to position [250, 0]
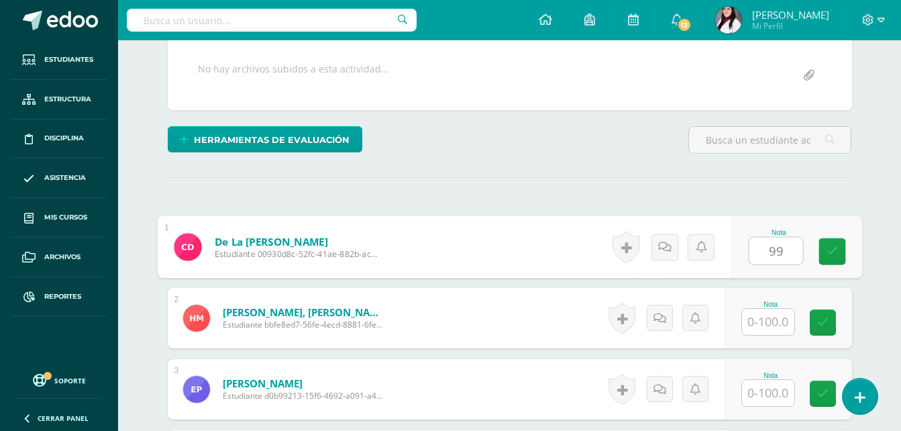
type input "99"
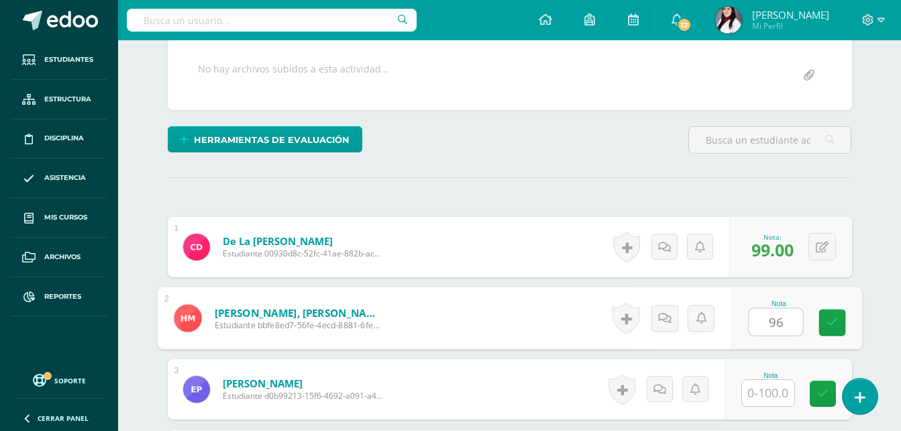
type input "96"
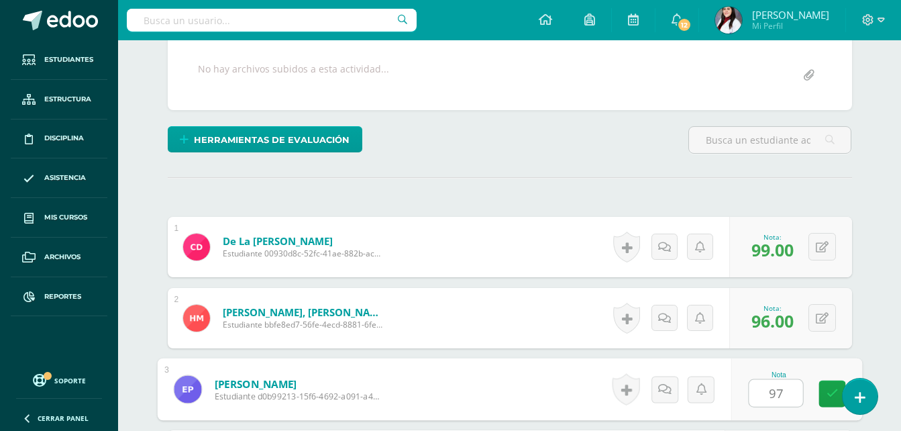
type input "97"
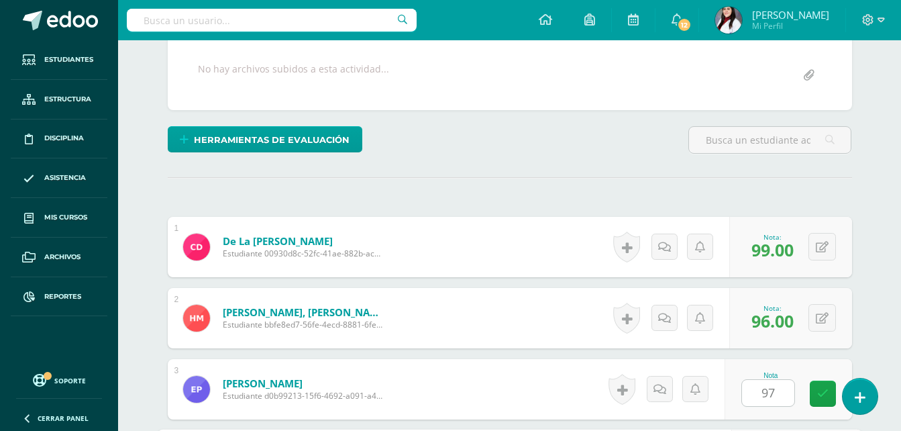
scroll to position [498, 0]
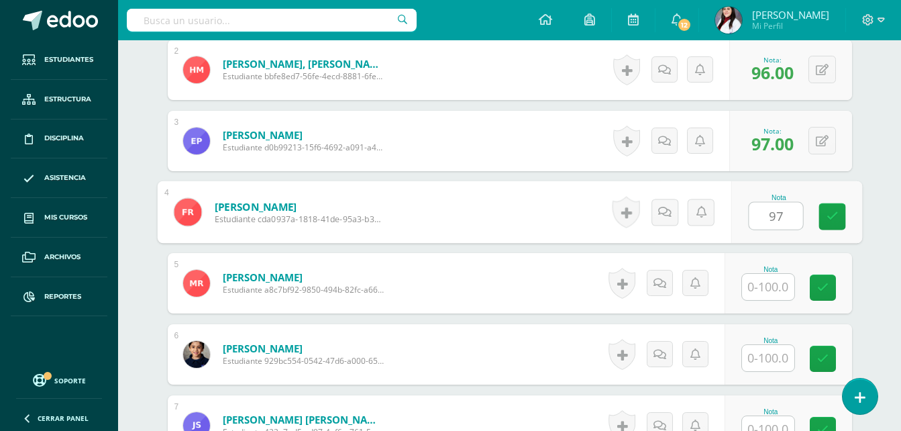
type input "97"
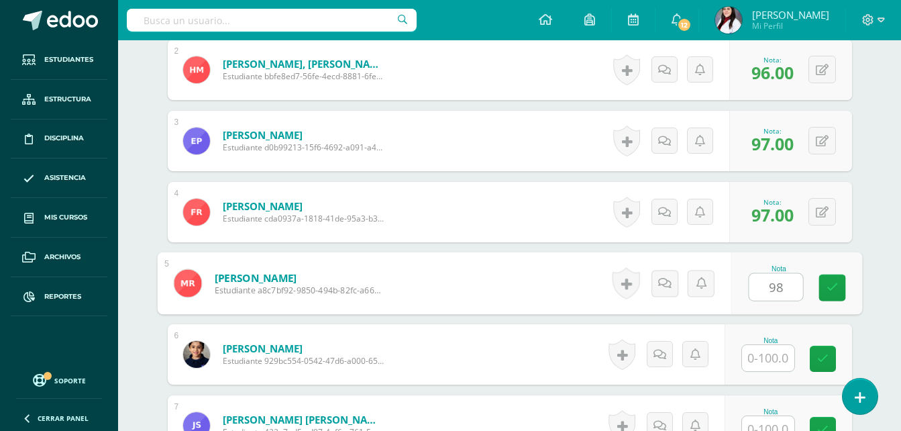
type input "98"
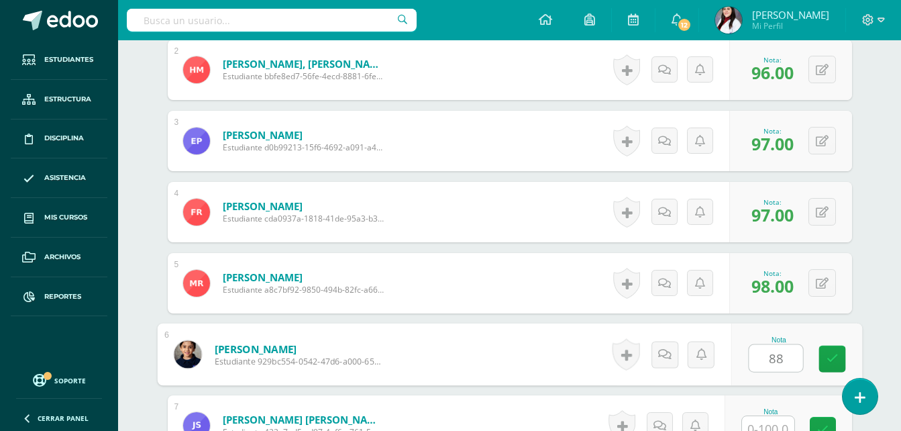
type input "88"
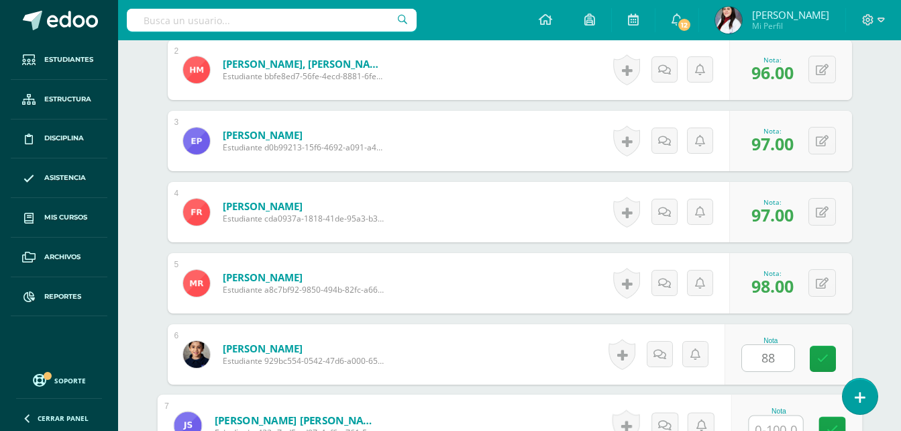
scroll to position [509, 0]
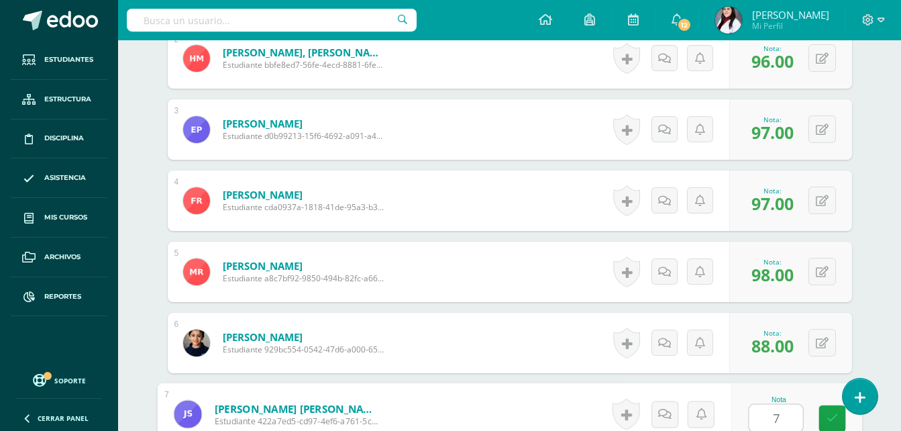
type input "71"
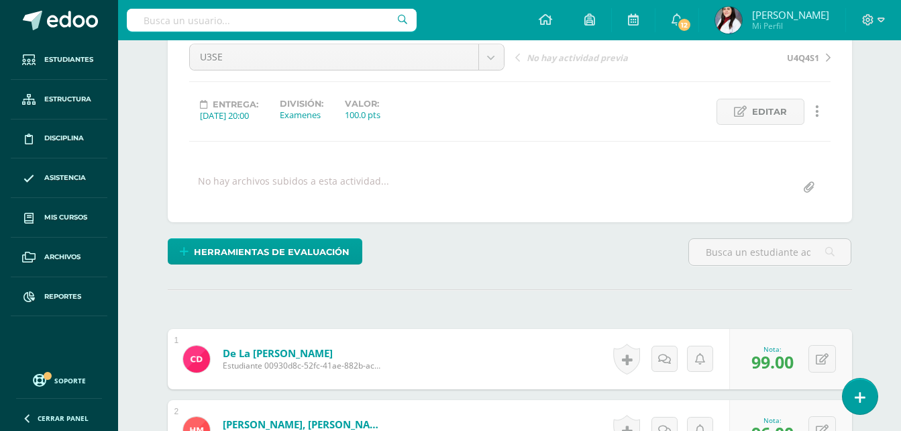
scroll to position [0, 0]
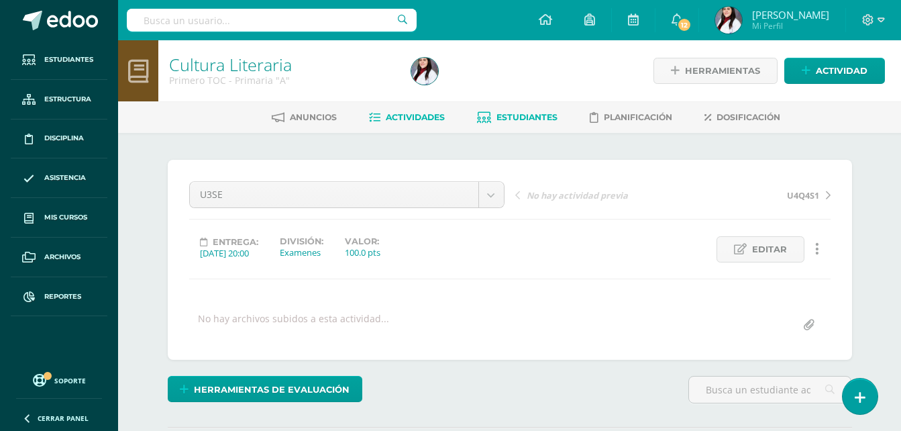
click at [515, 115] on span "Estudiantes" at bounding box center [526, 117] width 61 height 10
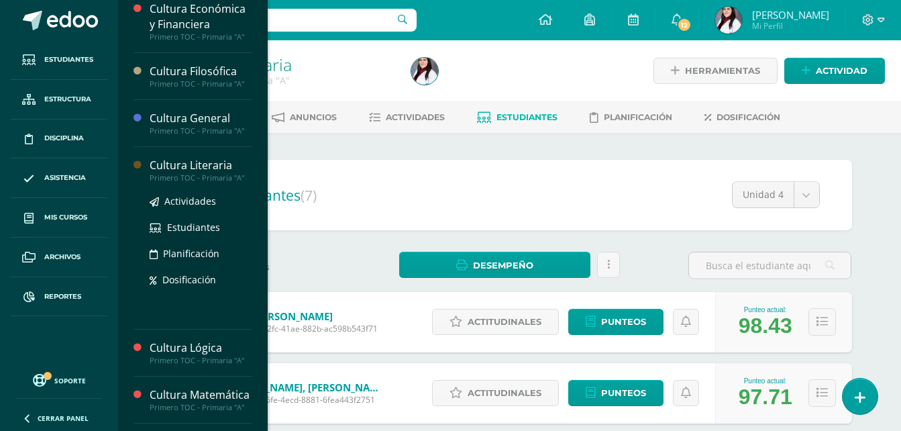
scroll to position [268, 0]
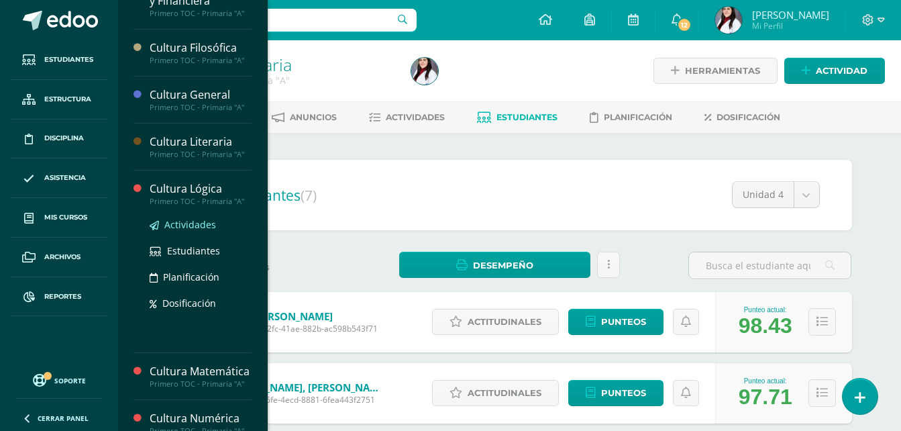
click at [194, 228] on span "Actividades" at bounding box center [190, 224] width 52 height 13
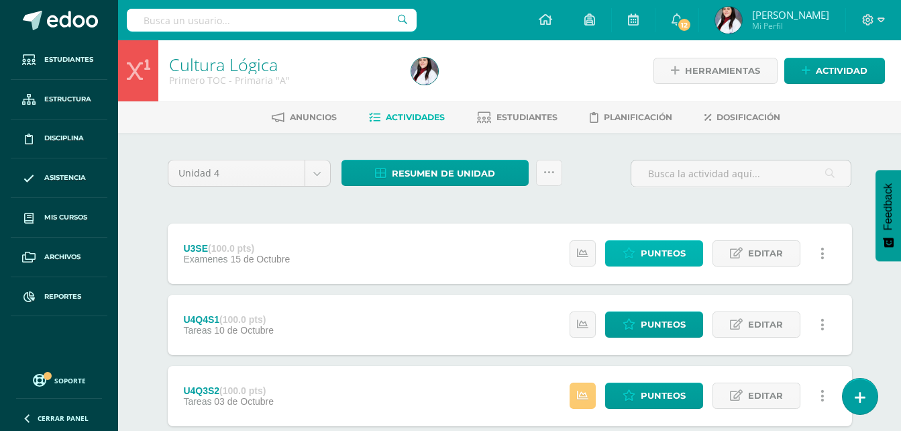
click at [670, 252] on span "Punteos" at bounding box center [663, 253] width 45 height 25
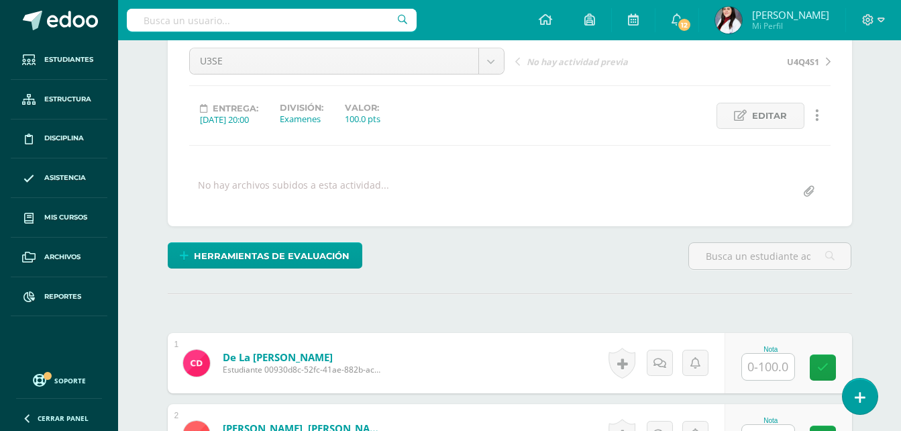
scroll to position [135, 0]
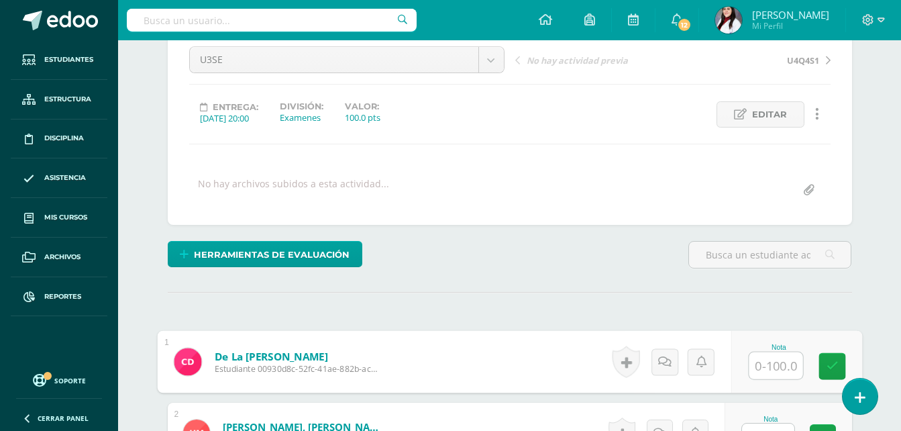
click at [770, 366] on input "text" at bounding box center [776, 365] width 54 height 27
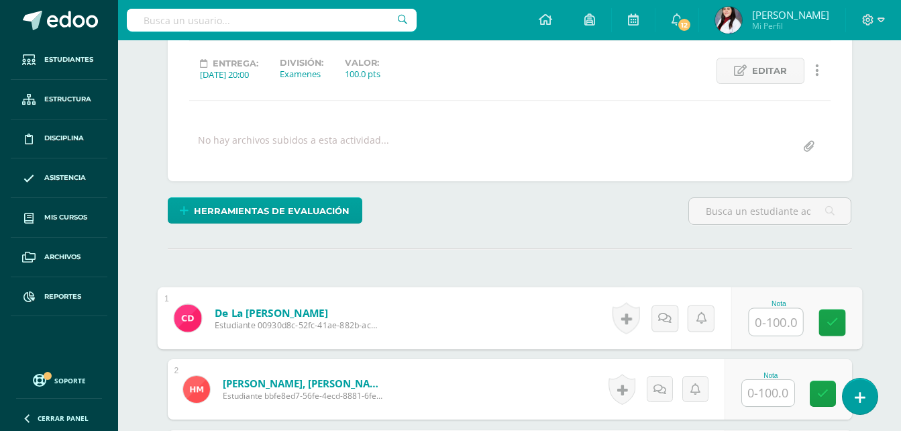
scroll to position [202, 0]
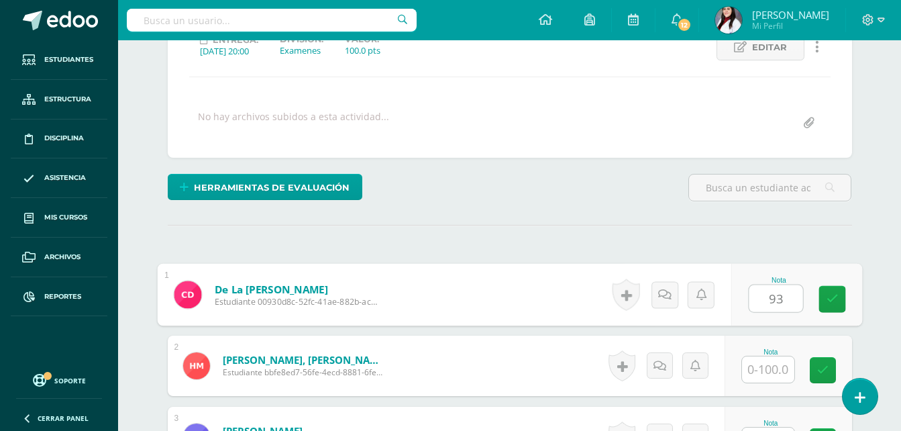
type input "93"
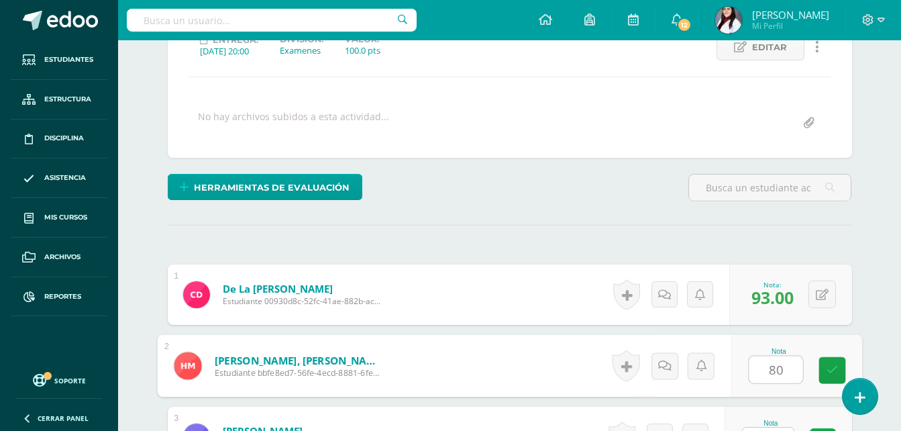
type input "80"
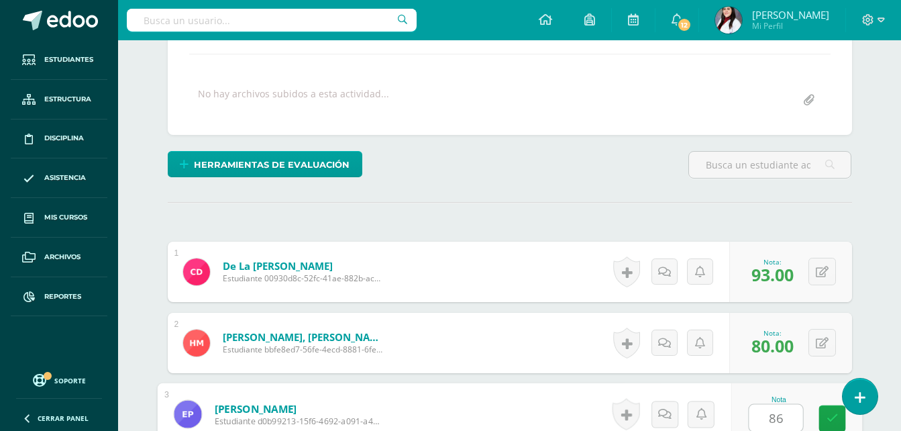
type input "86"
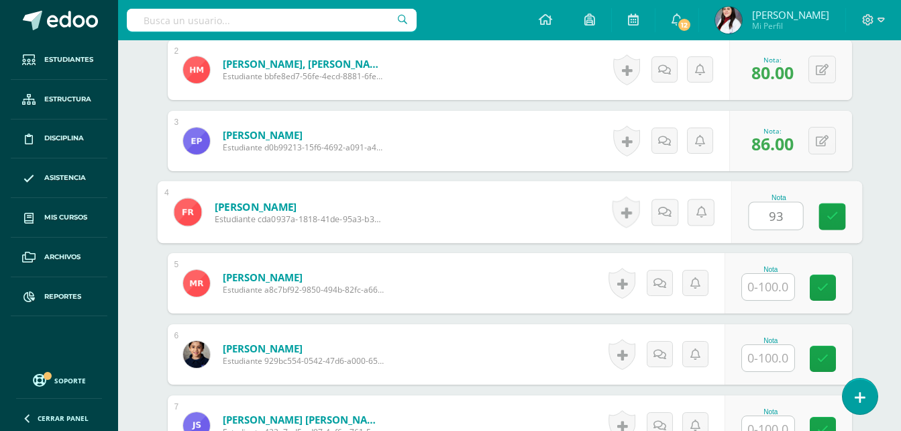
type input "93"
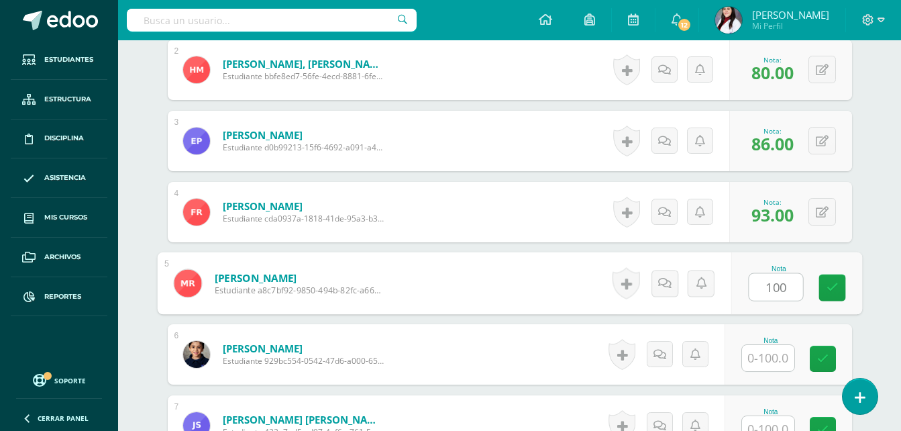
type input "100"
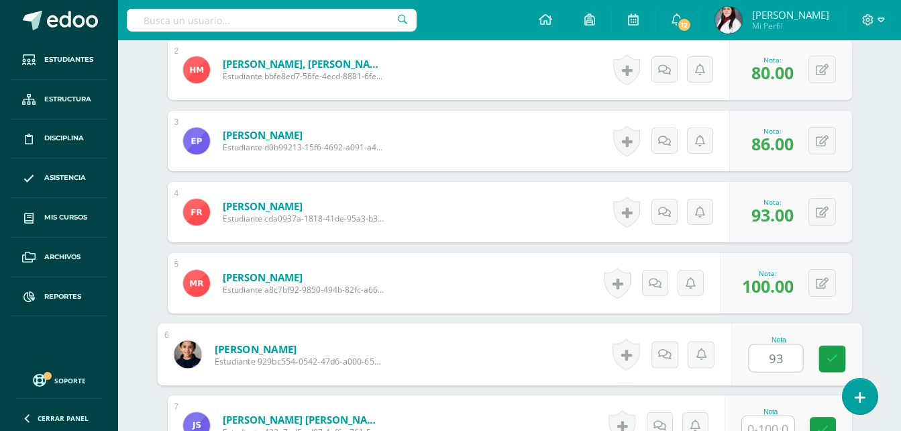
type input "93"
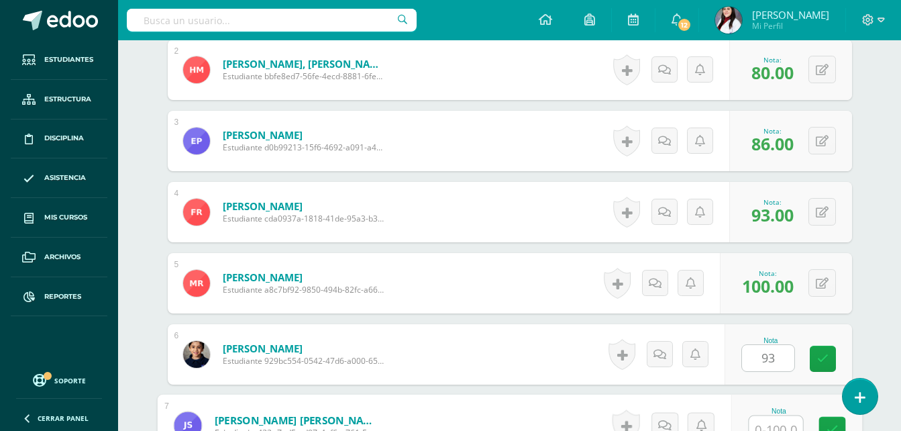
scroll to position [509, 0]
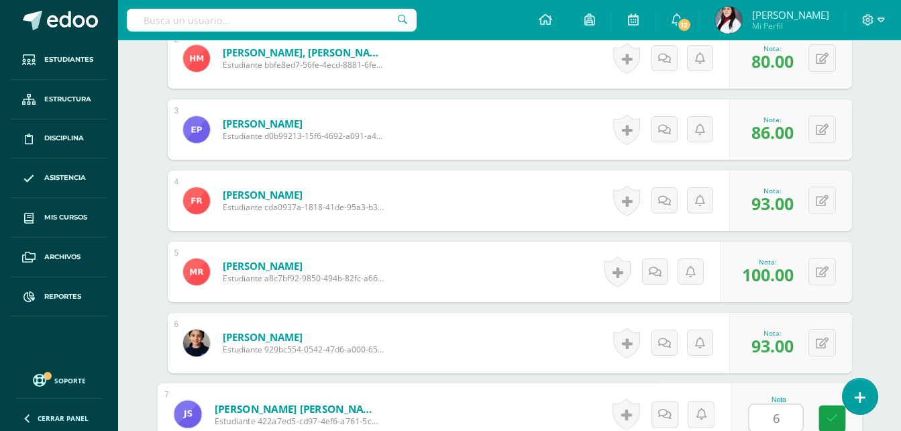
type input "60"
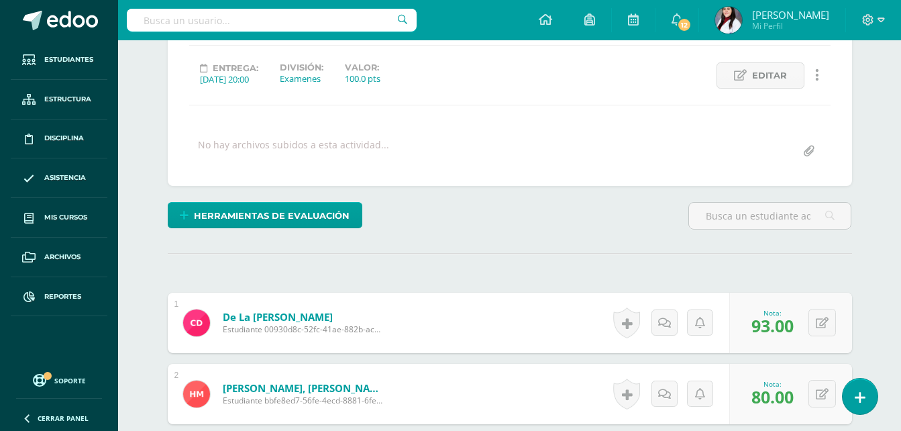
scroll to position [0, 0]
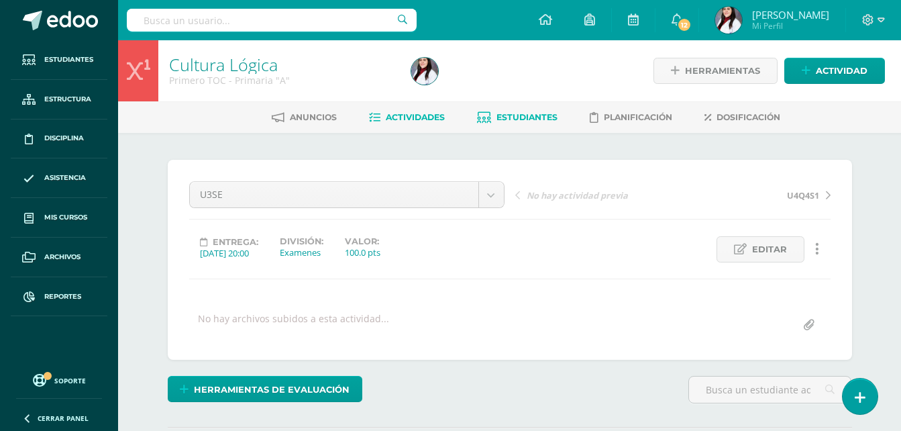
click at [543, 116] on span "Estudiantes" at bounding box center [526, 117] width 61 height 10
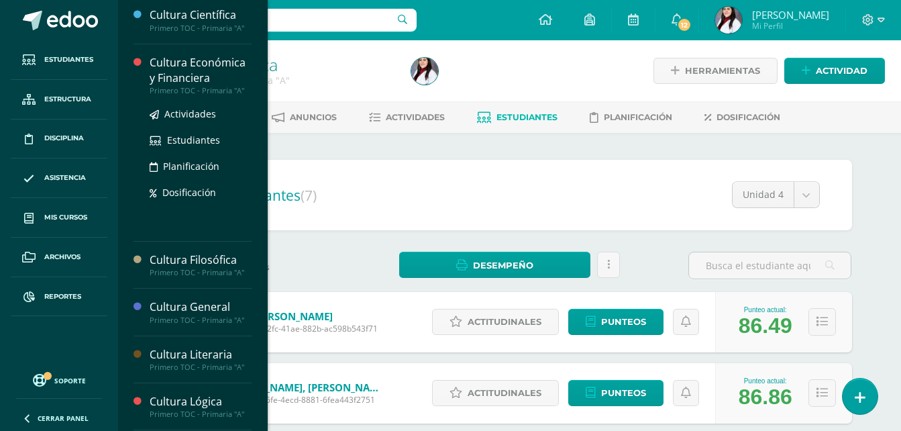
scroll to position [268, 0]
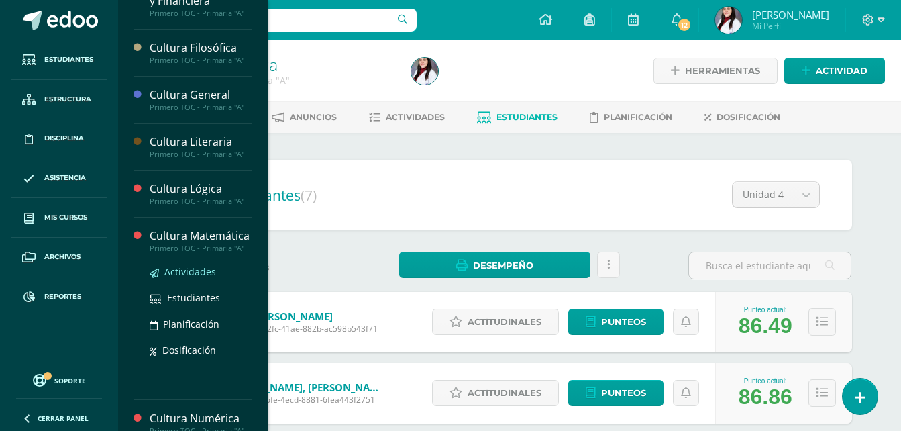
click at [186, 278] on span "Actividades" at bounding box center [190, 271] width 52 height 13
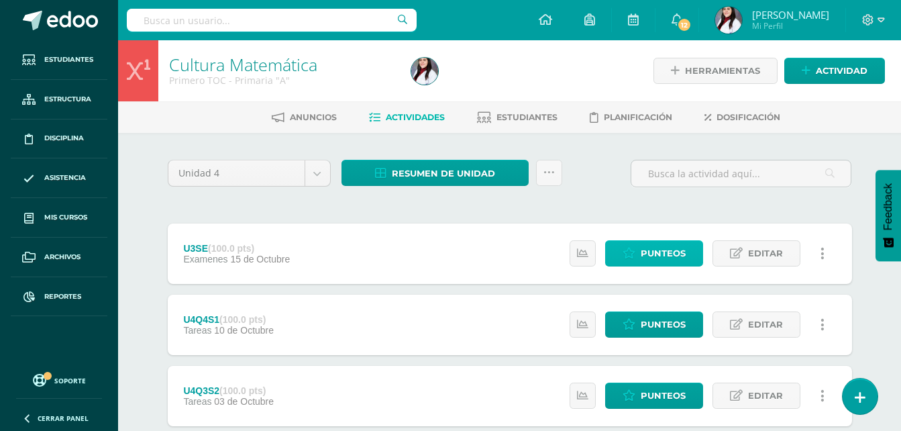
click at [675, 259] on span "Punteos" at bounding box center [663, 253] width 45 height 25
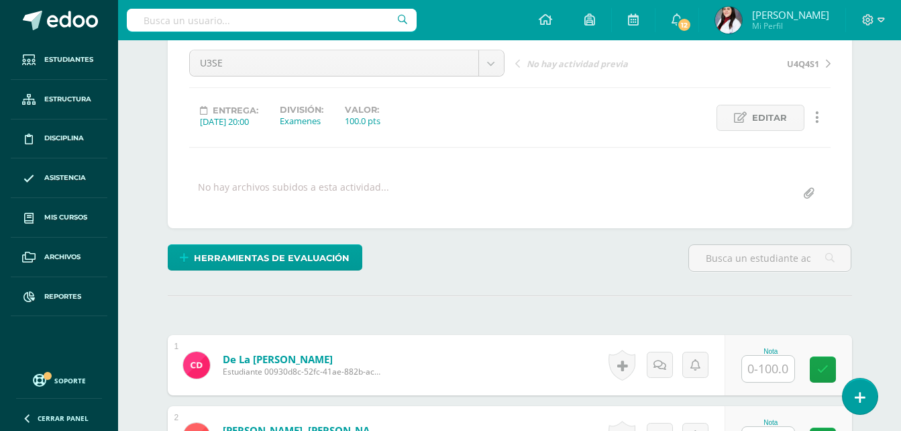
scroll to position [336, 0]
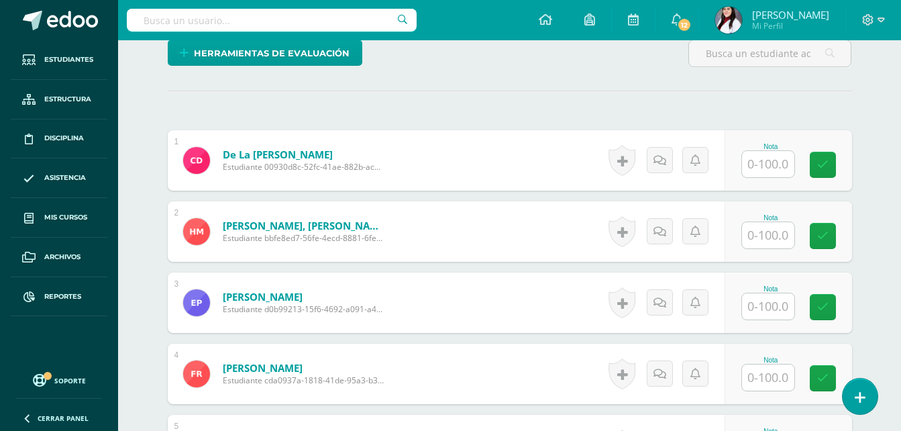
click at [776, 170] on input "text" at bounding box center [768, 164] width 52 height 26
type input "95"
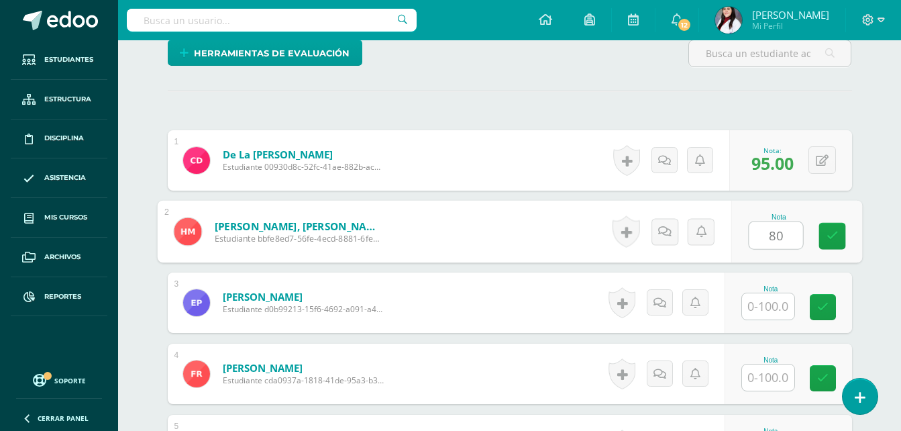
type input "80"
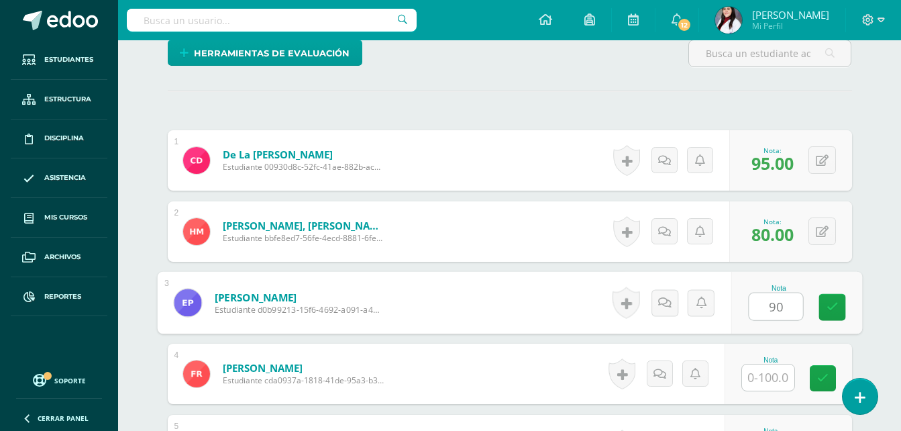
type input "90"
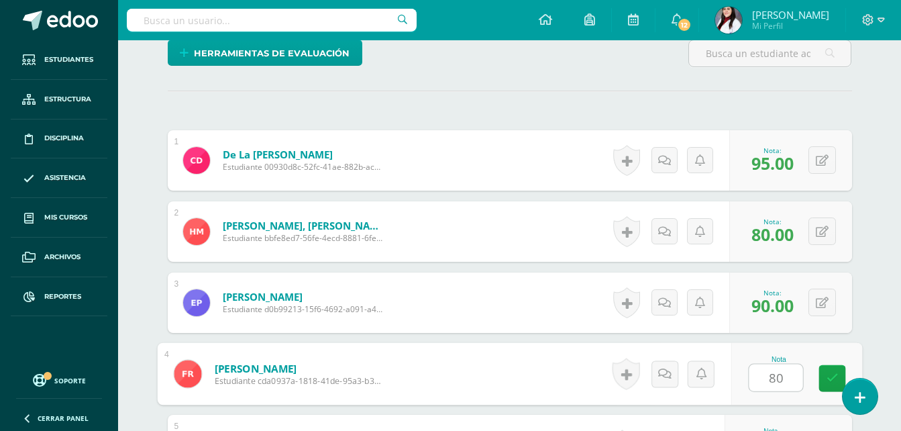
type input "80"
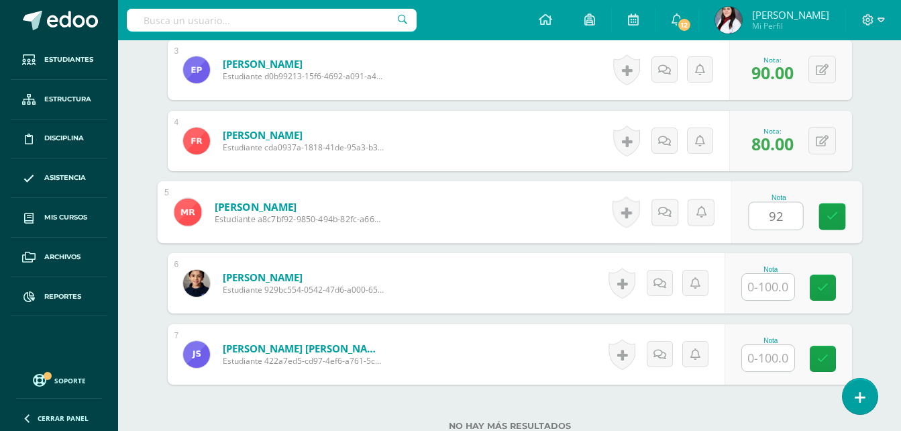
type input "92"
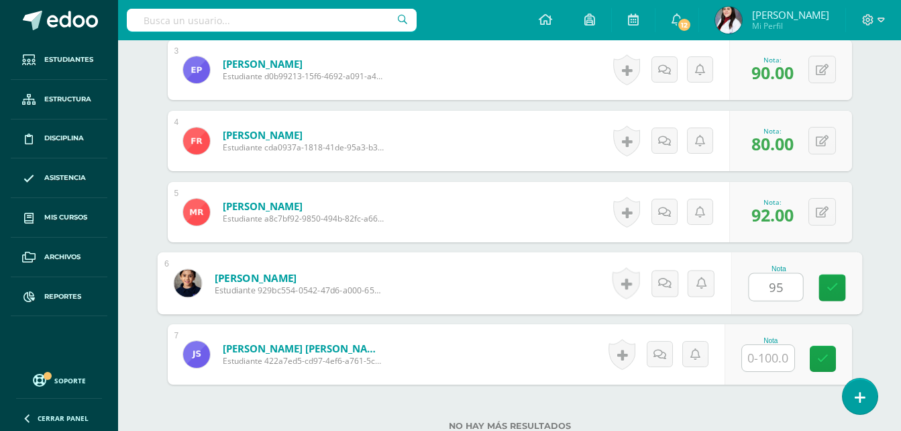
type input "95"
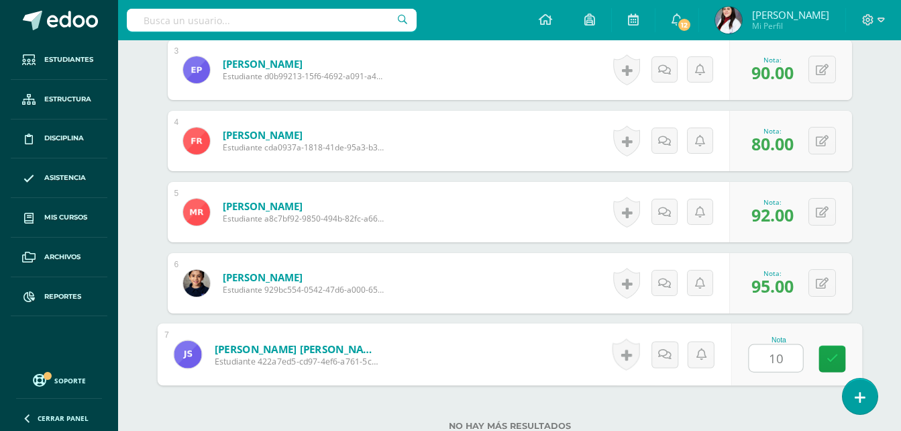
type input "100"
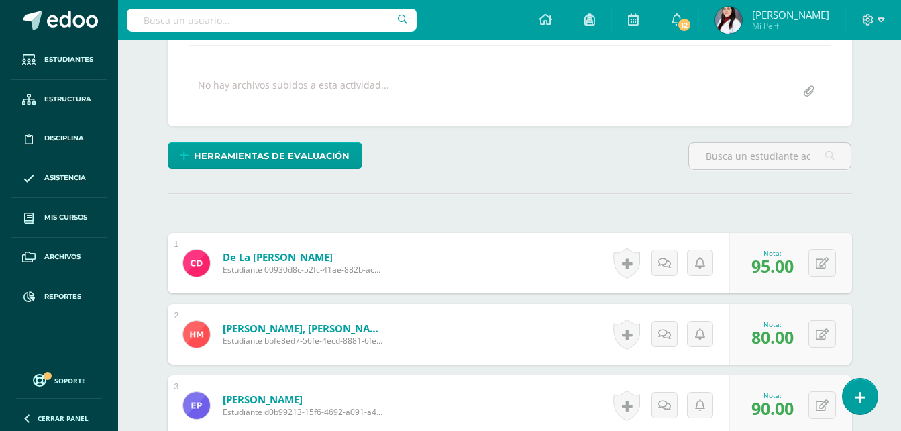
scroll to position [0, 0]
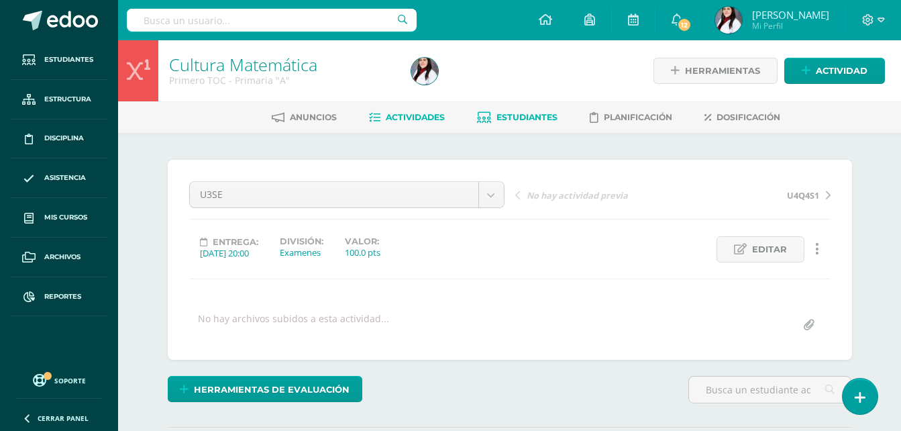
click at [534, 108] on link "Estudiantes" at bounding box center [517, 117] width 81 height 21
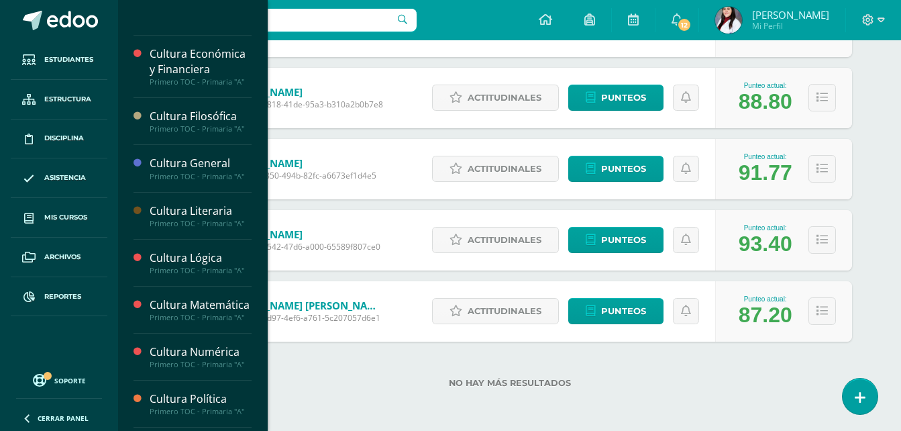
scroll to position [335, 0]
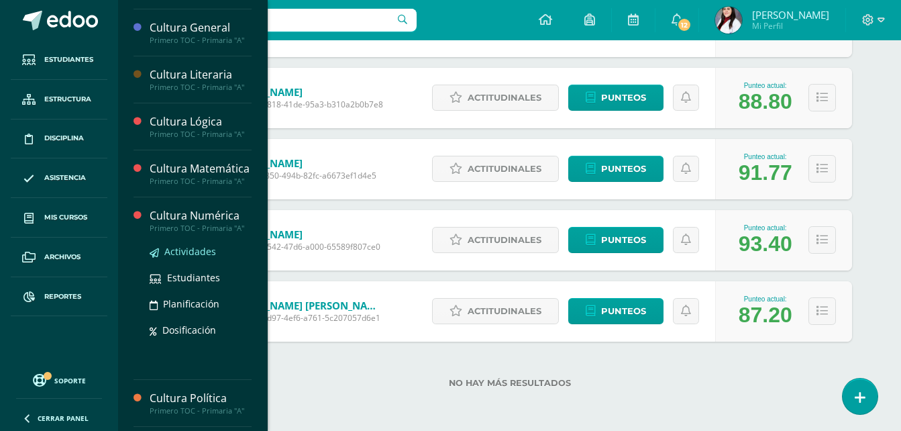
click at [187, 258] on span "Actividades" at bounding box center [190, 251] width 52 height 13
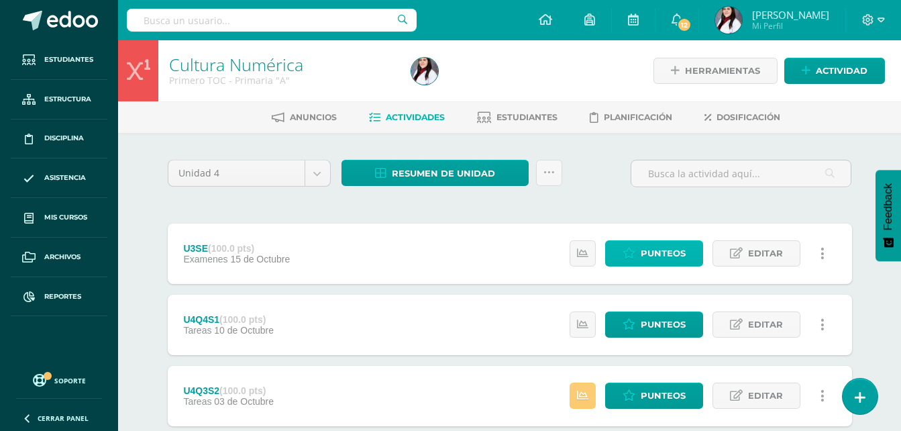
click at [670, 246] on span "Punteos" at bounding box center [663, 253] width 45 height 25
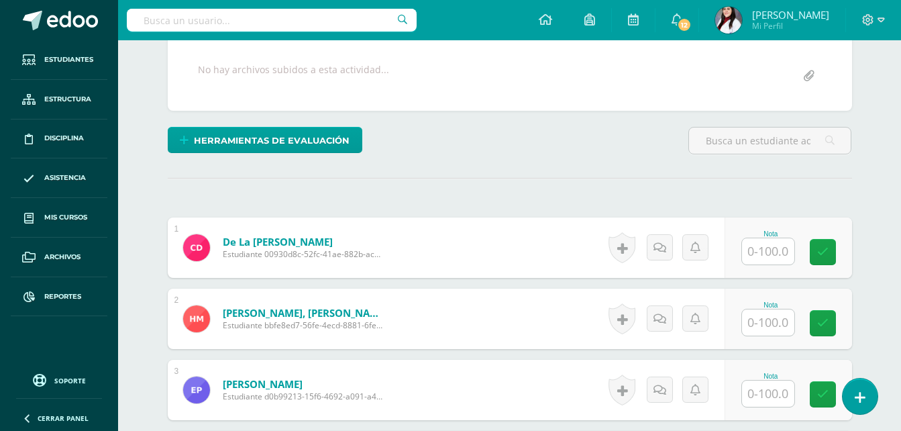
click at [757, 248] on input "text" at bounding box center [768, 251] width 52 height 26
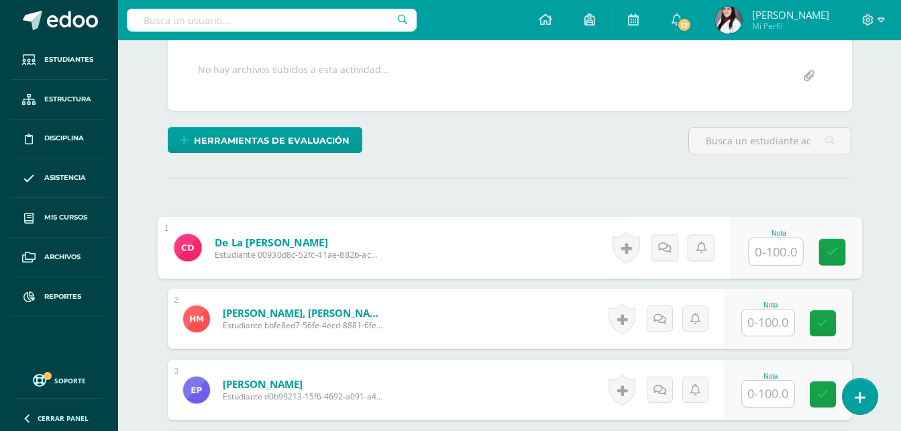
scroll to position [250, 0]
type input "100"
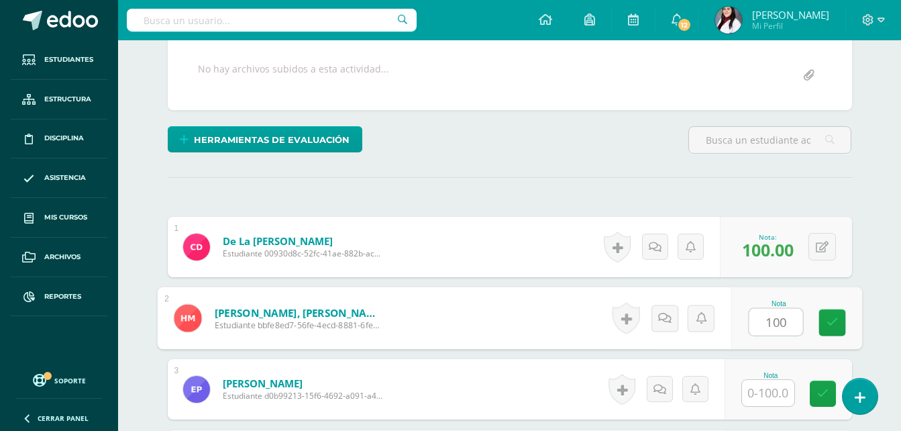
type input "100"
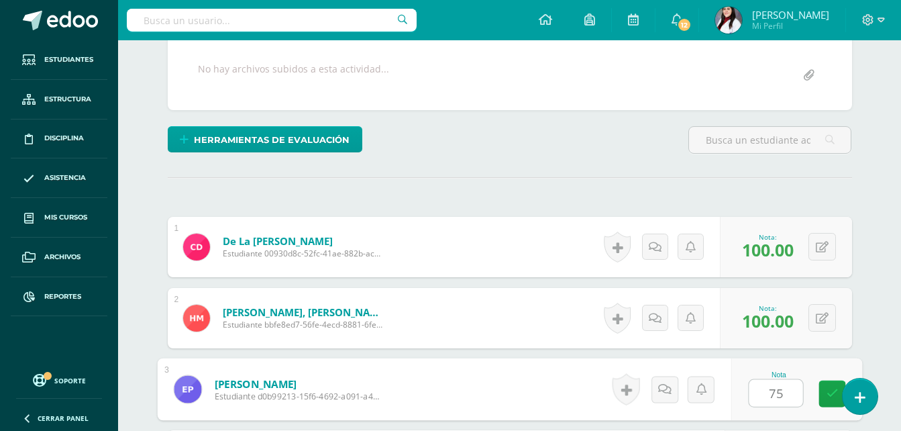
type input "75"
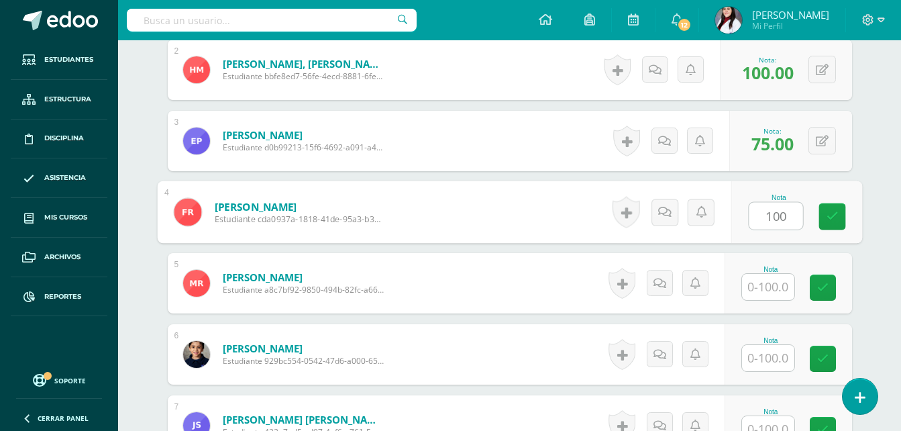
type input "100"
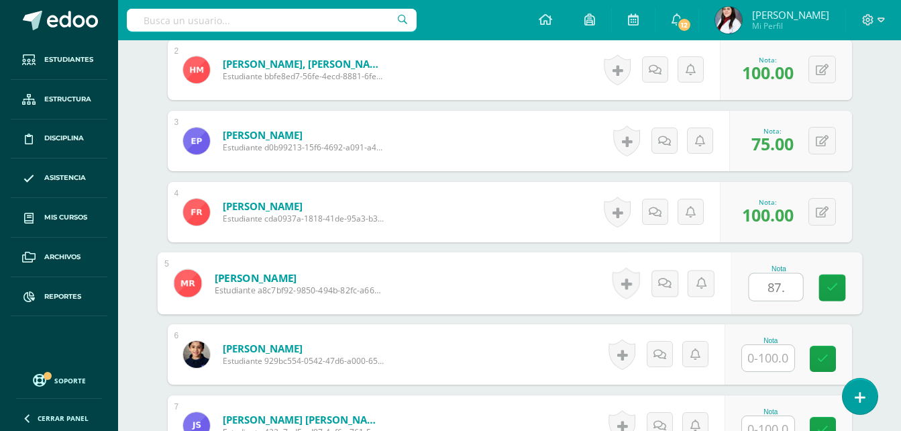
type input "87."
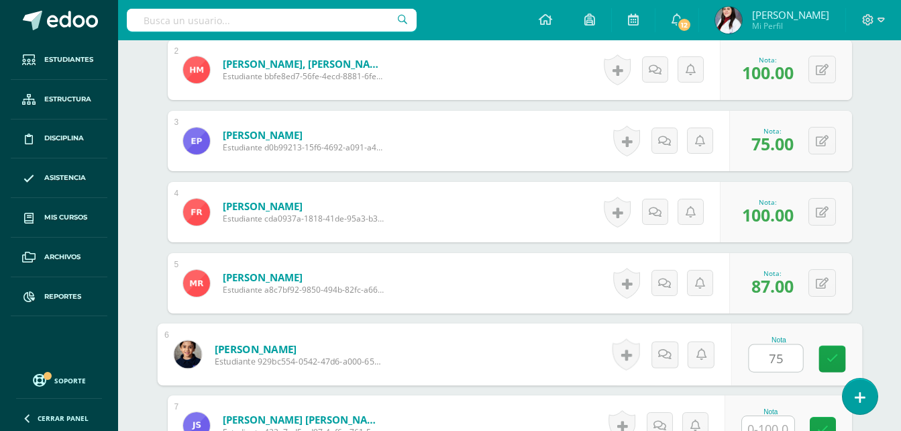
type input "75"
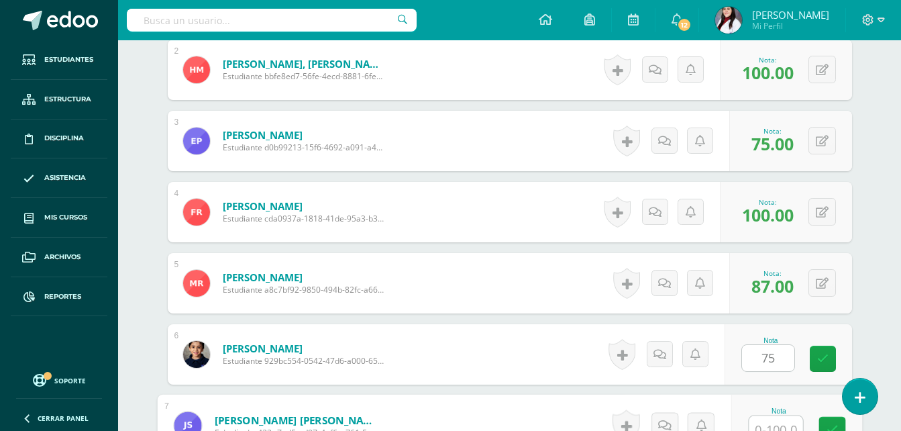
scroll to position [509, 0]
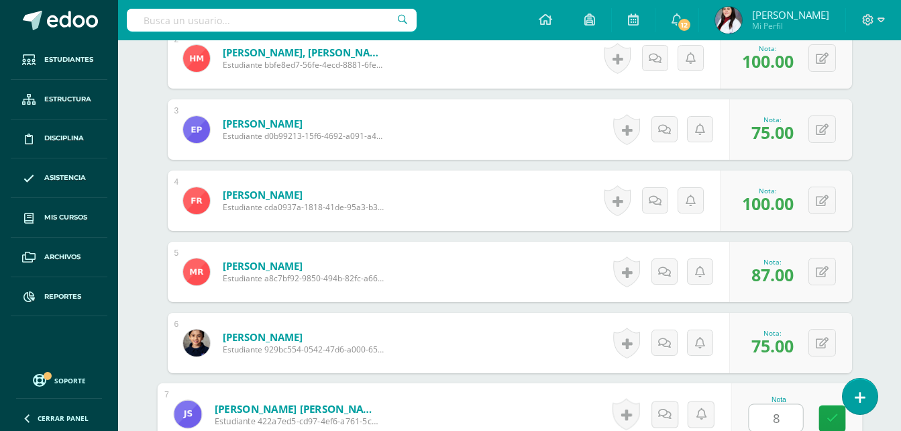
type input "88"
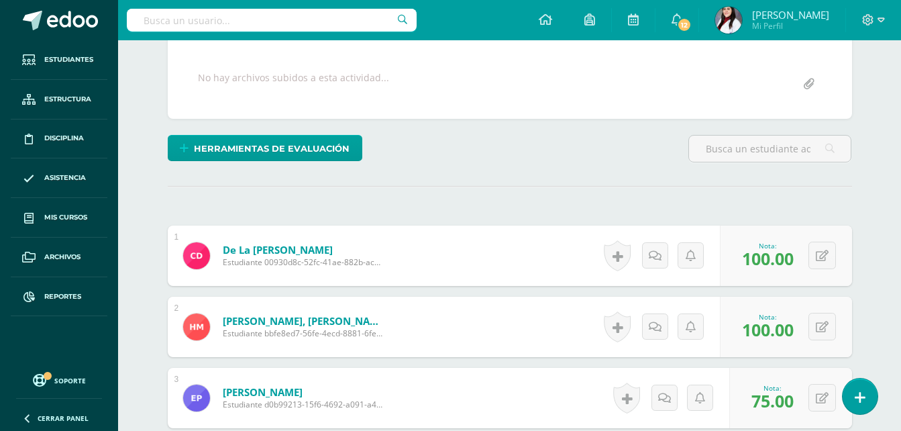
scroll to position [40, 0]
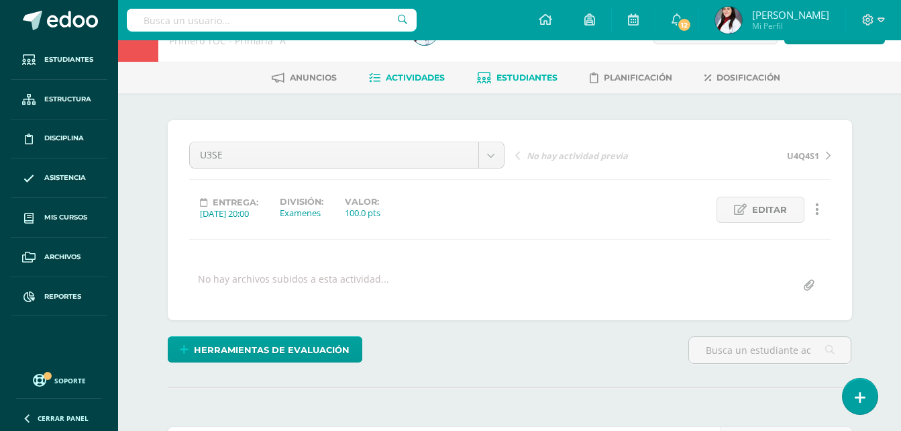
click at [525, 72] on span "Estudiantes" at bounding box center [526, 77] width 61 height 10
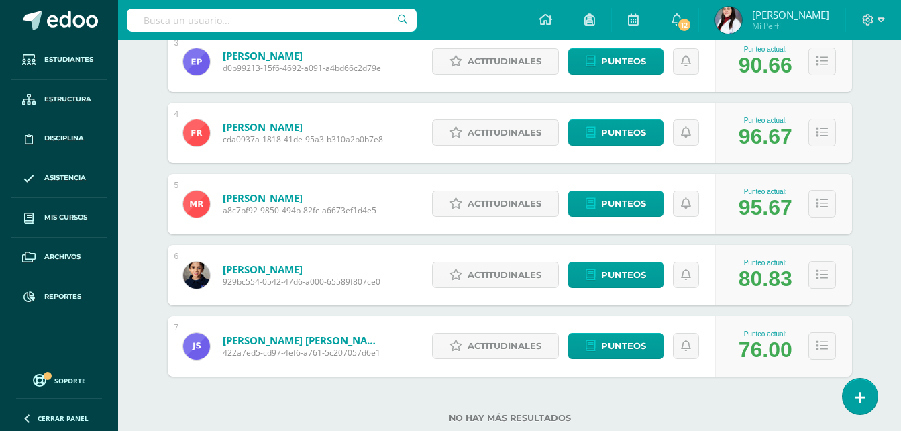
scroll to position [201, 0]
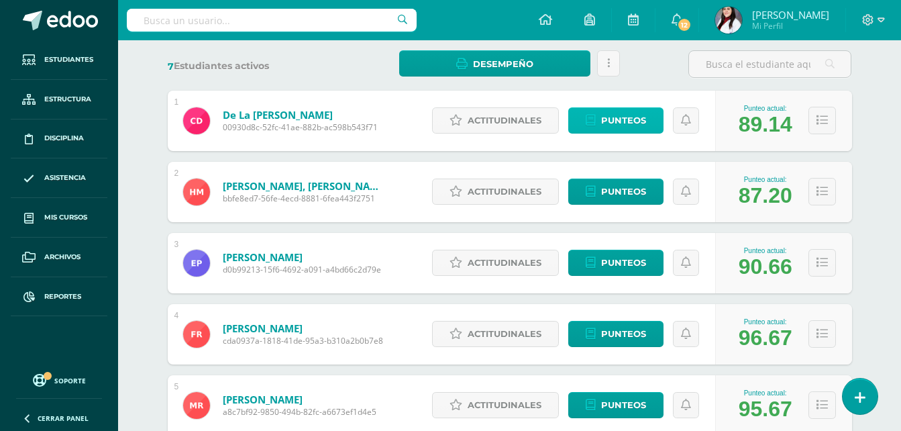
click at [609, 114] on span "Punteos" at bounding box center [623, 120] width 45 height 25
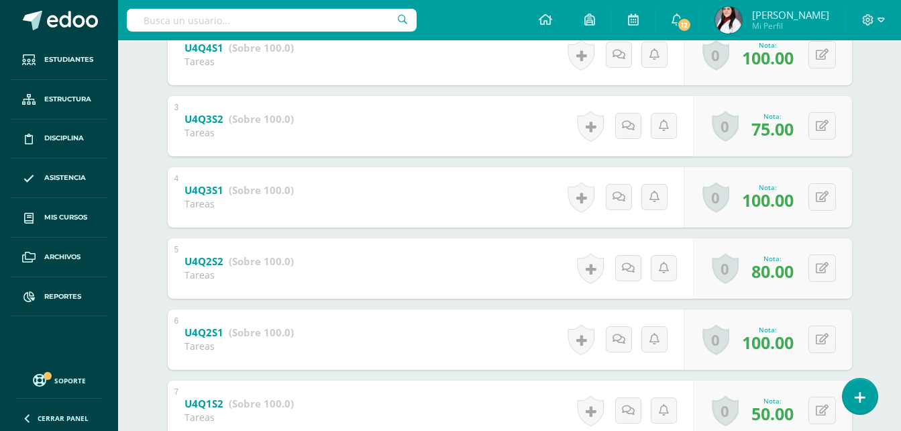
scroll to position [484, 0]
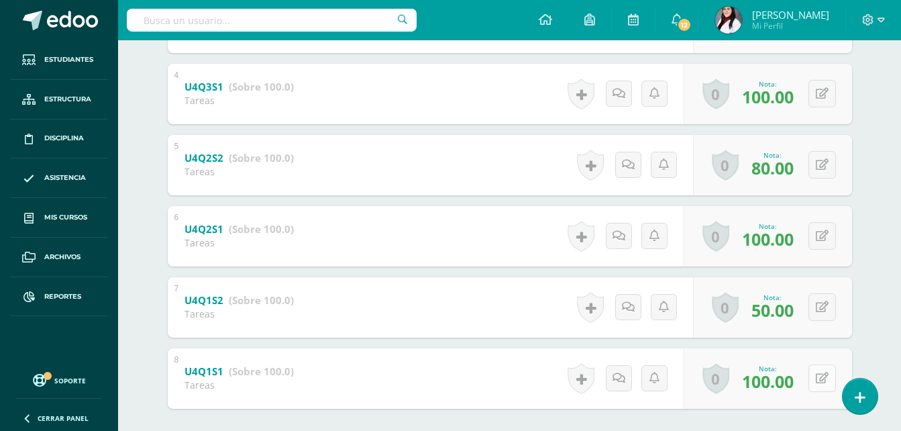
click at [823, 381] on icon at bounding box center [822, 377] width 13 height 11
click at [825, 381] on icon at bounding box center [831, 377] width 13 height 11
type input "10"
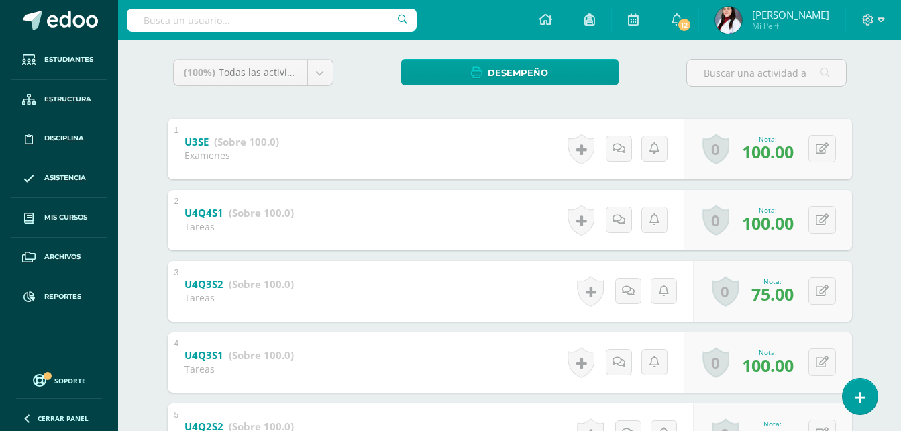
scroll to position [0, 0]
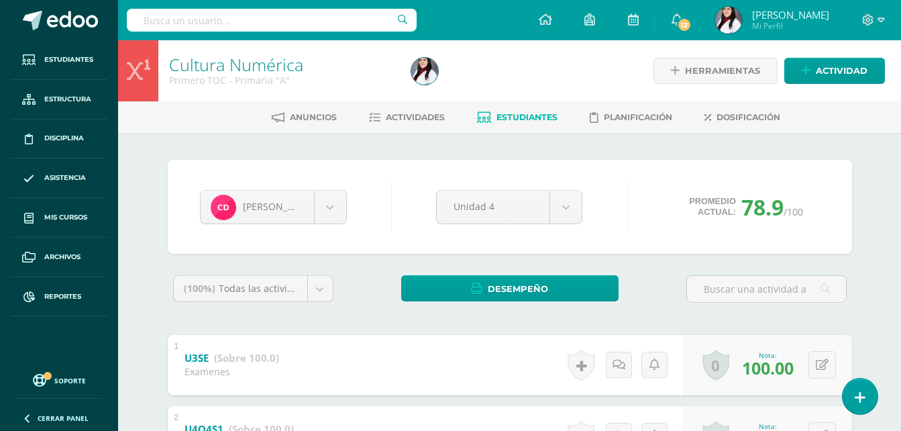
click at [525, 114] on span "Estudiantes" at bounding box center [526, 117] width 61 height 10
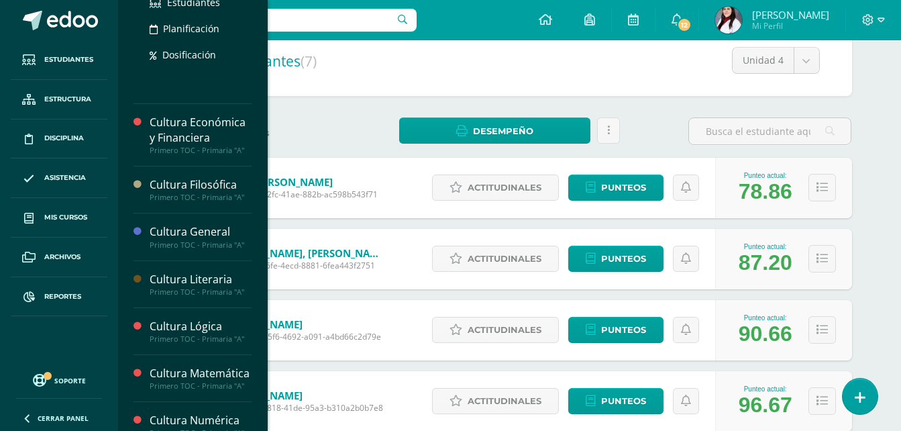
scroll to position [335, 0]
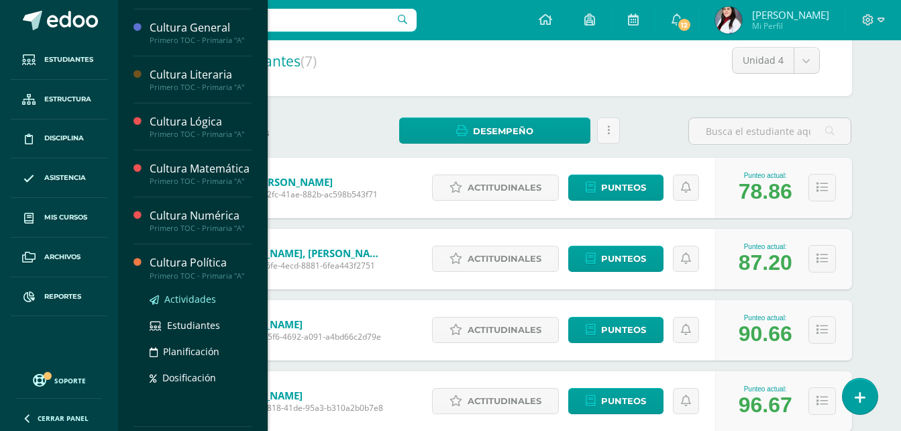
click at [202, 305] on span "Actividades" at bounding box center [190, 299] width 52 height 13
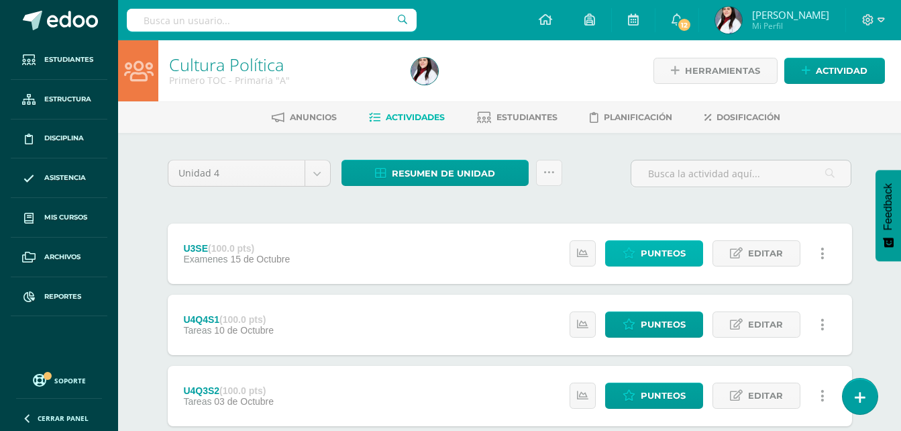
click at [676, 249] on span "Punteos" at bounding box center [663, 253] width 45 height 25
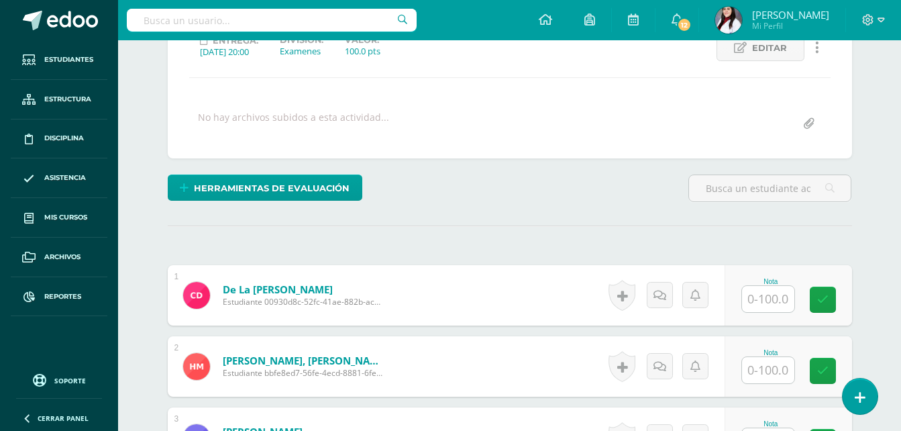
click at [768, 298] on input "text" at bounding box center [768, 299] width 52 height 26
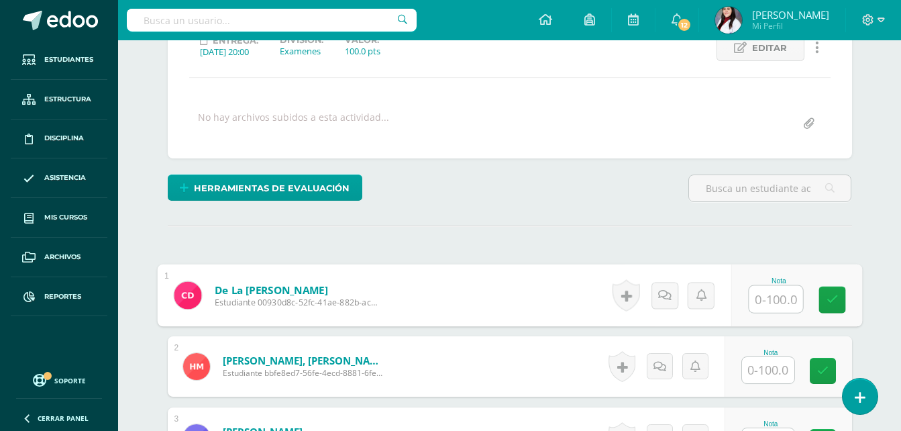
scroll to position [202, 0]
type input "100"
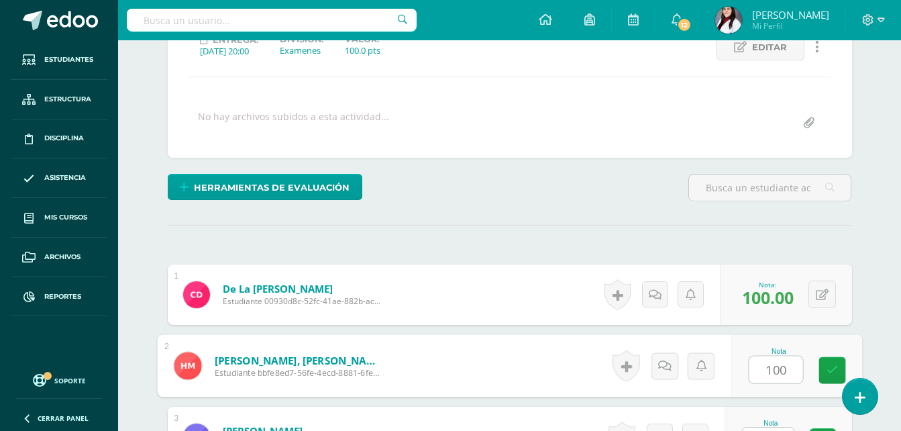
type input "100"
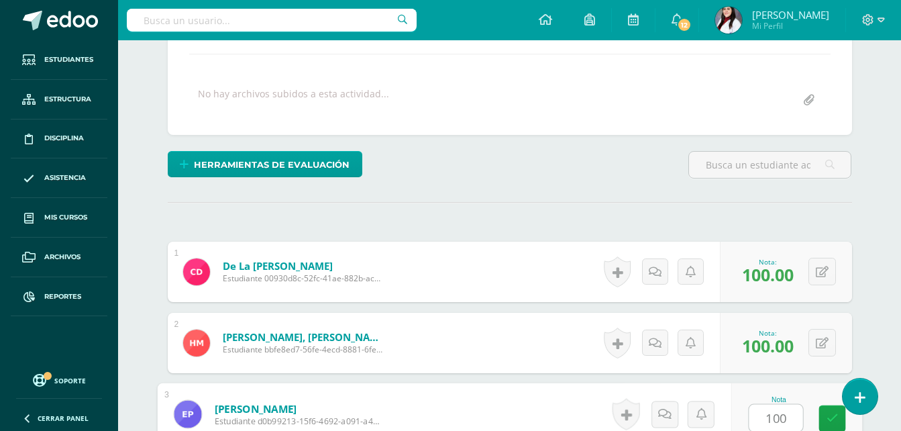
type input "100"
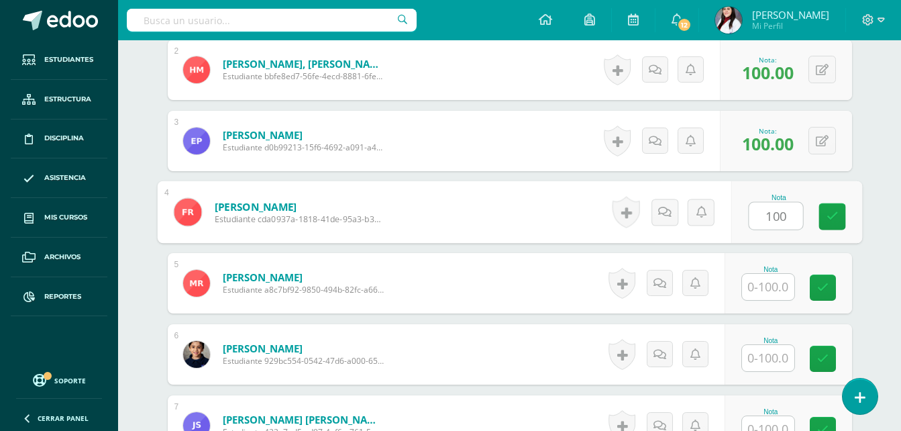
type input "100"
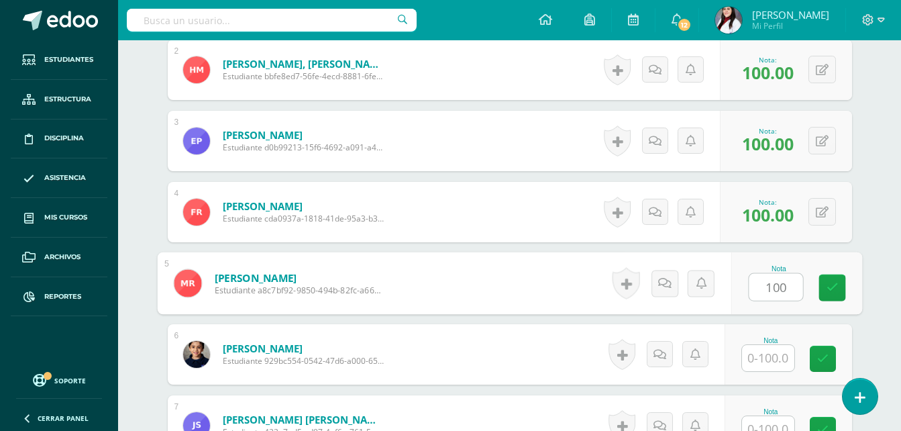
type input "100"
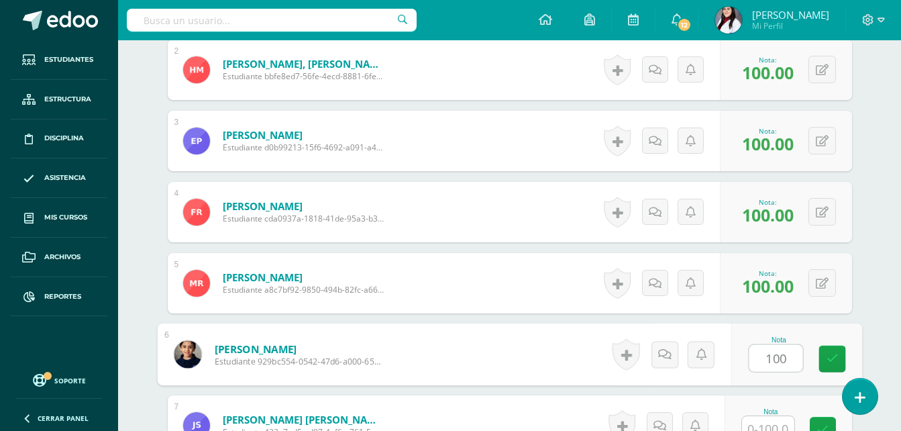
type input "100"
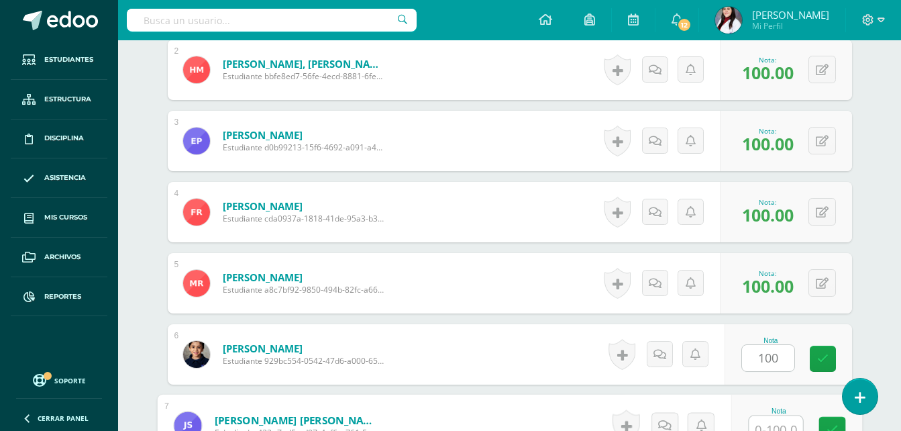
scroll to position [509, 0]
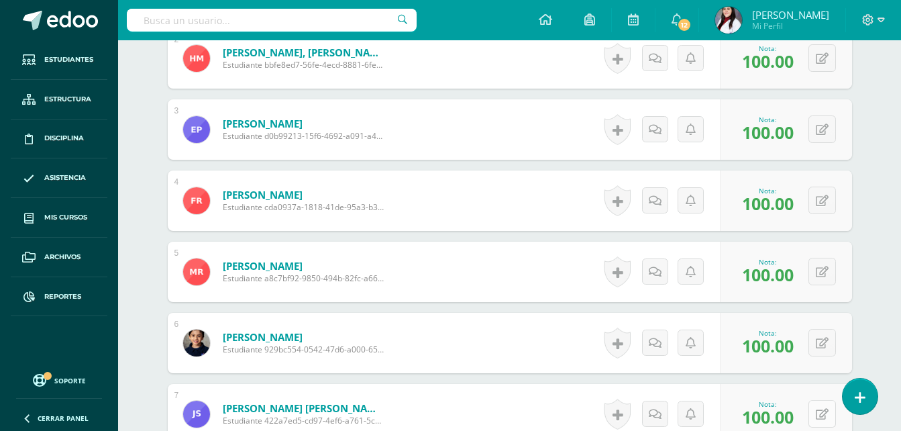
click at [817, 409] on icon at bounding box center [822, 414] width 13 height 11
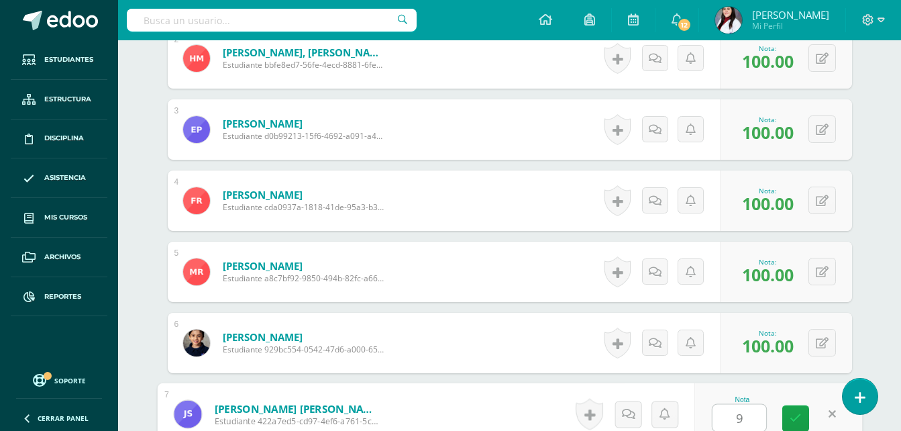
type input "90"
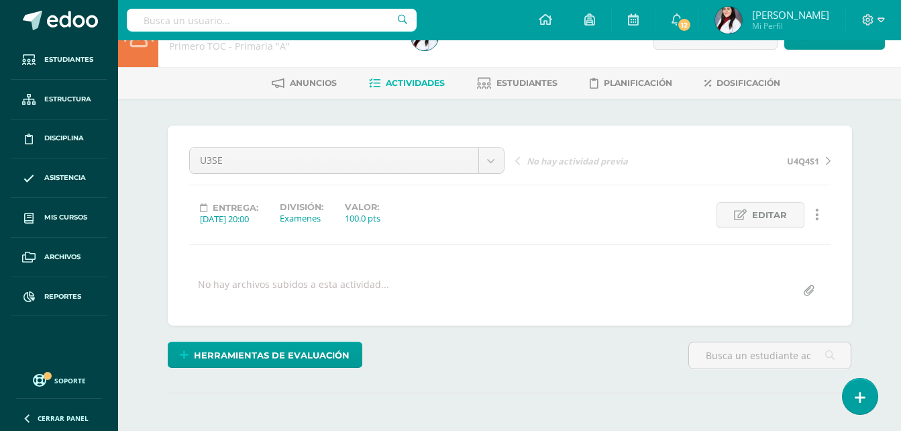
scroll to position [0, 0]
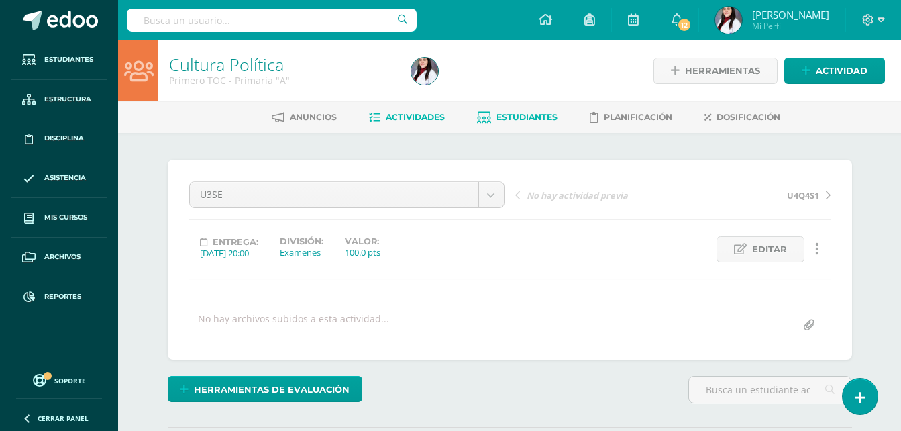
click at [525, 111] on link "Estudiantes" at bounding box center [517, 117] width 81 height 21
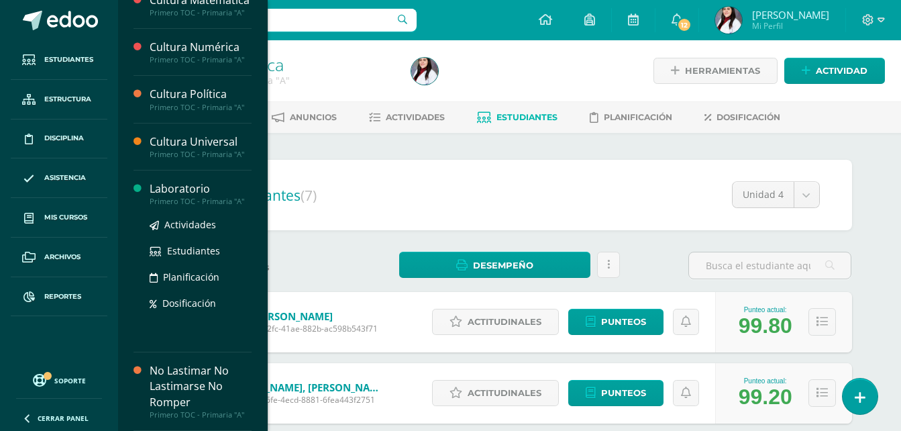
scroll to position [519, 0]
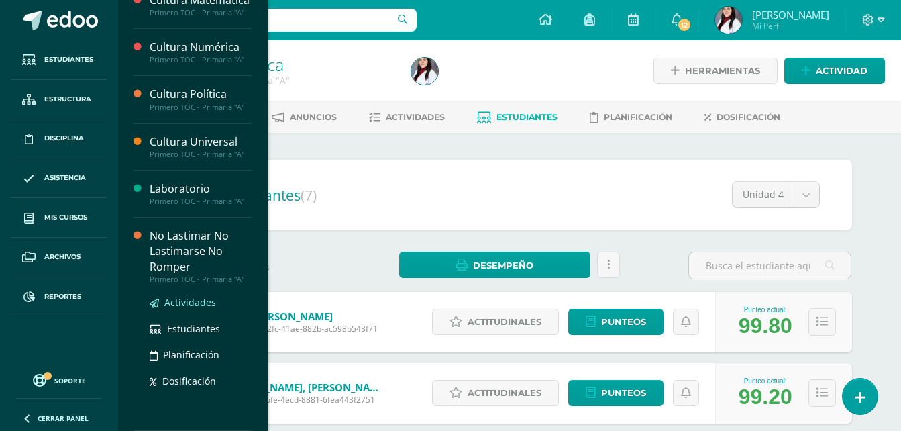
click at [182, 306] on span "Actividades" at bounding box center [190, 302] width 52 height 13
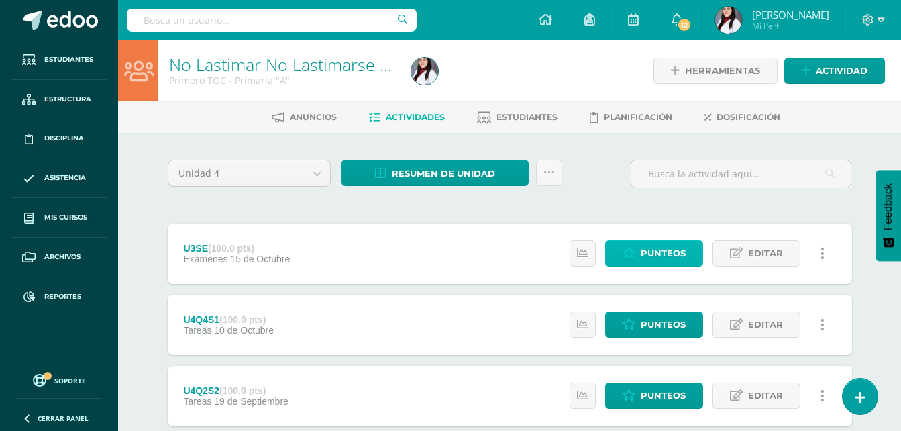
click at [678, 257] on span "Punteos" at bounding box center [663, 253] width 45 height 25
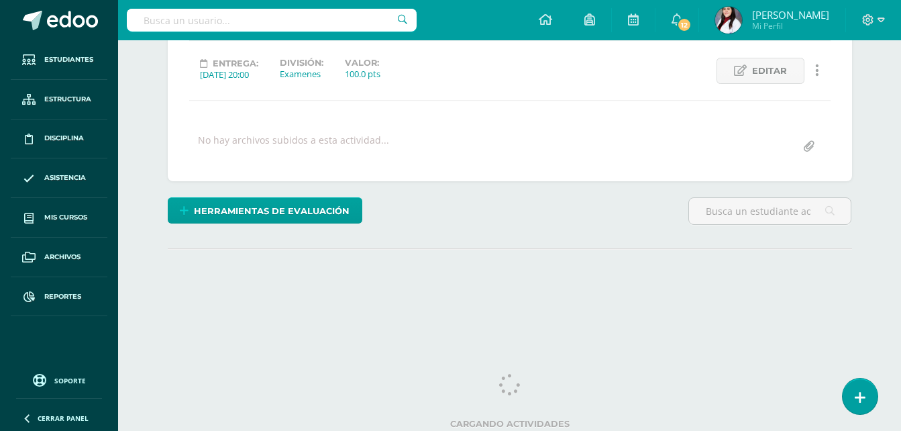
scroll to position [182, 0]
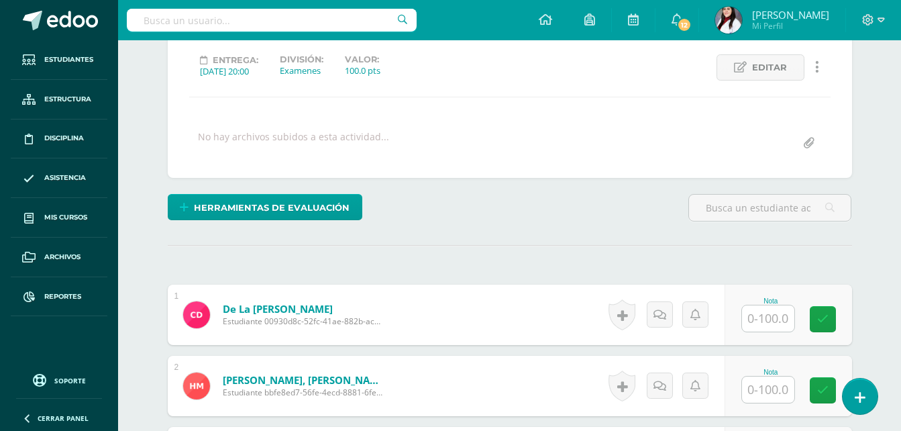
click at [778, 316] on input "text" at bounding box center [768, 318] width 52 height 26
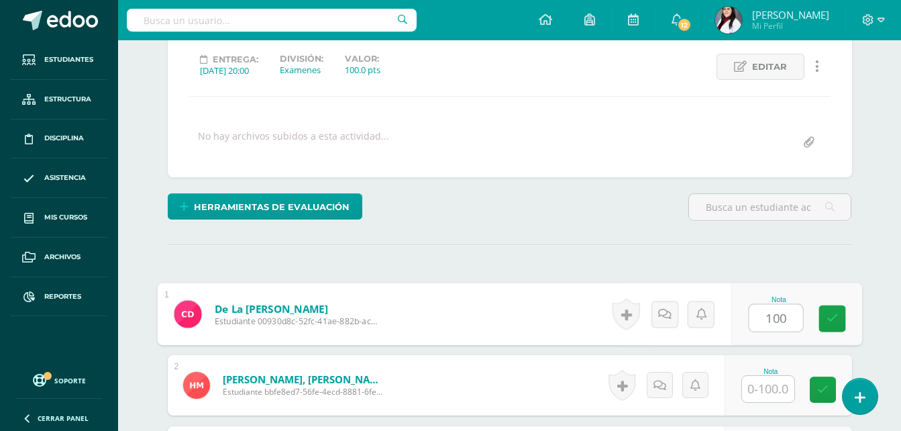
type input "100"
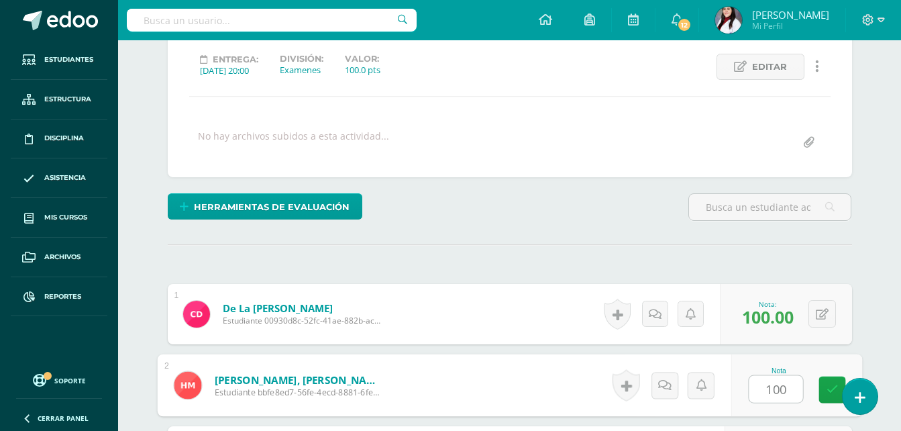
type input "100"
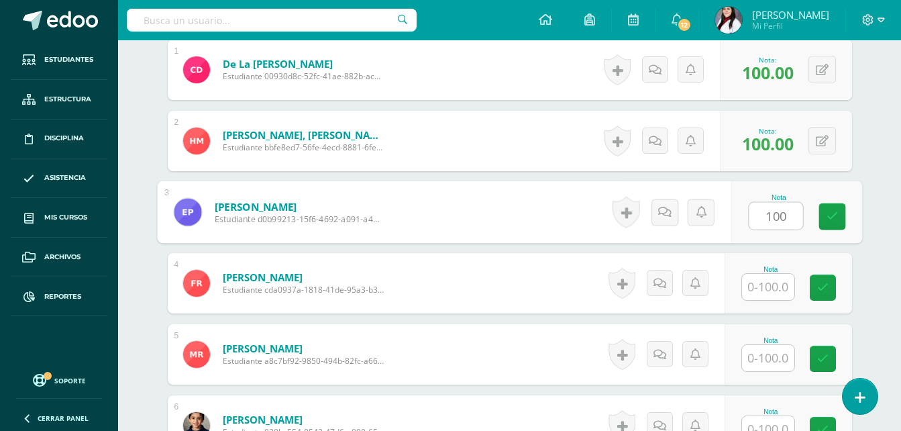
type input "100"
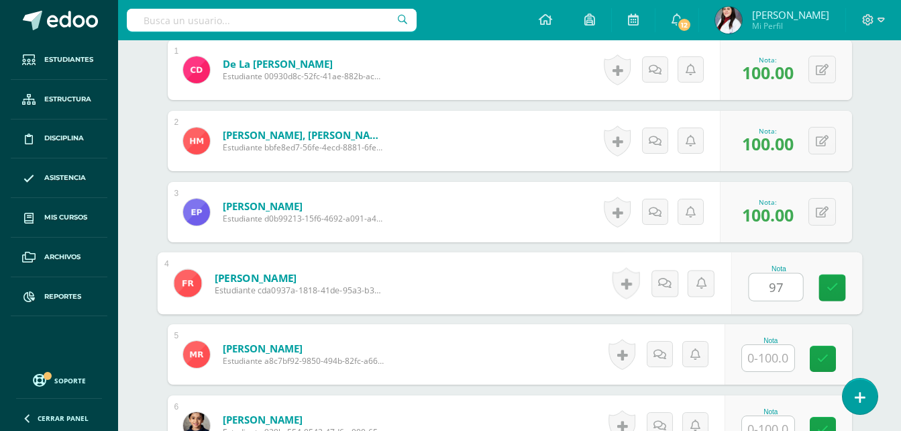
type input "97"
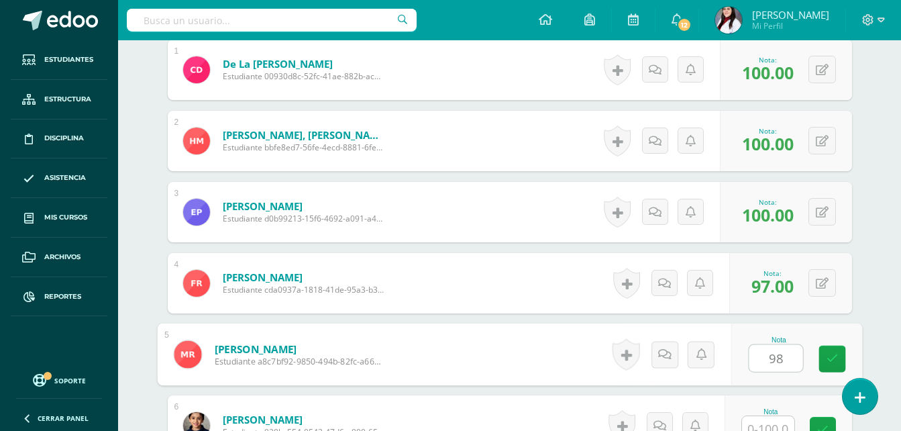
type input "98"
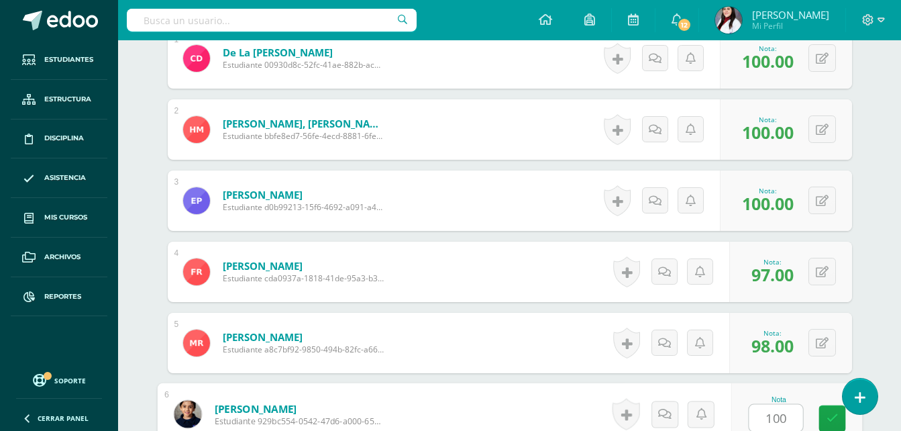
type input "100"
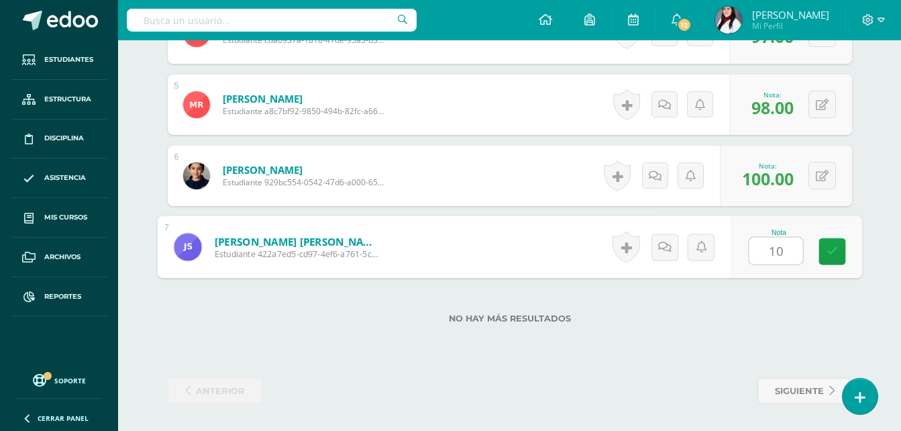
type input "100"
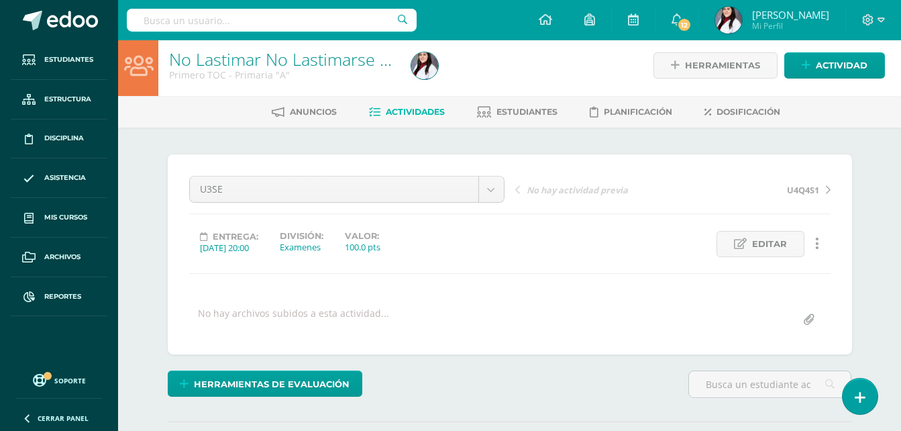
scroll to position [0, 0]
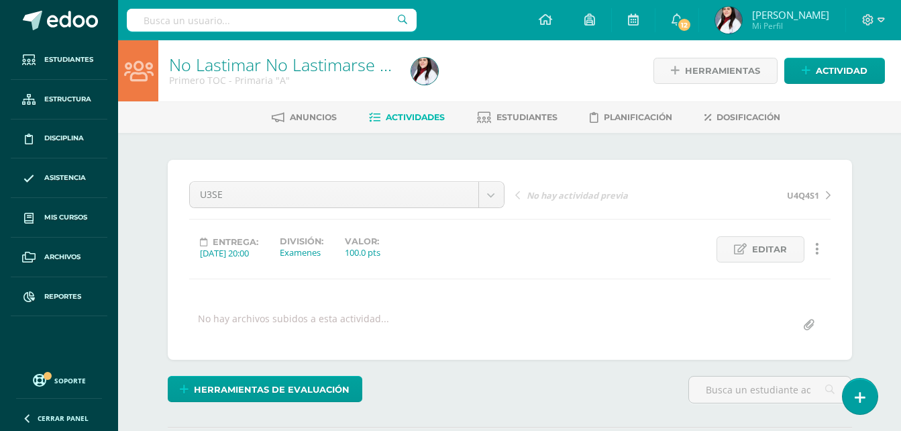
click at [514, 105] on div "Anuncios Actividades Estudiantes Planificación Dosificación" at bounding box center [525, 117] width 815 height 32
drag, startPoint x: 522, startPoint y: 135, endPoint x: 518, endPoint y: 121, distance: 14.7
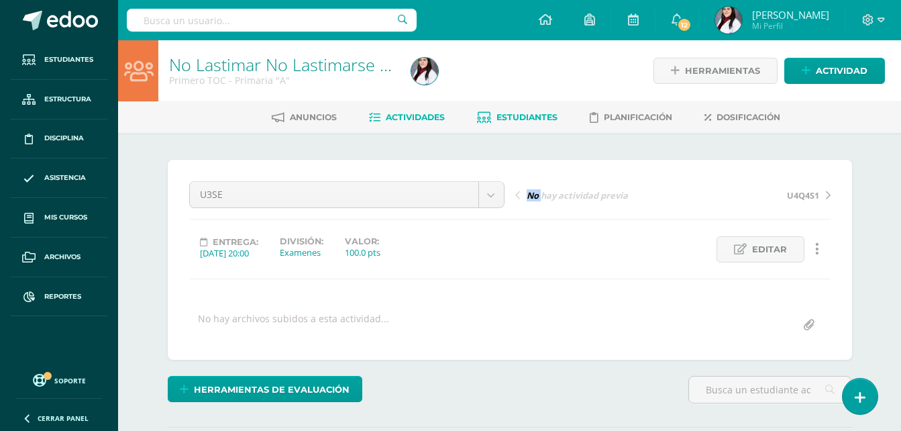
click at [518, 121] on span "Estudiantes" at bounding box center [526, 117] width 61 height 10
